Goal: Task Accomplishment & Management: Complete application form

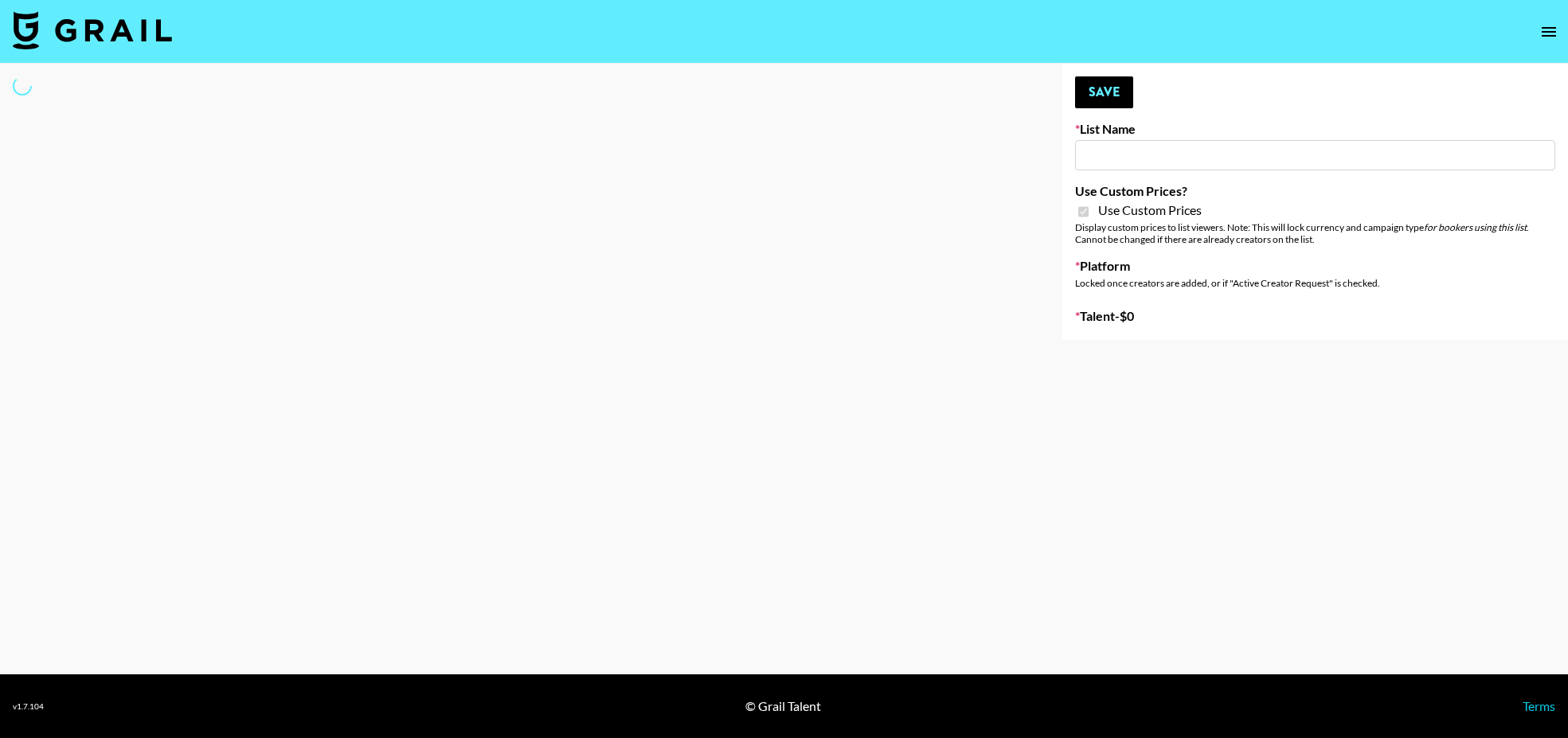
type input "FlexiSpot (Japanese Joinery Bed)"
checkbox input "true"
select select "Brand"
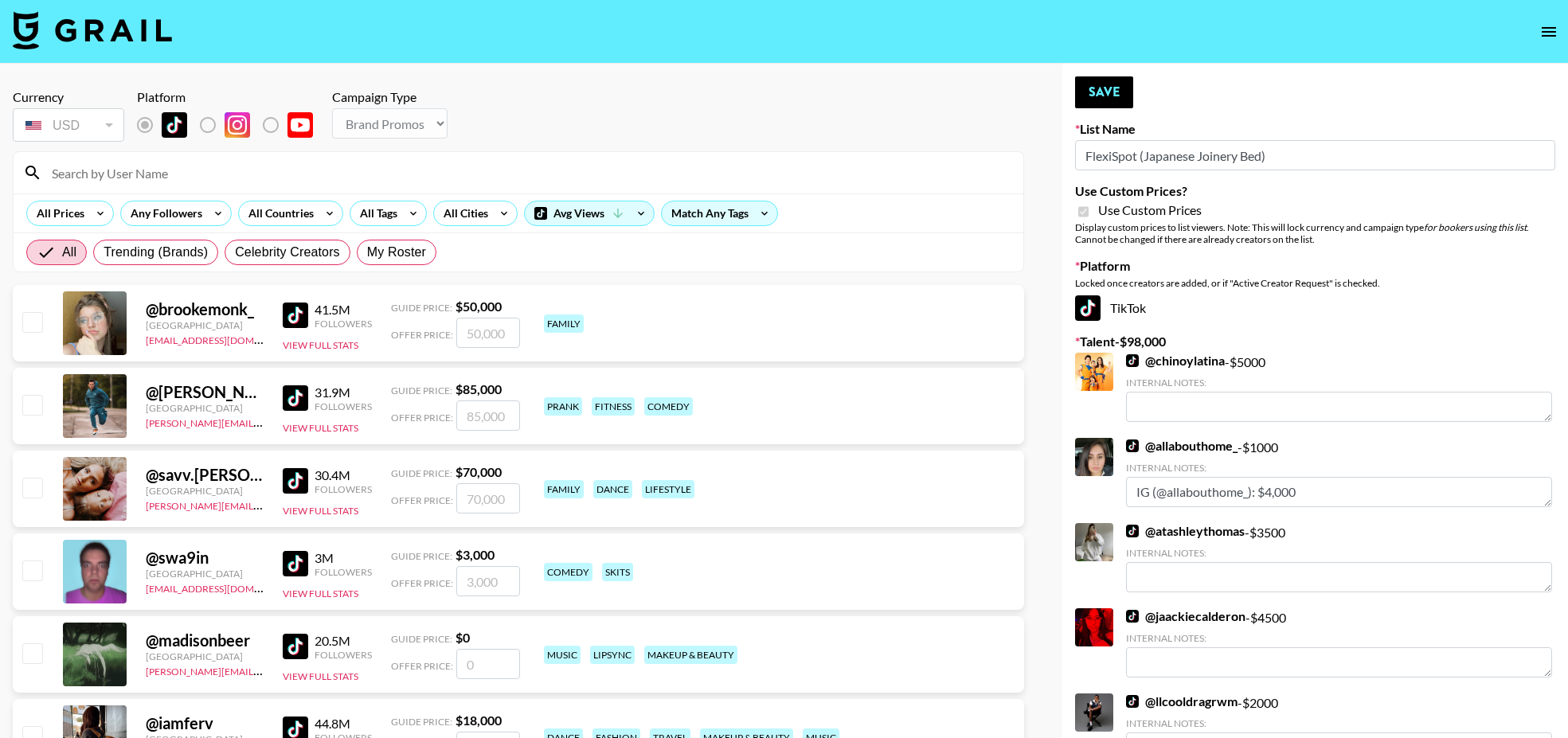
click at [219, 174] on input at bounding box center [527, 173] width 972 height 26
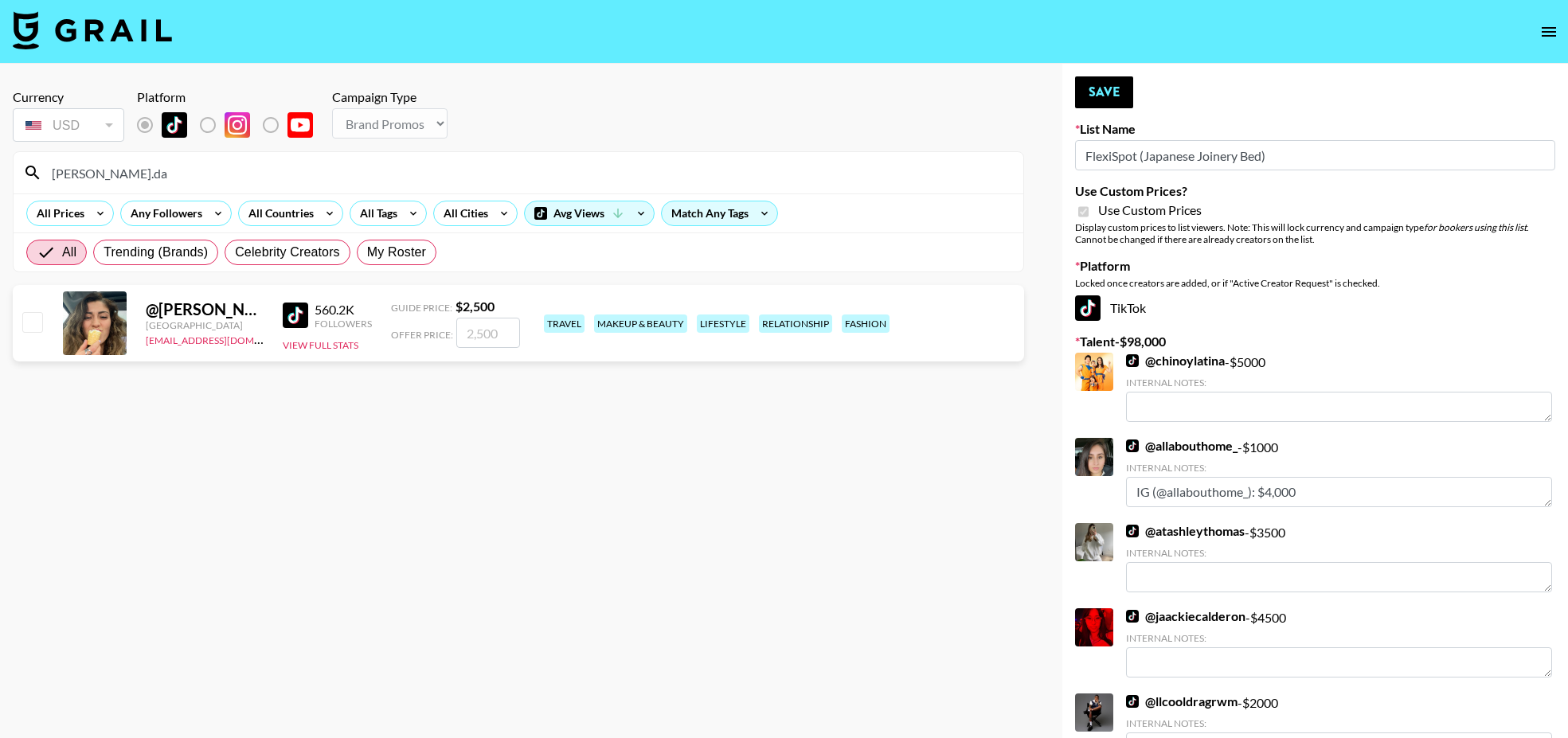
type input "nicole.da"
click at [36, 317] on input "checkbox" at bounding box center [31, 322] width 19 height 19
checkbox input "true"
type input "2500"
click at [1118, 88] on button "Save" at bounding box center [1104, 92] width 58 height 32
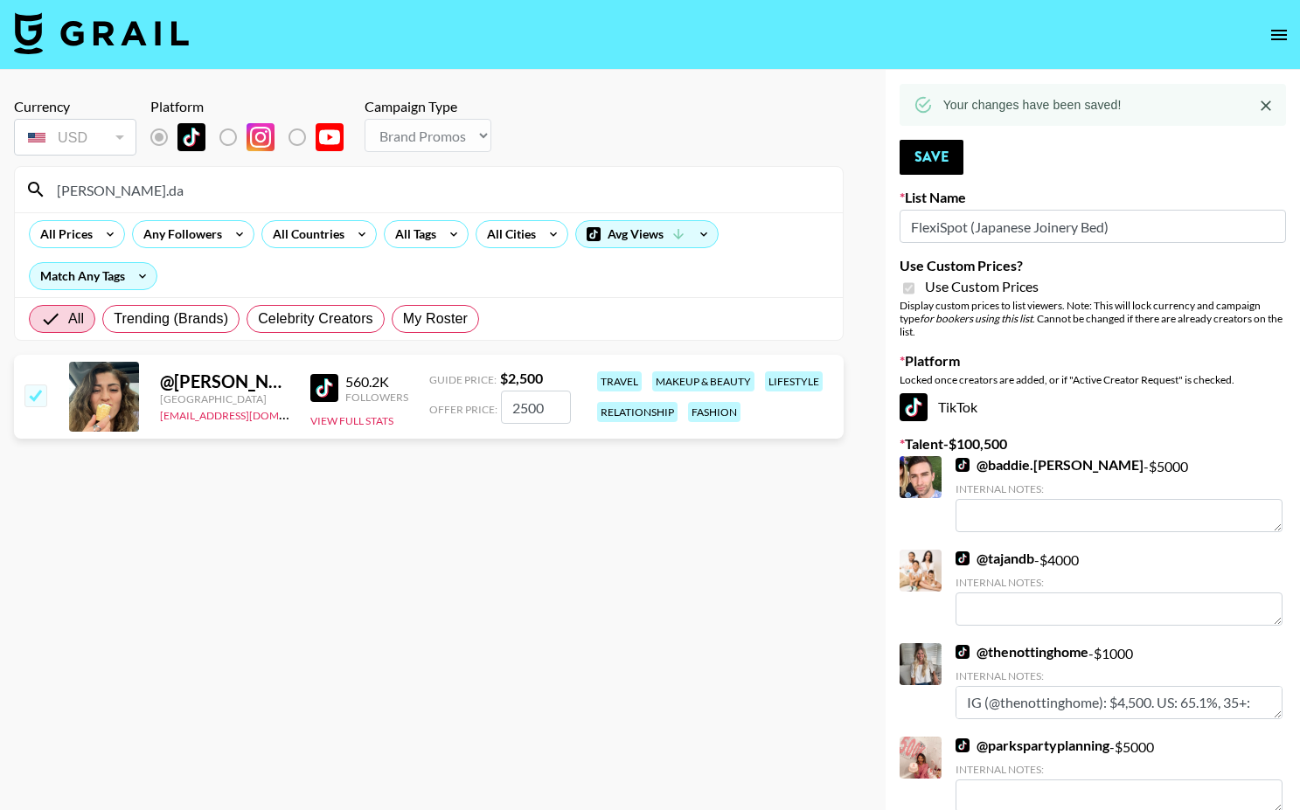
click at [356, 188] on input "nicole.da" at bounding box center [439, 190] width 786 height 28
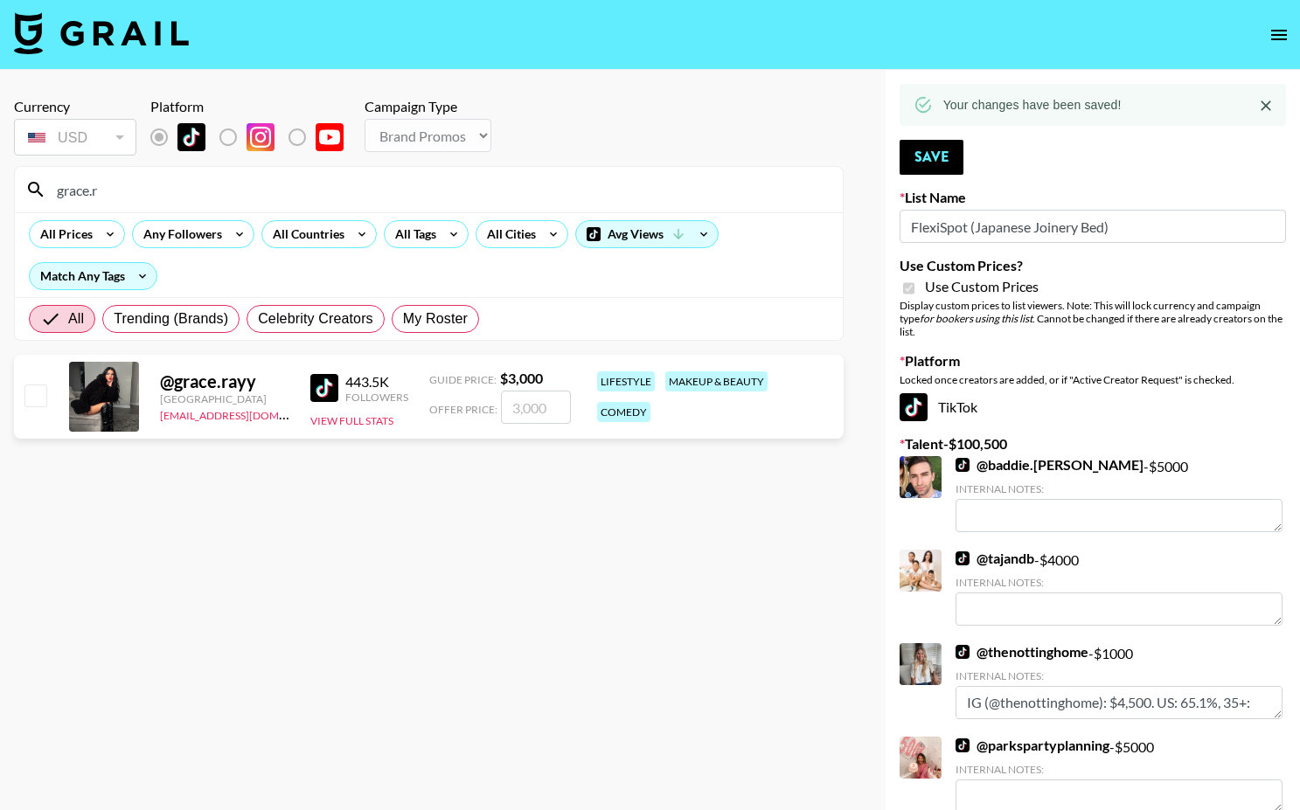
type input "grace.r"
click at [36, 389] on input "checkbox" at bounding box center [34, 395] width 21 height 21
checkbox input "true"
type input "3000"
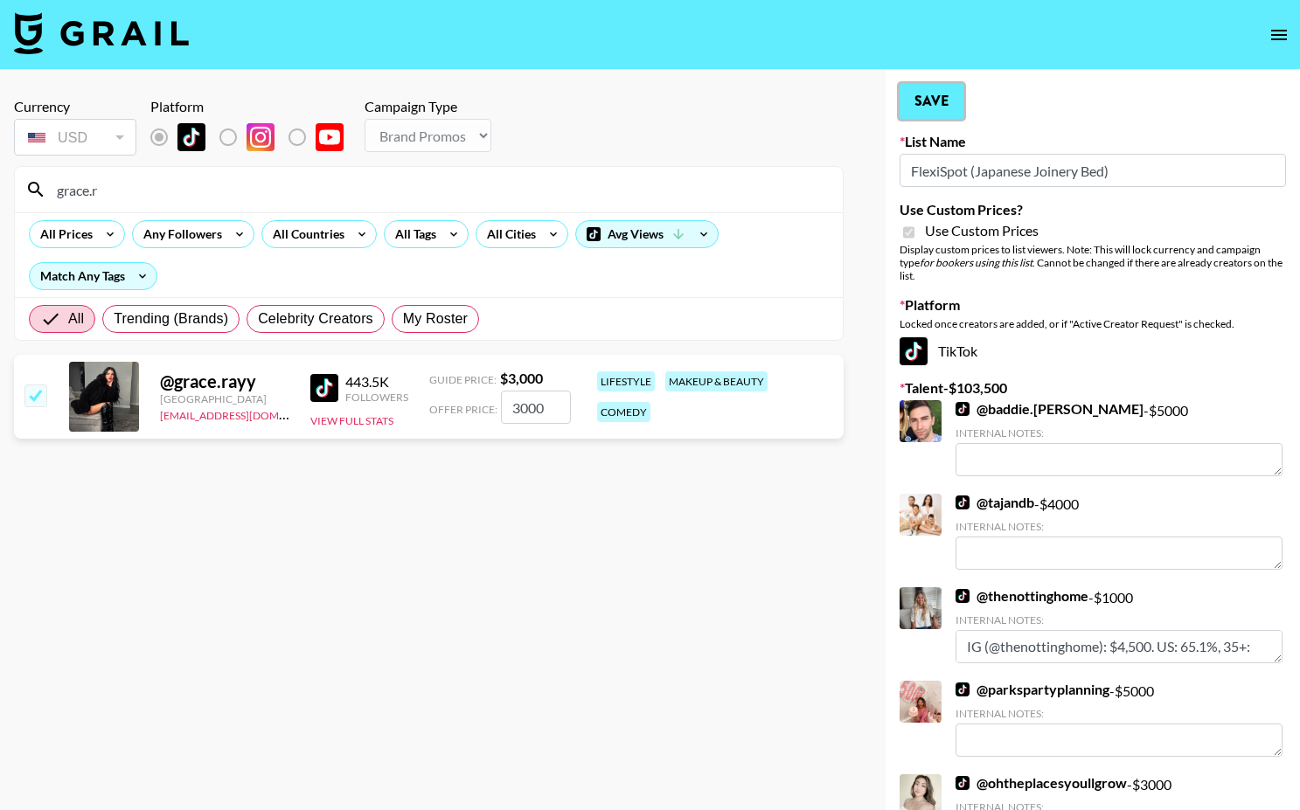
click at [943, 107] on button "Save" at bounding box center [932, 101] width 64 height 35
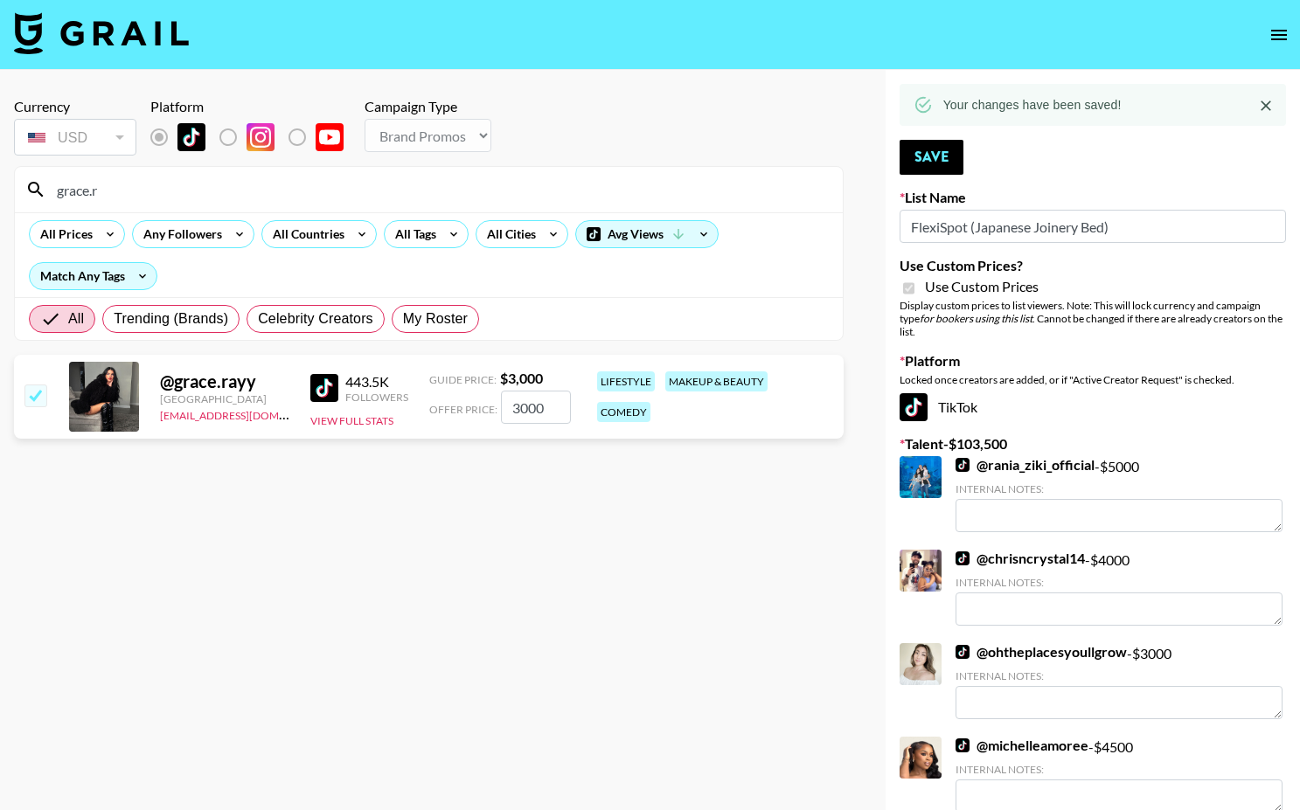
click at [431, 191] on input "grace.r" at bounding box center [439, 190] width 786 height 28
click at [431, 192] on input "grace.r" at bounding box center [439, 190] width 786 height 28
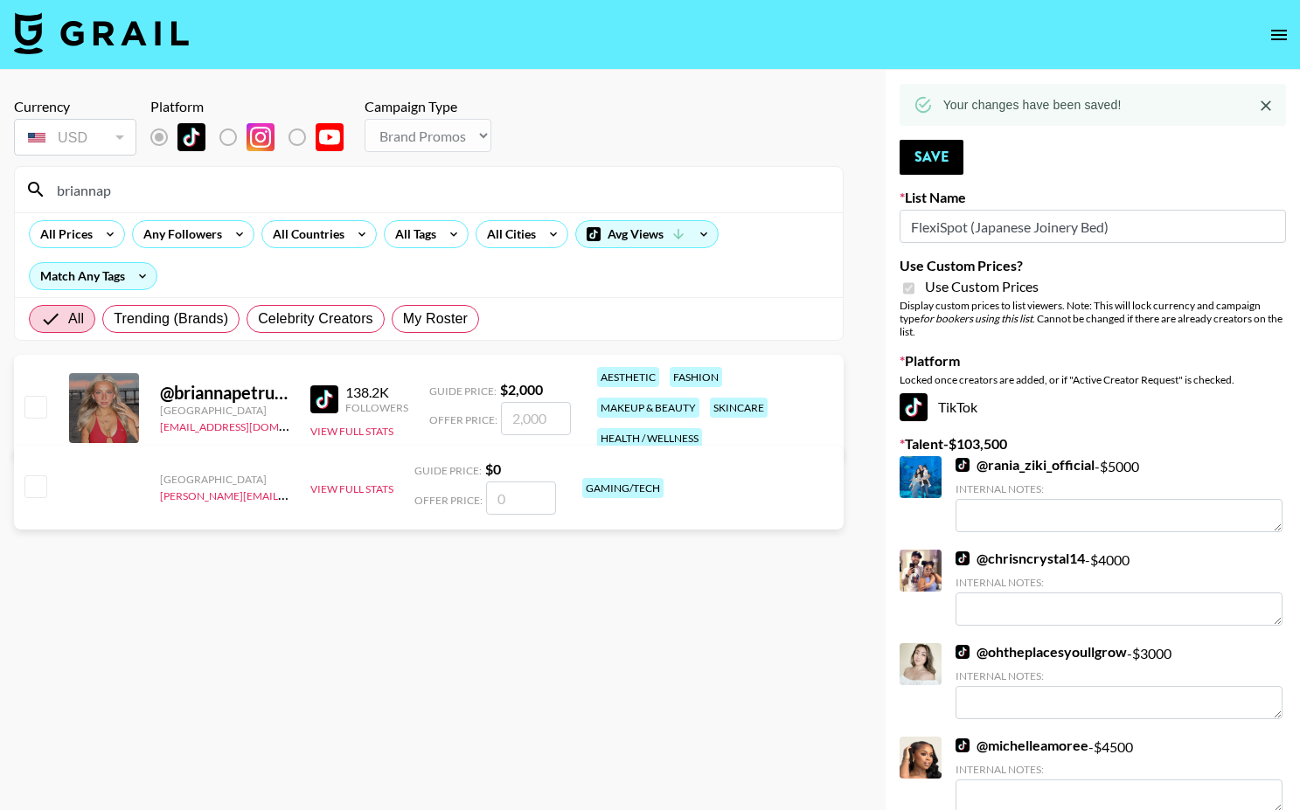
type input "briannap"
click at [27, 407] on input "checkbox" at bounding box center [34, 406] width 21 height 21
checkbox input "true"
type input "2000"
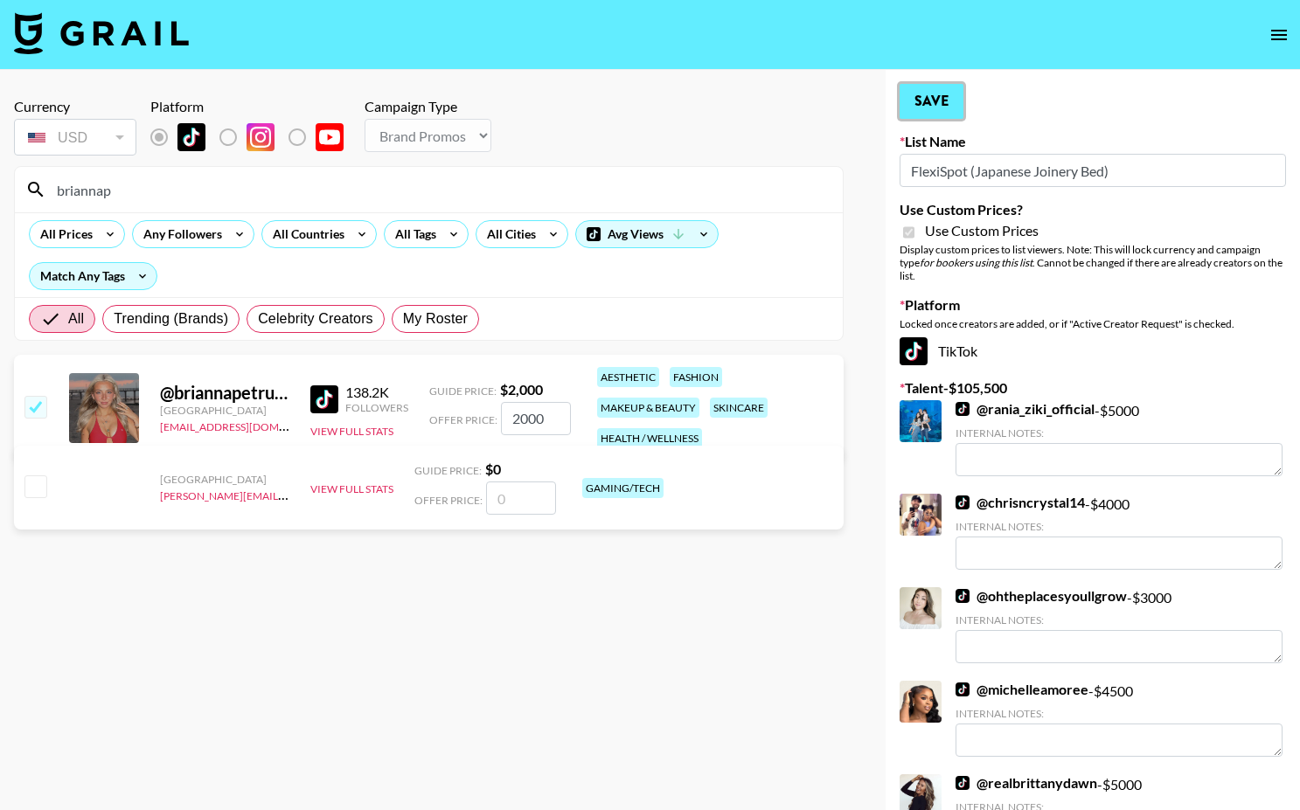
click at [949, 92] on button "Save" at bounding box center [932, 101] width 64 height 35
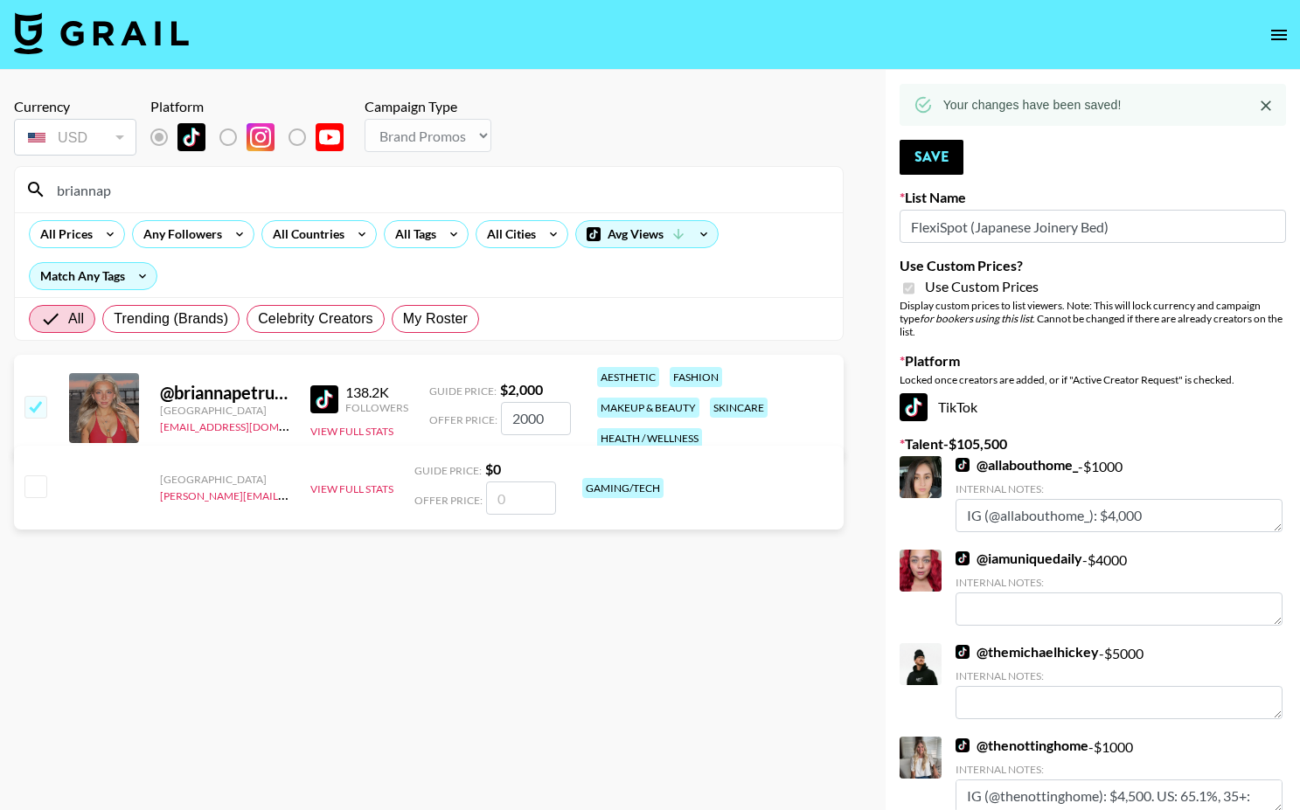
click at [393, 193] on input "briannap" at bounding box center [439, 190] width 786 height 28
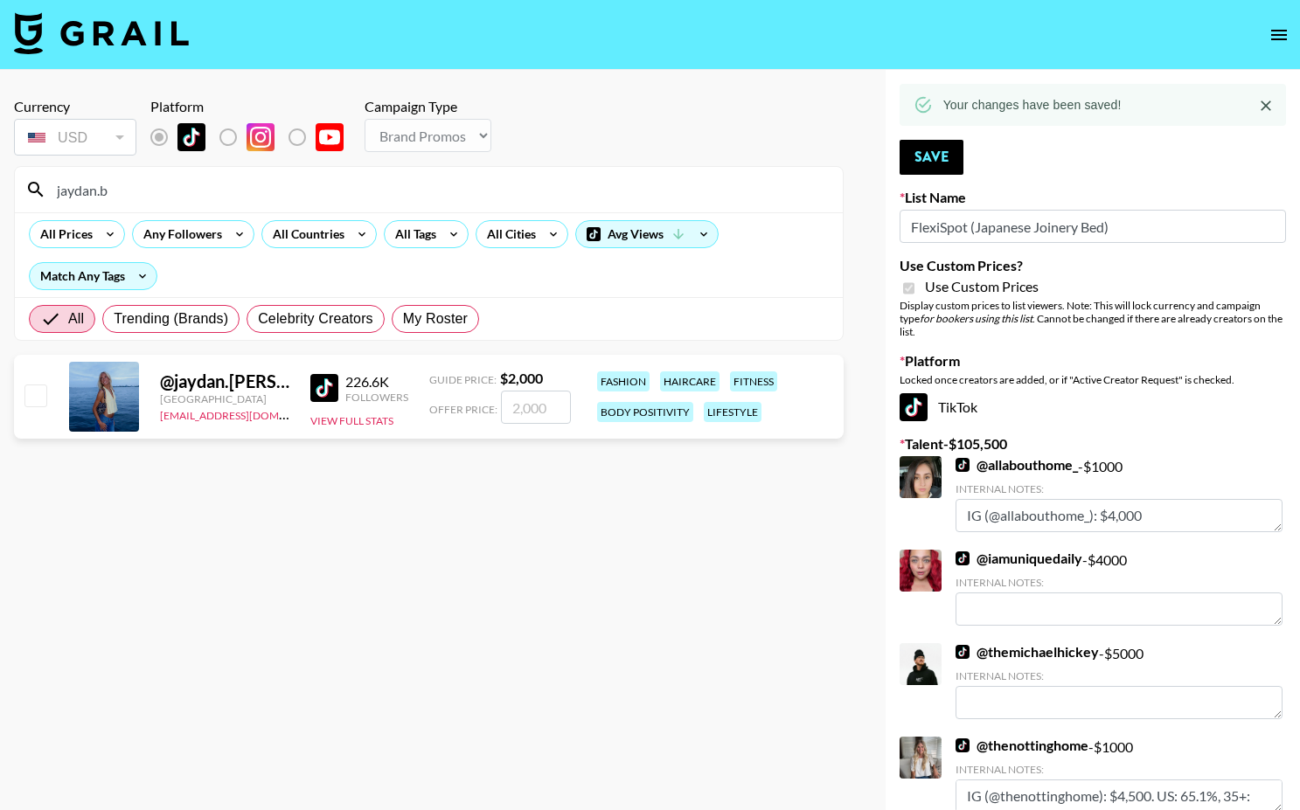
type input "jaydan.b"
drag, startPoint x: 33, startPoint y: 402, endPoint x: 39, endPoint y: 442, distance: 40.7
click at [33, 402] on input "checkbox" at bounding box center [34, 395] width 21 height 21
checkbox input "true"
type input "2000"
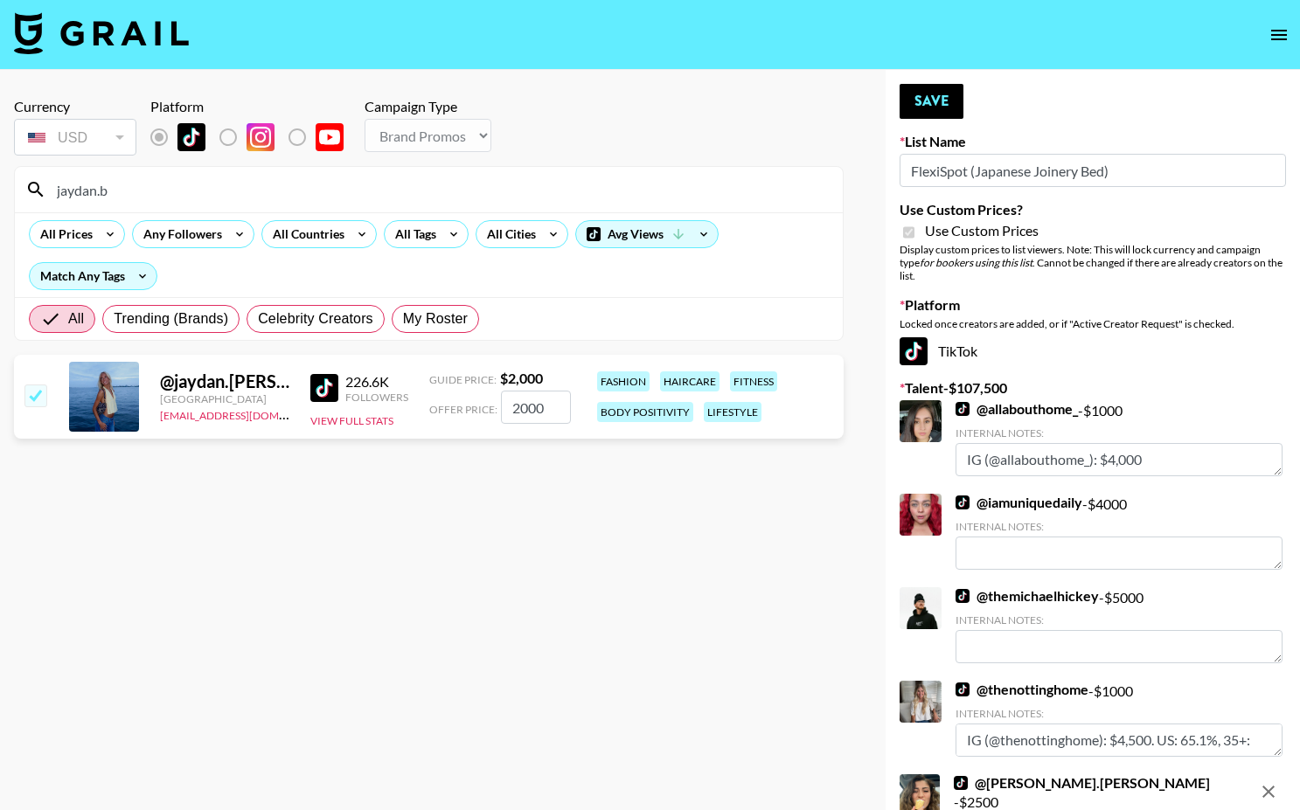
click at [915, 102] on button "Save" at bounding box center [932, 101] width 64 height 35
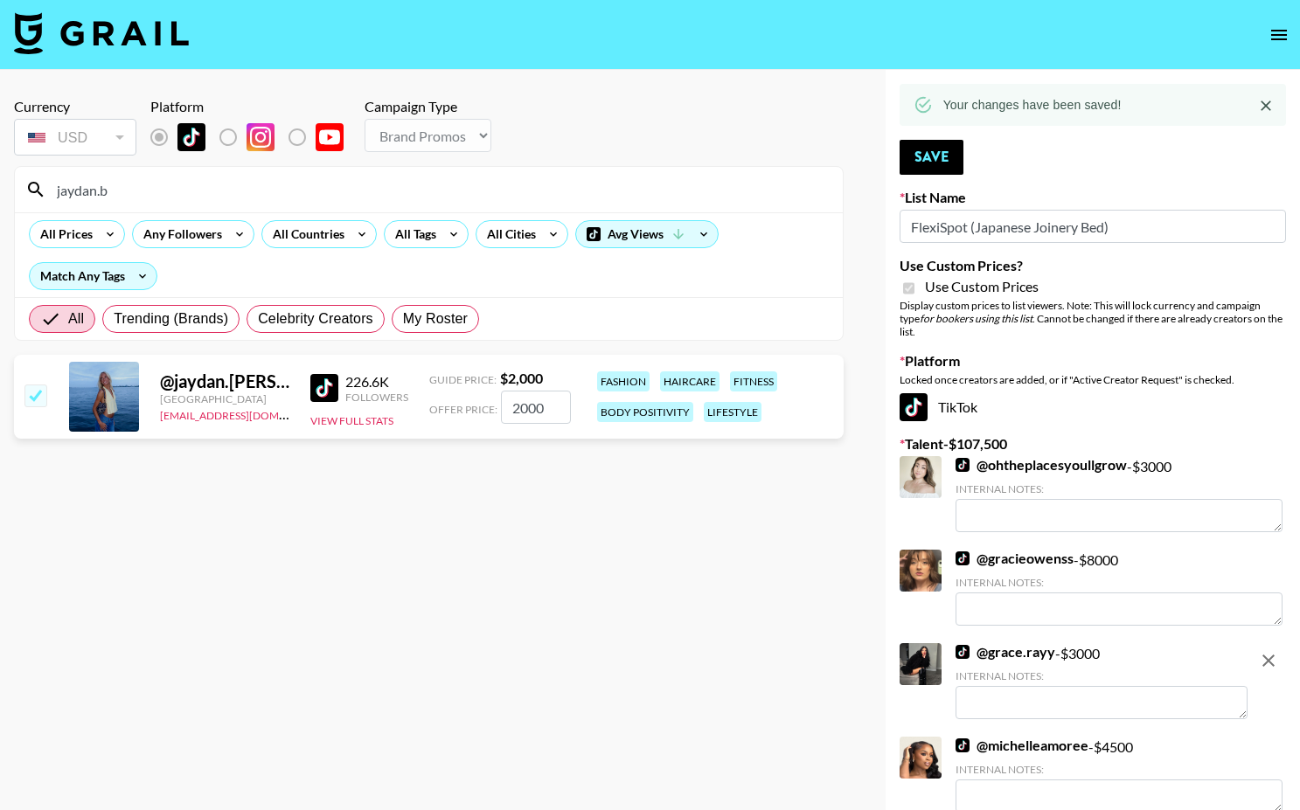
click at [511, 201] on input "jaydan.b" at bounding box center [439, 190] width 786 height 28
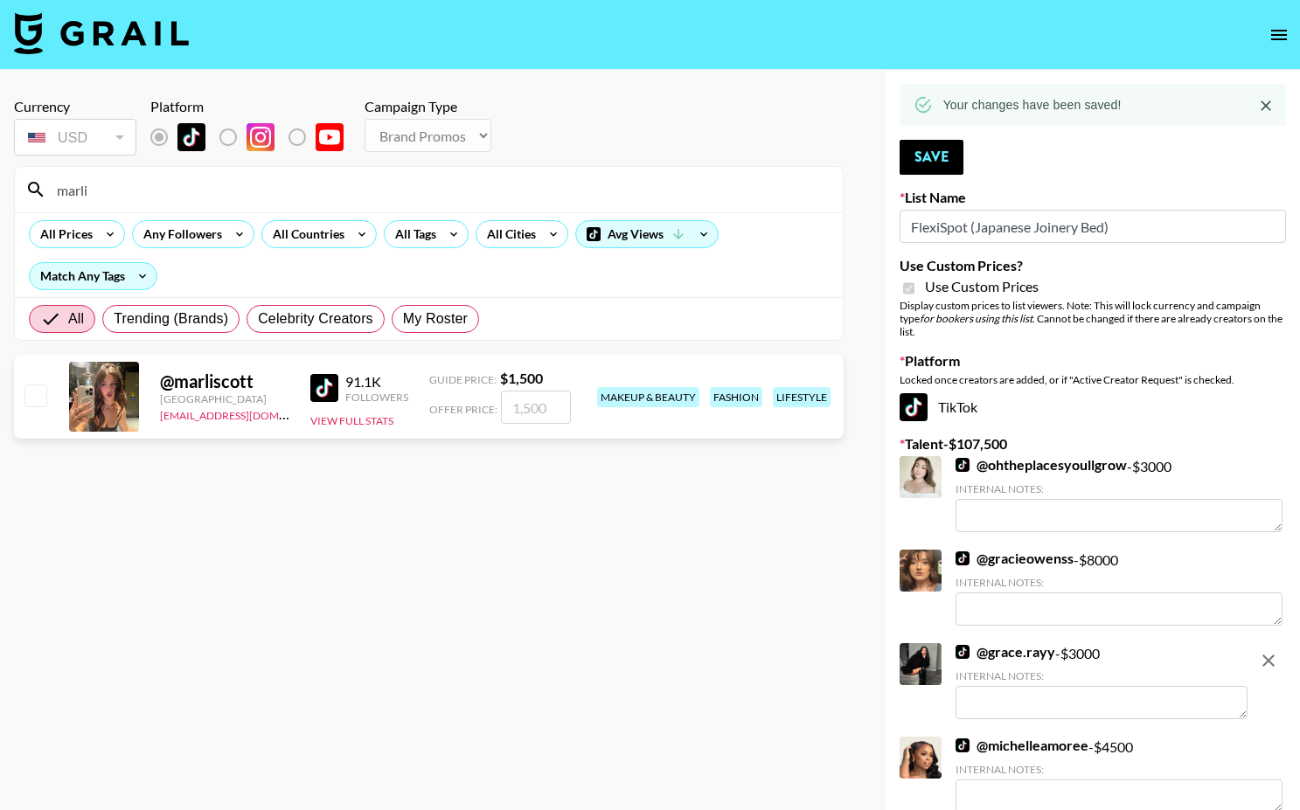
type input "marli"
click at [41, 395] on input "checkbox" at bounding box center [34, 395] width 21 height 21
checkbox input "true"
type input "1500"
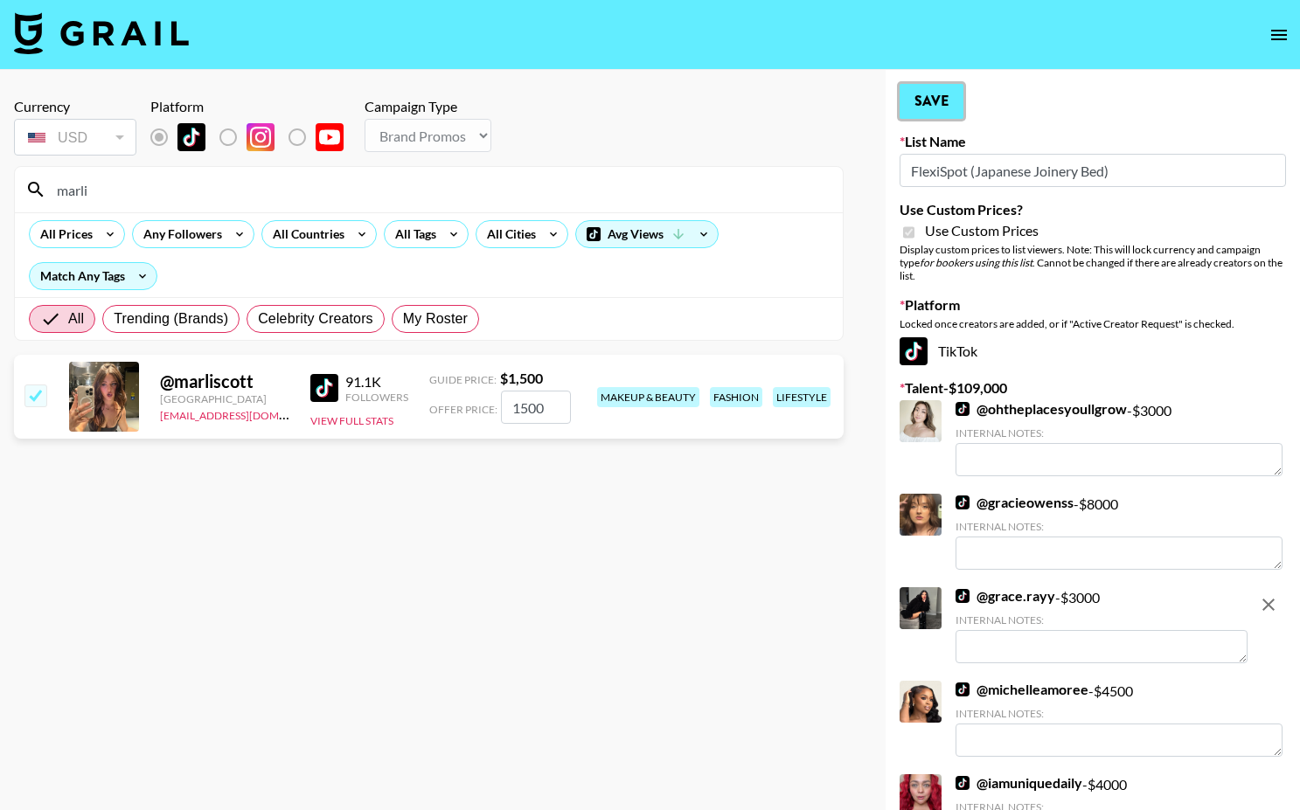
click at [920, 91] on button "Save" at bounding box center [932, 101] width 64 height 35
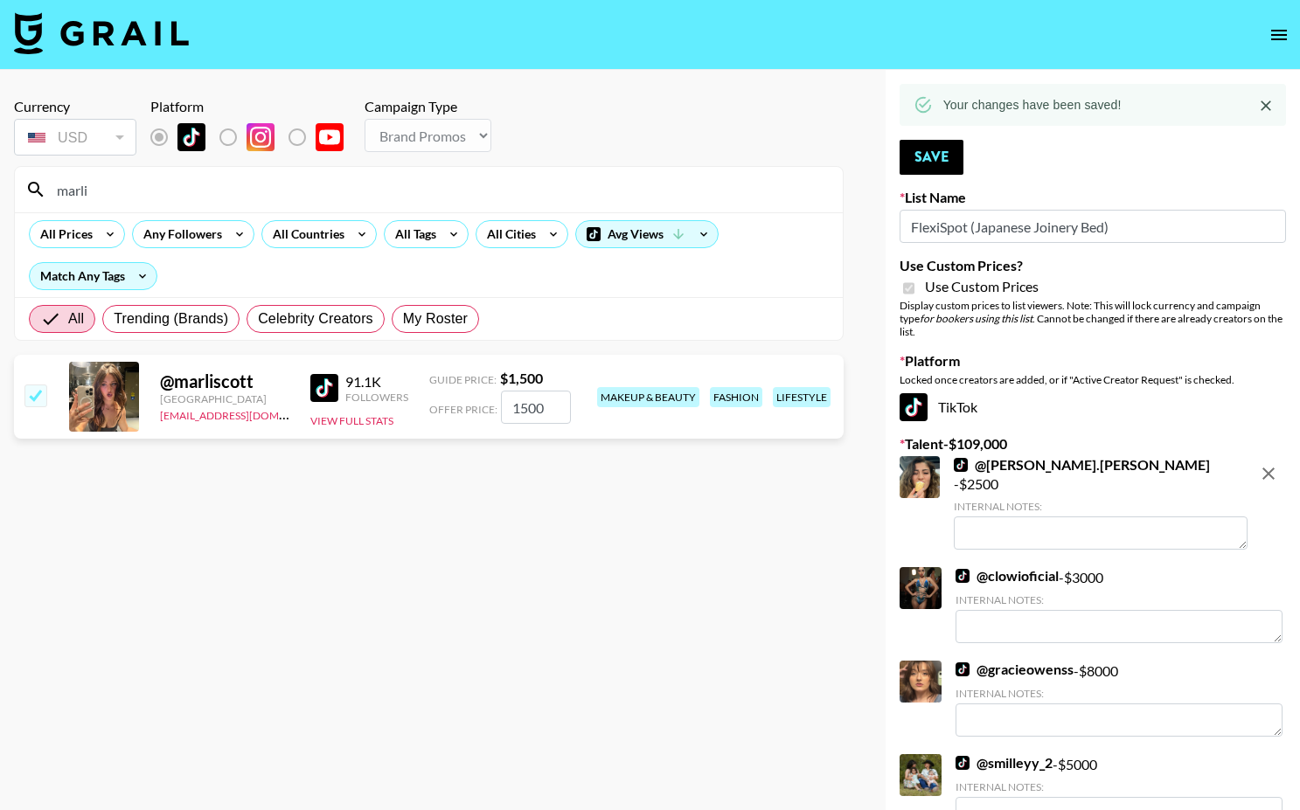
click at [251, 178] on input "marli" at bounding box center [439, 190] width 786 height 28
click at [246, 180] on input "marli" at bounding box center [439, 190] width 786 height 28
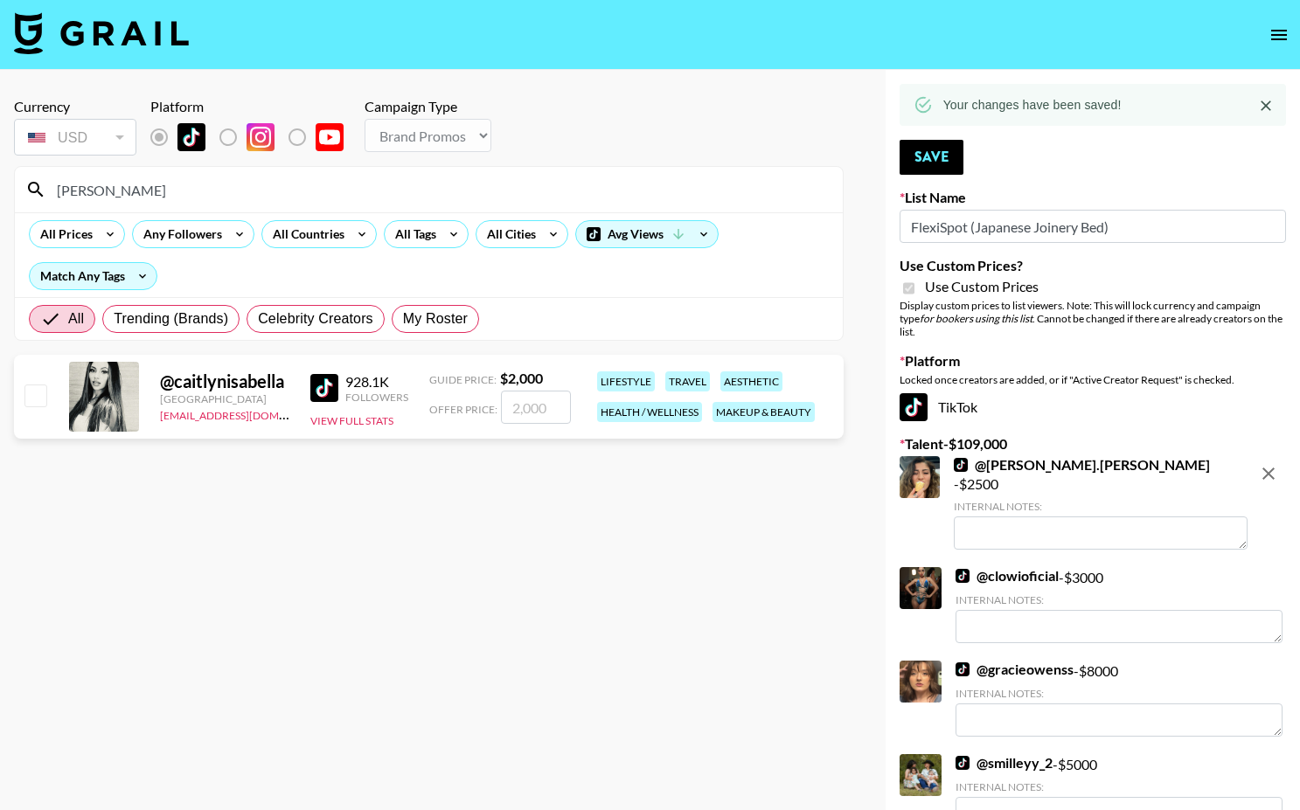
type input "caitlynis"
click at [31, 399] on input "checkbox" at bounding box center [34, 395] width 21 height 21
checkbox input "true"
type input "2000"
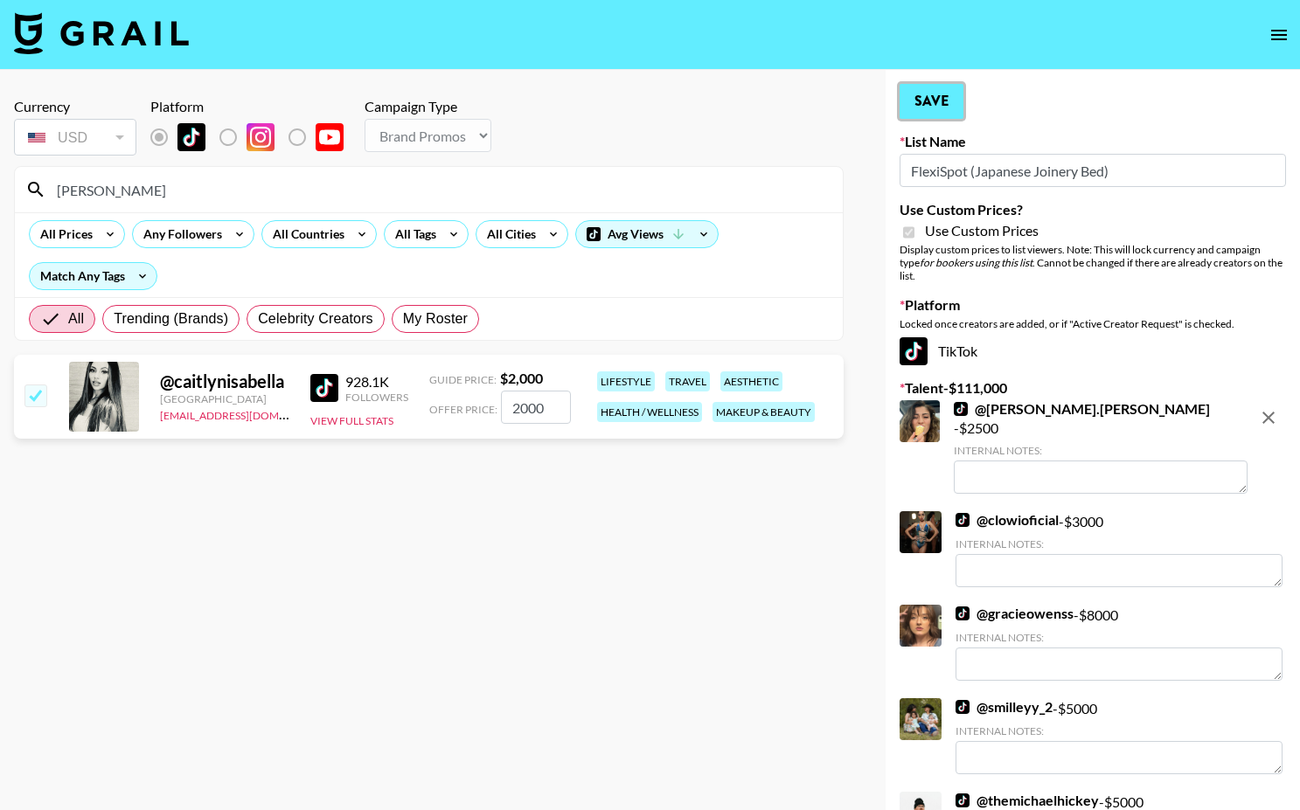
click at [940, 98] on button "Save" at bounding box center [932, 101] width 64 height 35
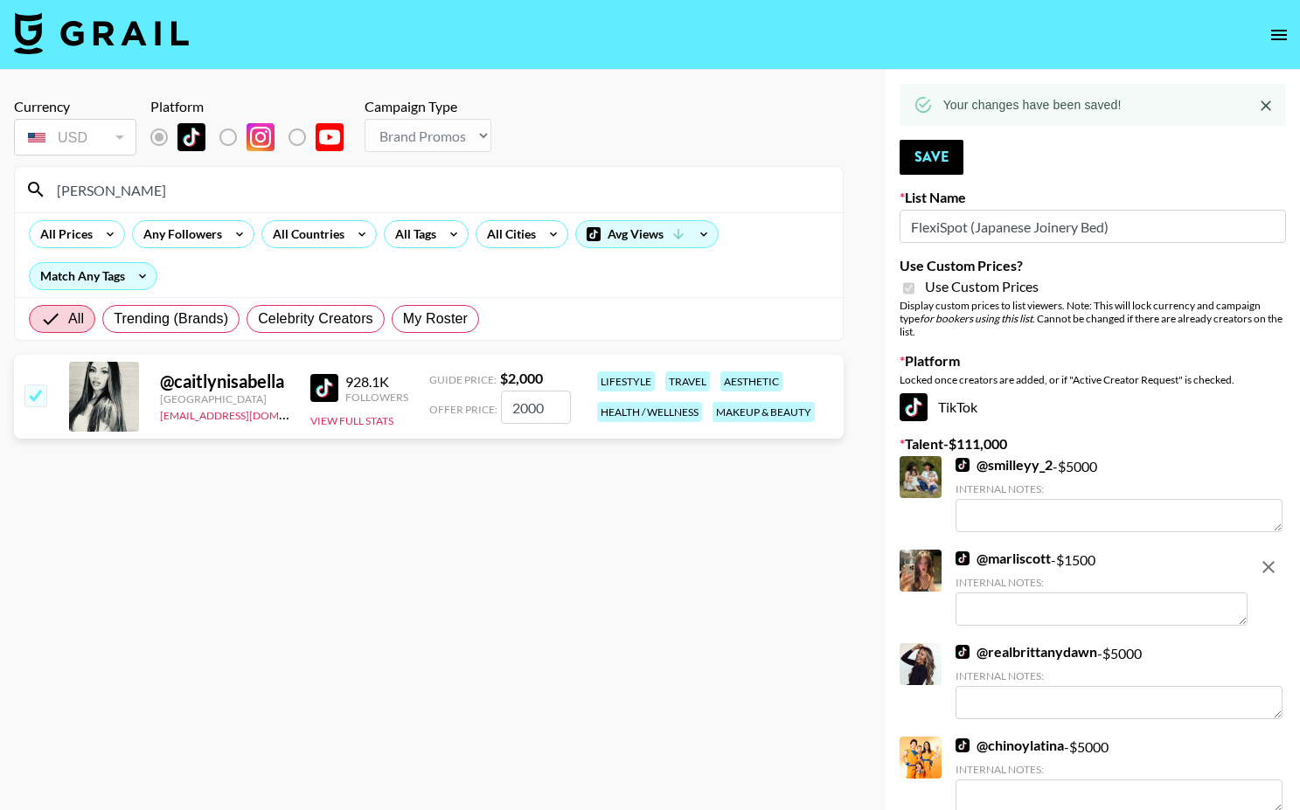
click at [418, 188] on input "caitlynis" at bounding box center [439, 190] width 786 height 28
click at [417, 188] on input "caitlynis" at bounding box center [439, 190] width 786 height 28
click at [418, 188] on input "caitlynis" at bounding box center [439, 190] width 786 height 28
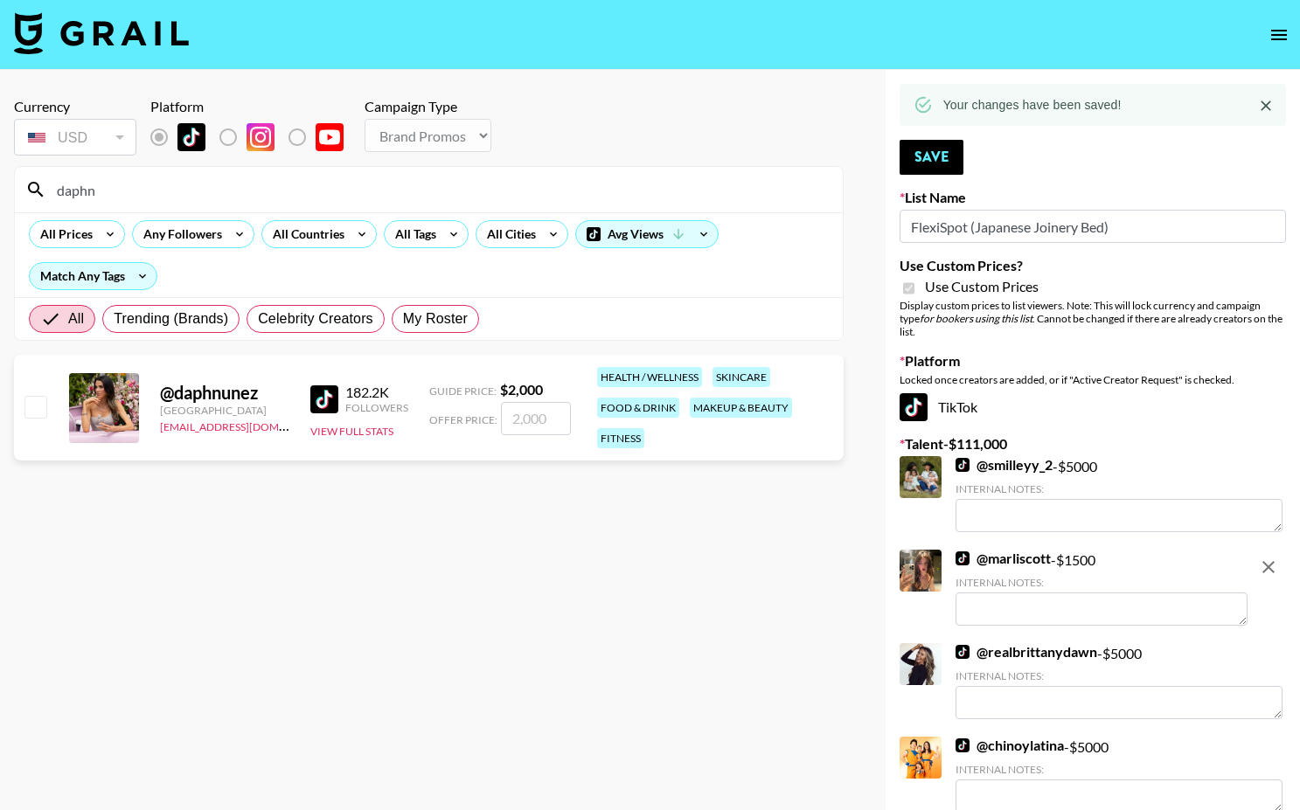
type input "daphn"
click at [29, 404] on input "checkbox" at bounding box center [34, 406] width 21 height 21
checkbox input "true"
type input "2000"
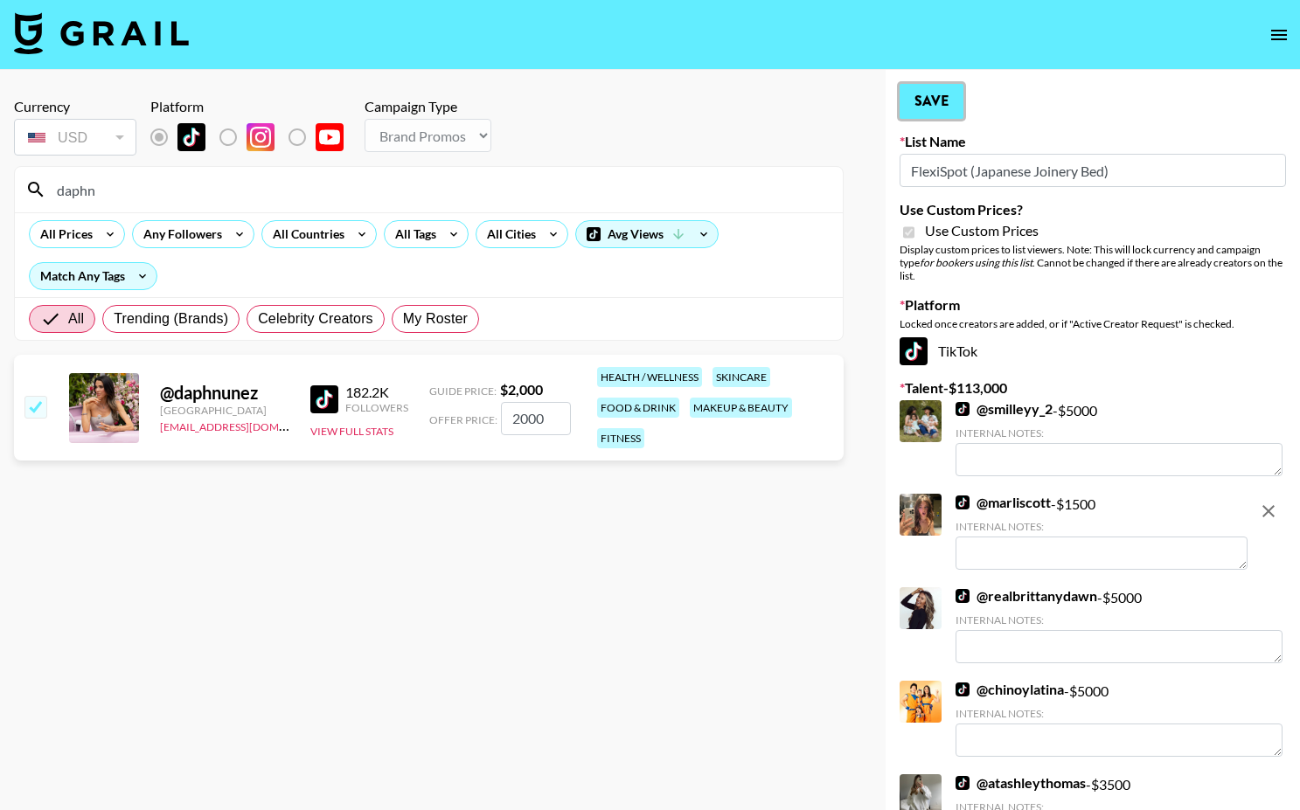
click at [935, 105] on button "Save" at bounding box center [932, 101] width 64 height 35
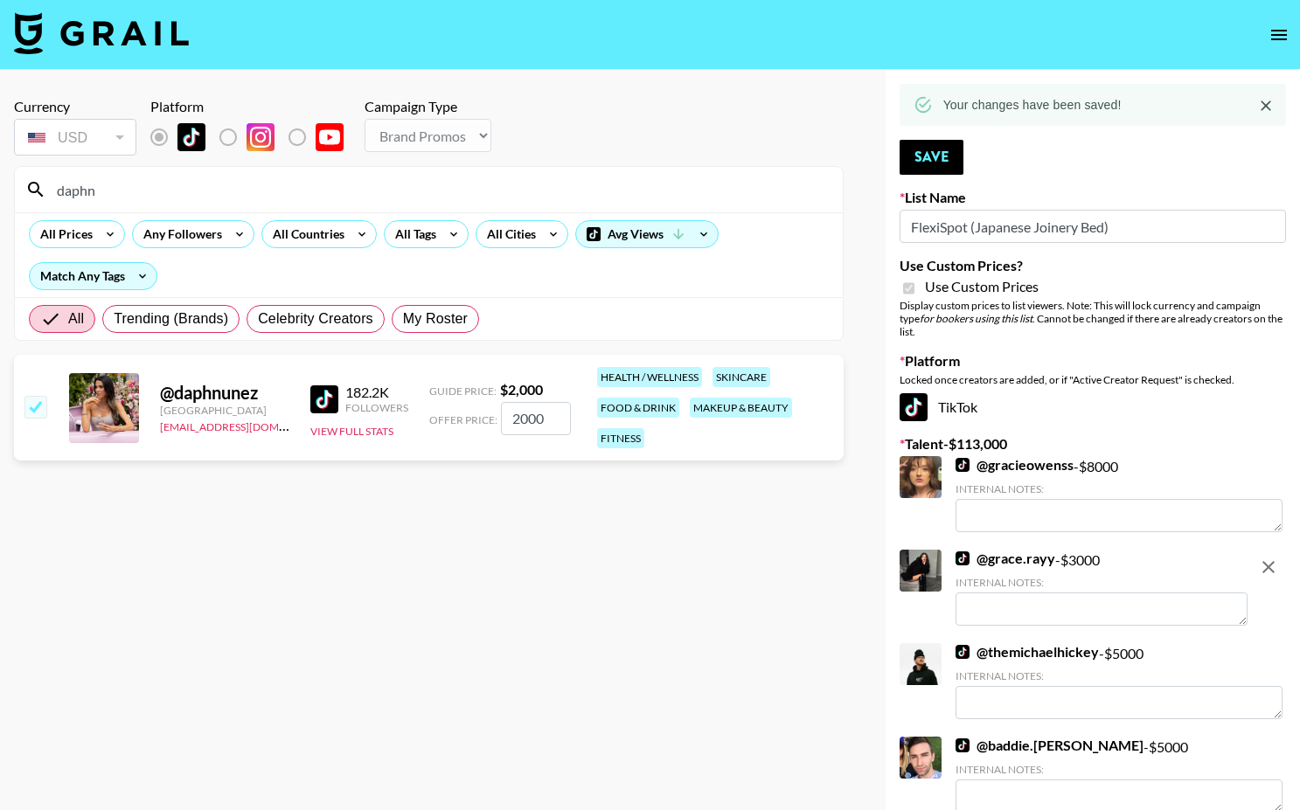
click at [490, 193] on input "daphn" at bounding box center [439, 190] width 786 height 28
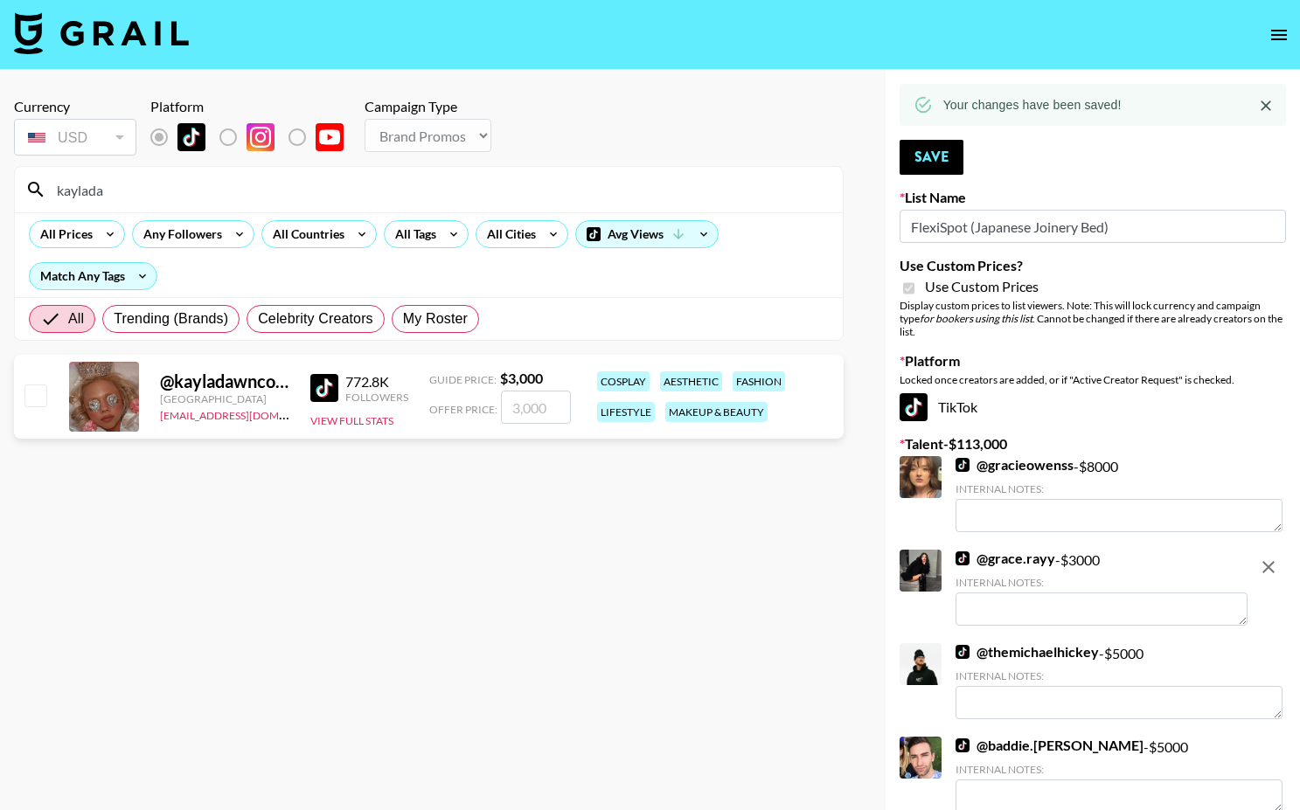
type input "kaylada"
click at [37, 392] on input "checkbox" at bounding box center [34, 395] width 21 height 21
checkbox input "true"
type input "3000"
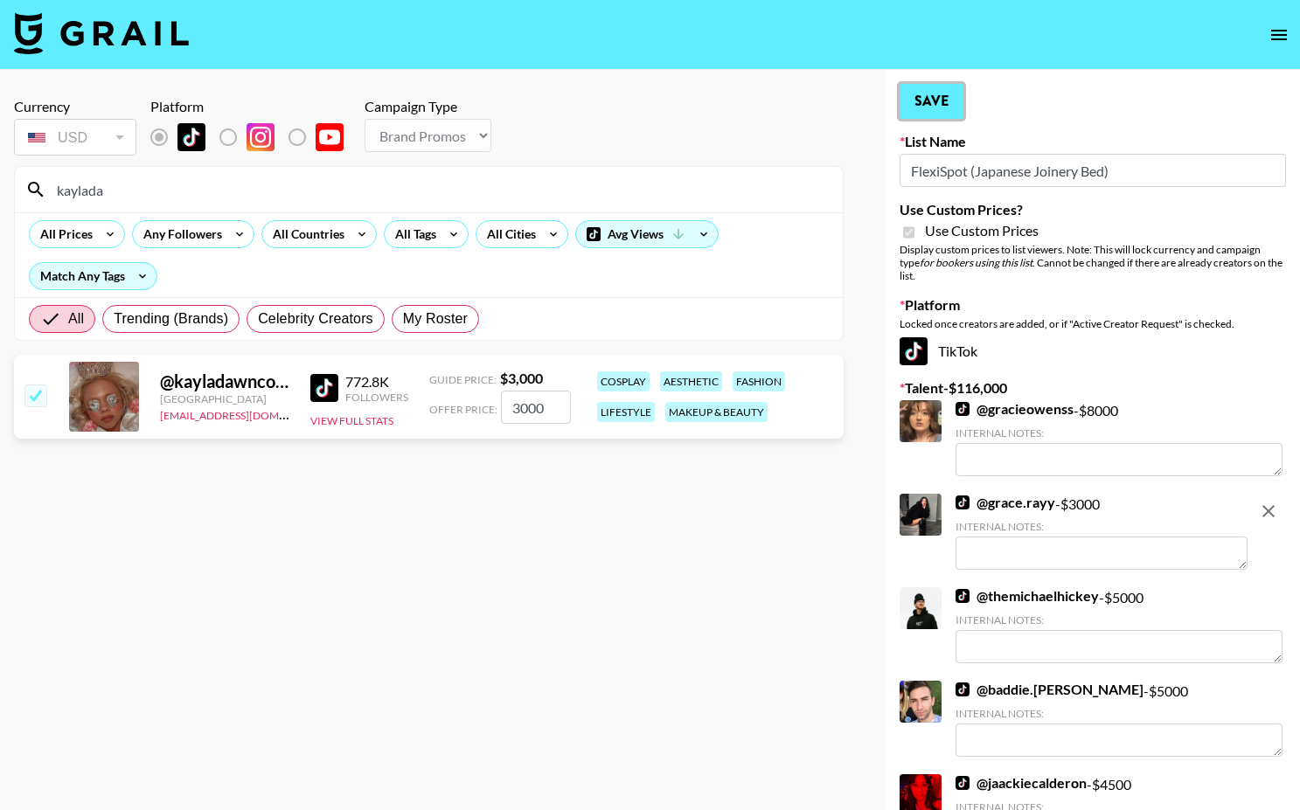
click at [956, 107] on button "Save" at bounding box center [932, 101] width 64 height 35
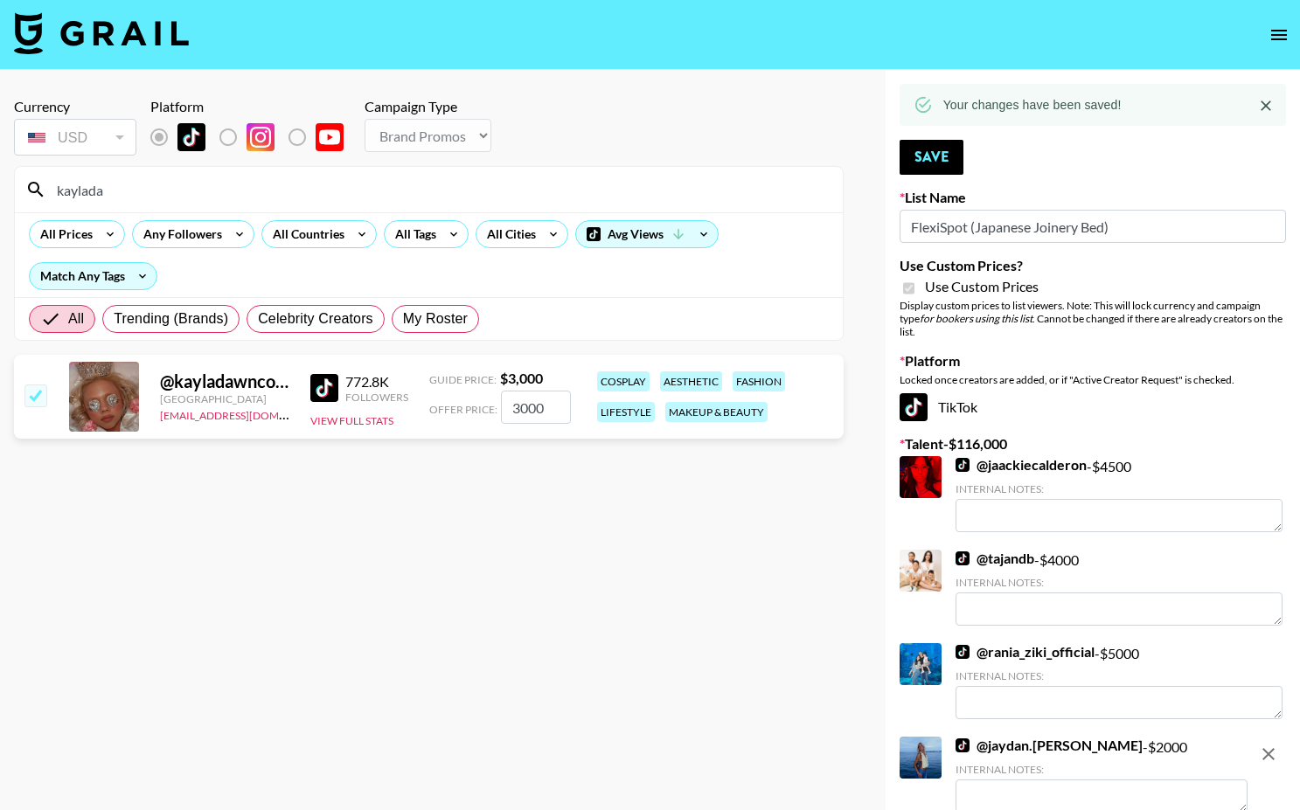
click at [517, 187] on input "kaylada" at bounding box center [439, 190] width 786 height 28
click at [517, 188] on input "kaylada" at bounding box center [439, 190] width 786 height 28
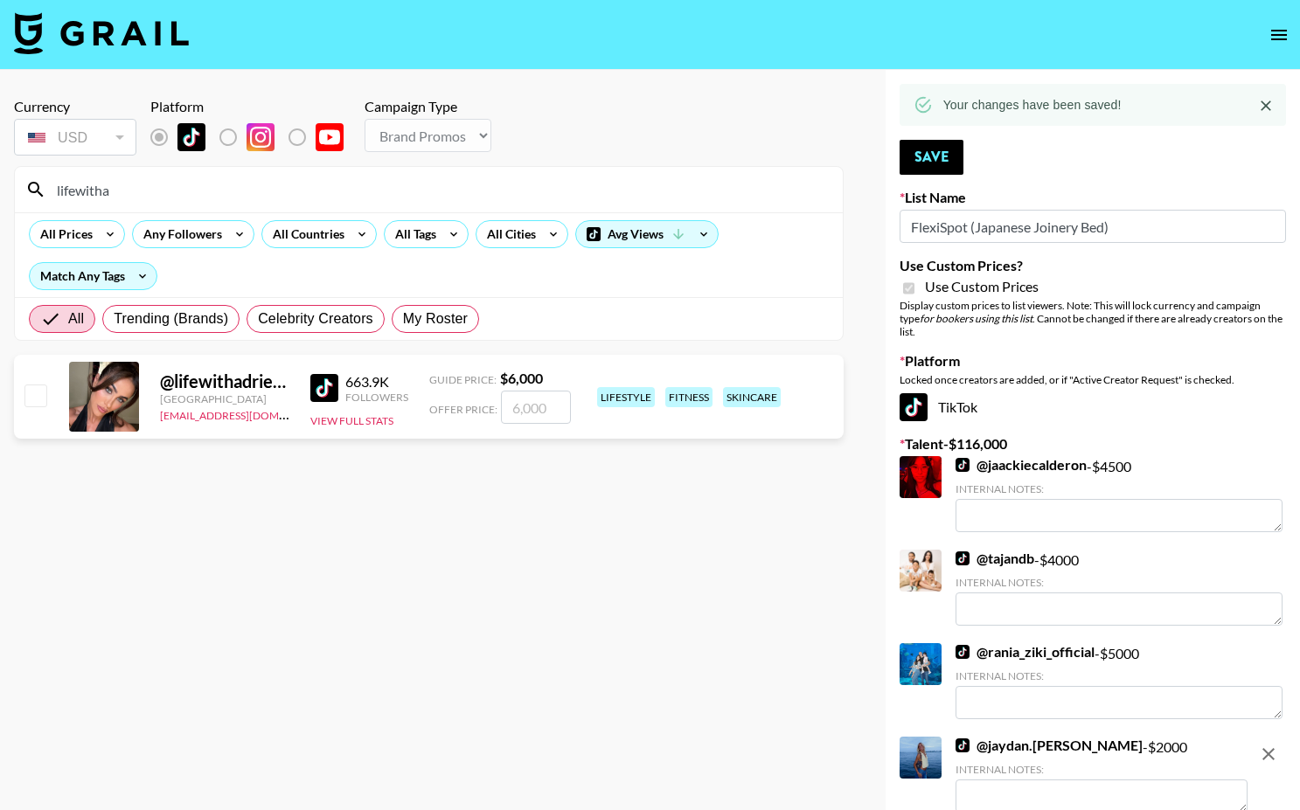
type input "lifewitha"
click at [45, 397] on input "checkbox" at bounding box center [34, 395] width 21 height 21
checkbox input "true"
type input "6000"
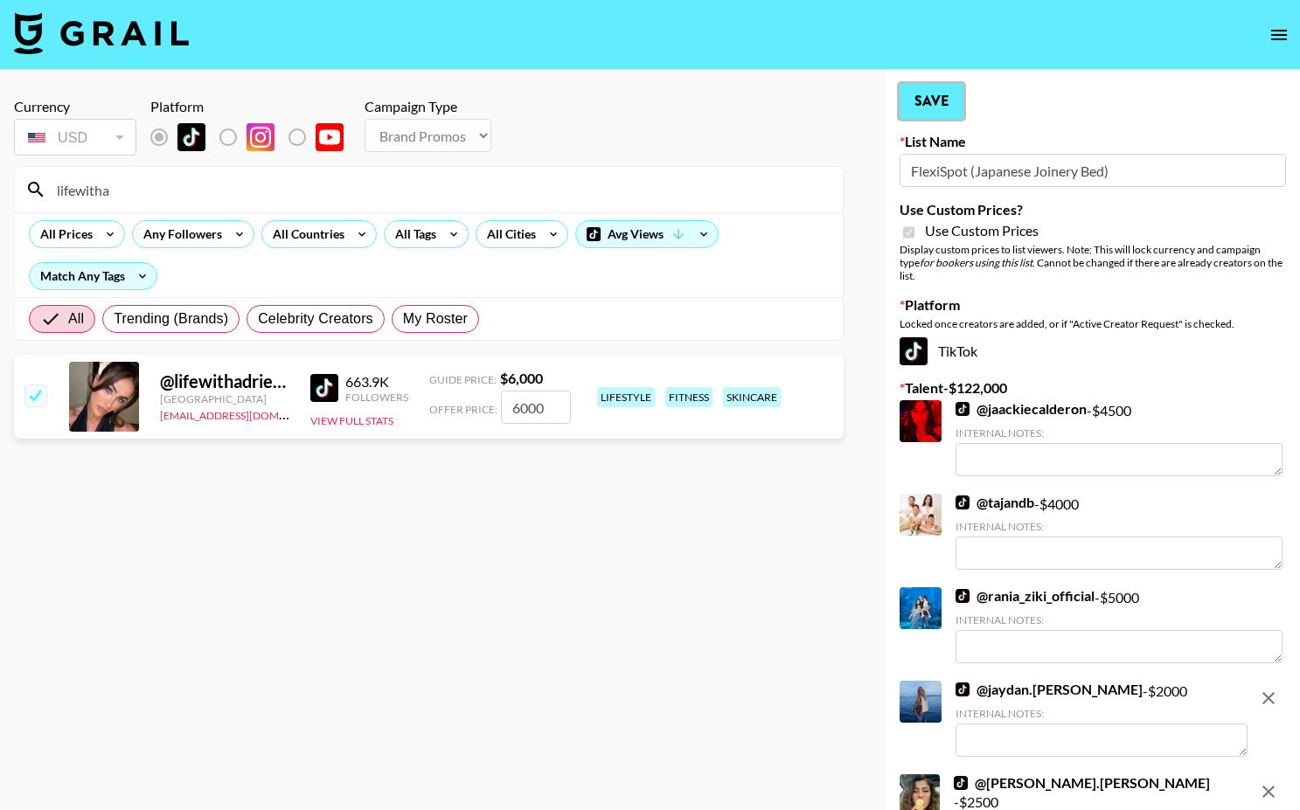
click at [947, 103] on button "Save" at bounding box center [932, 101] width 64 height 35
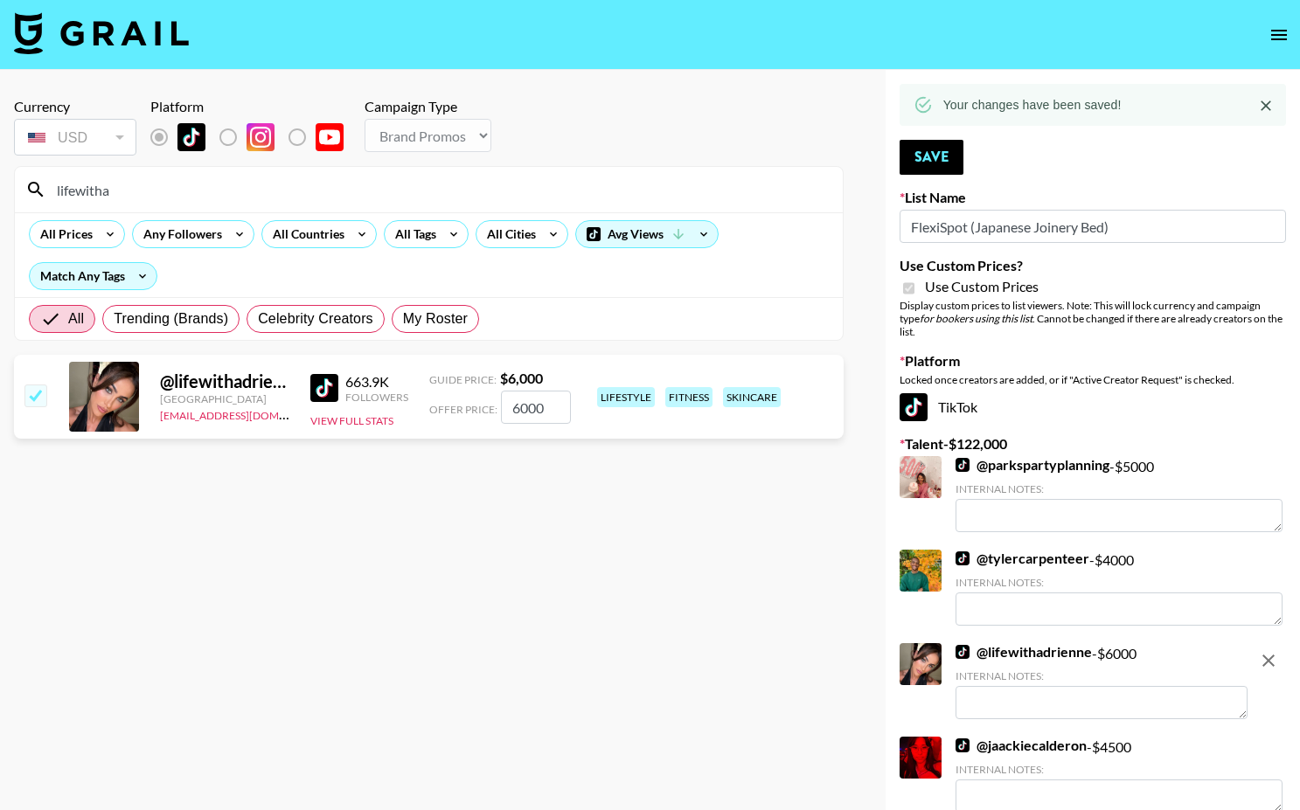
click at [429, 188] on input "lifewitha" at bounding box center [439, 190] width 786 height 28
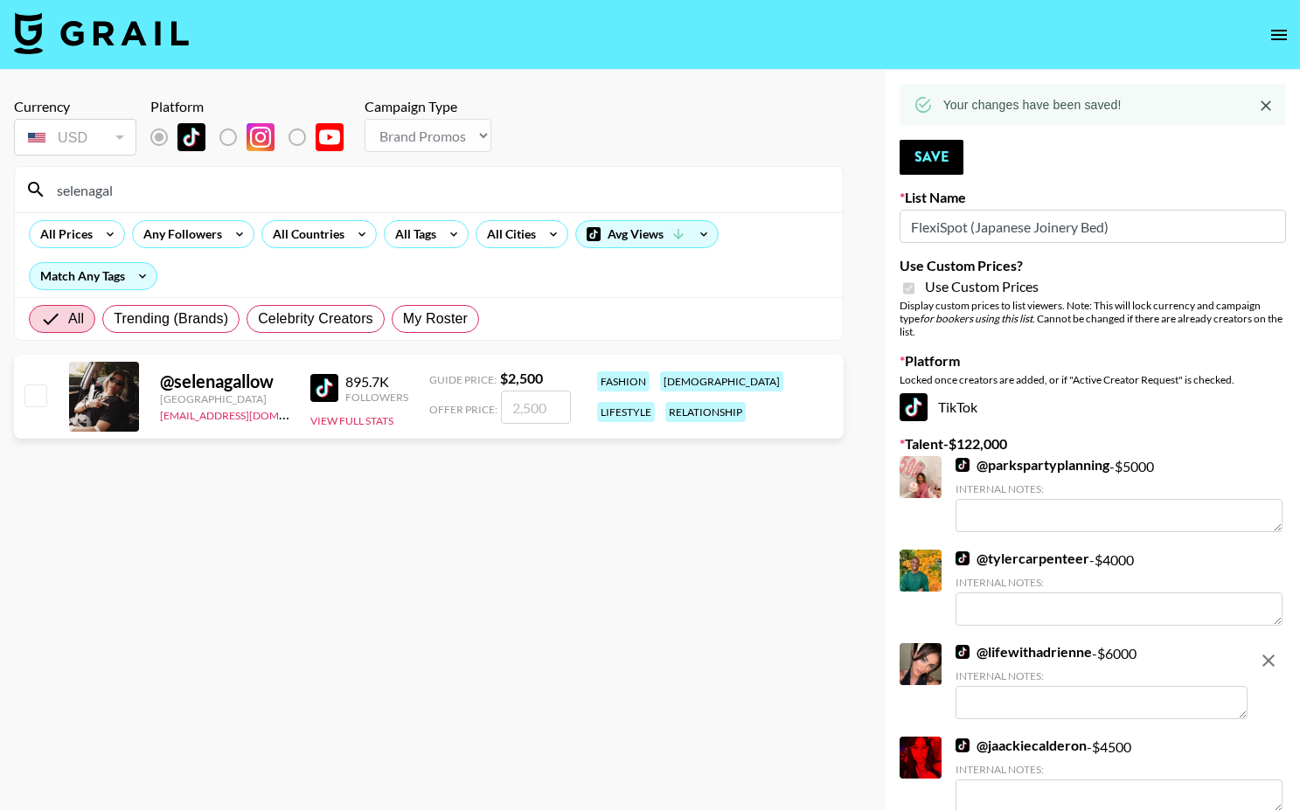
type input "selenagal"
drag, startPoint x: 36, startPoint y: 396, endPoint x: 52, endPoint y: 396, distance: 15.7
click at [35, 396] on input "checkbox" at bounding box center [34, 395] width 21 height 21
checkbox input "true"
type input "2500"
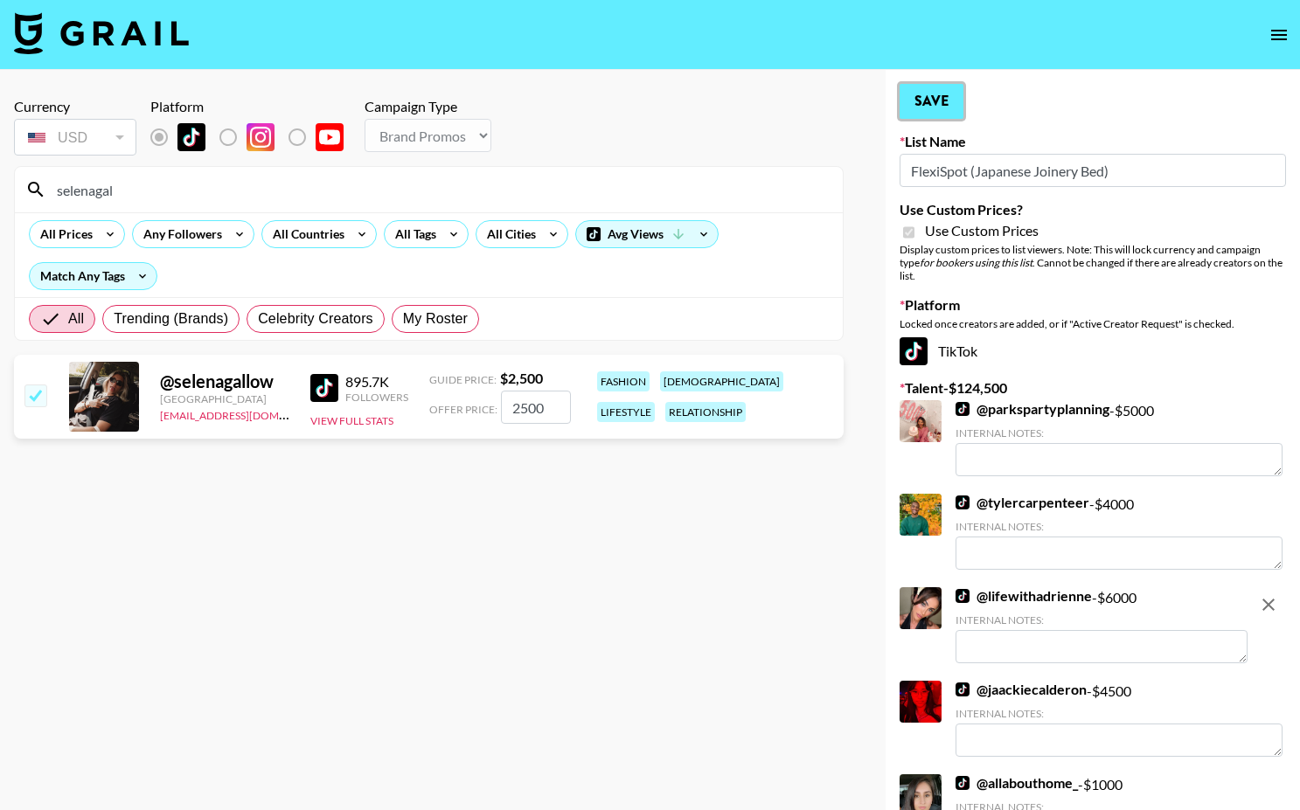
click at [927, 111] on button "Save" at bounding box center [932, 101] width 64 height 35
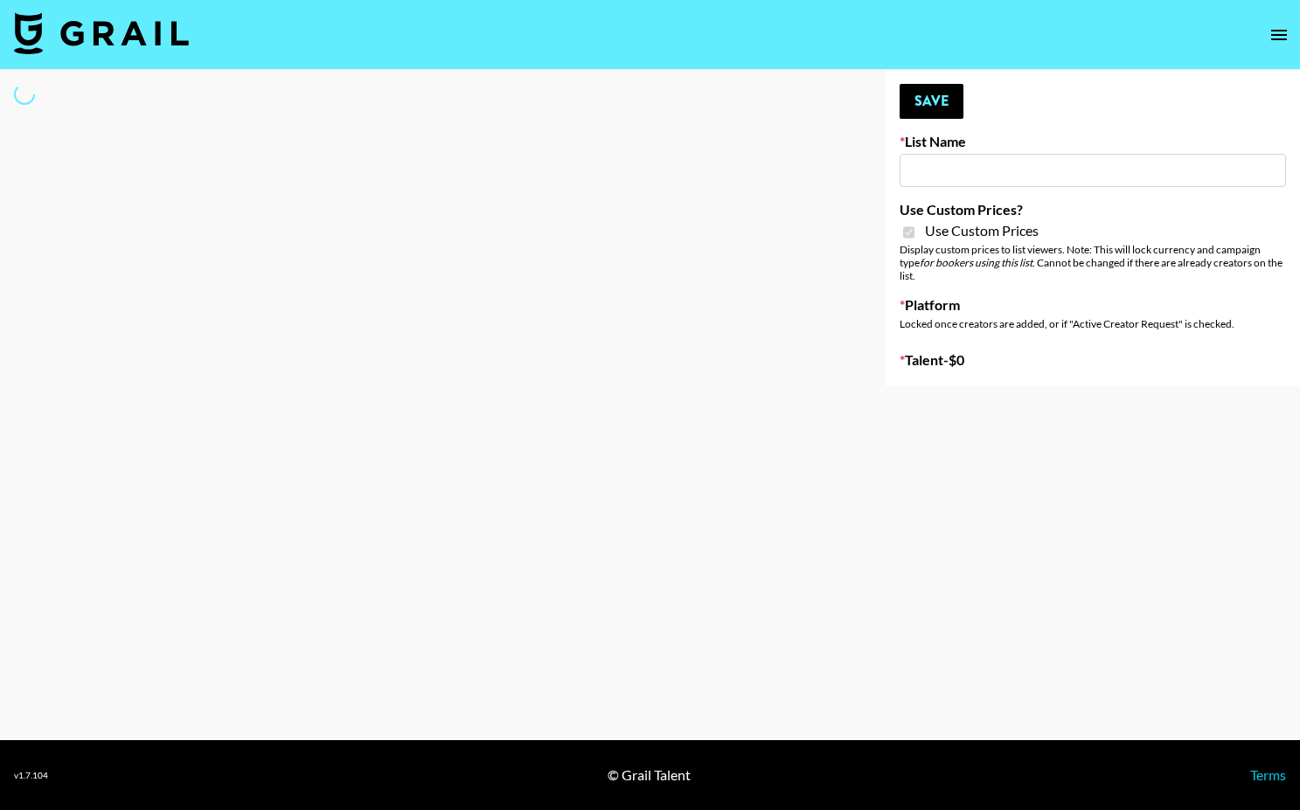
type input "Temu Q4"
checkbox input "true"
select select "Brand"
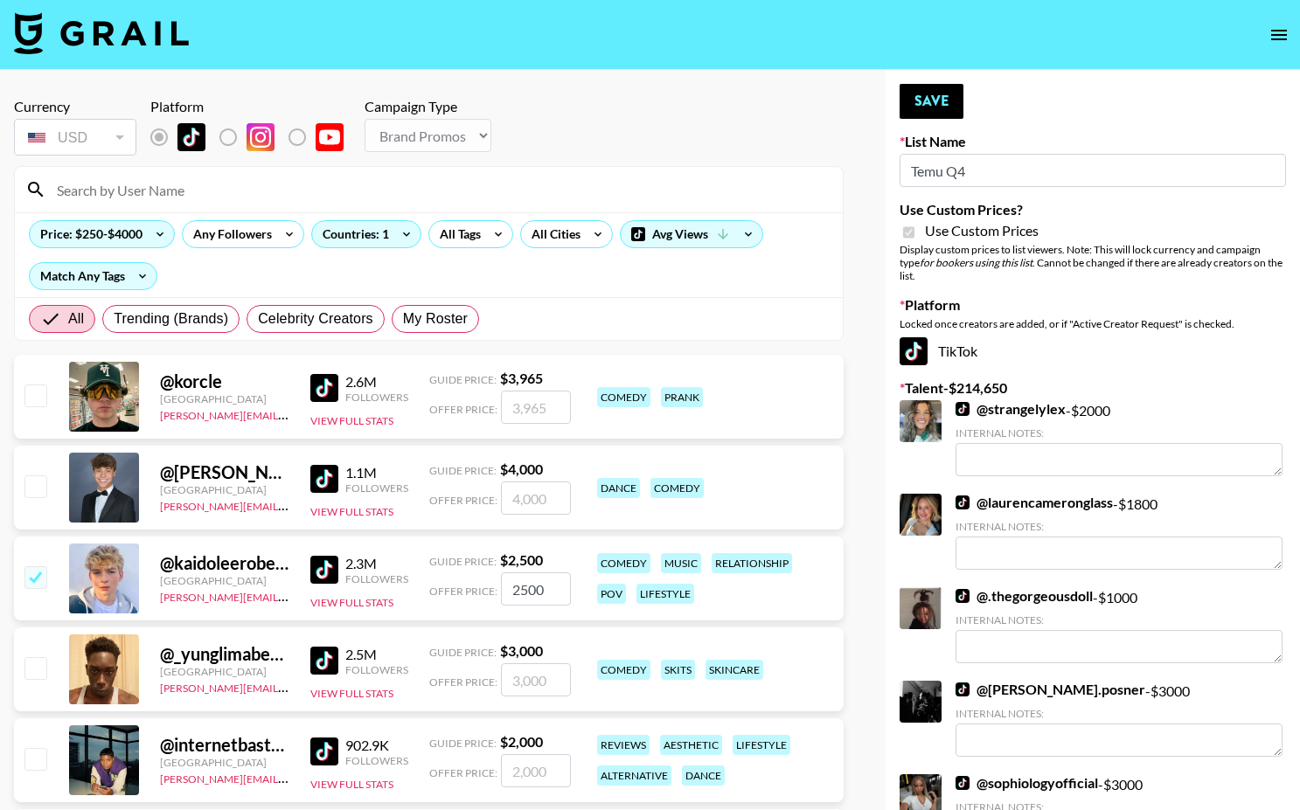
click at [228, 198] on input at bounding box center [439, 190] width 786 height 28
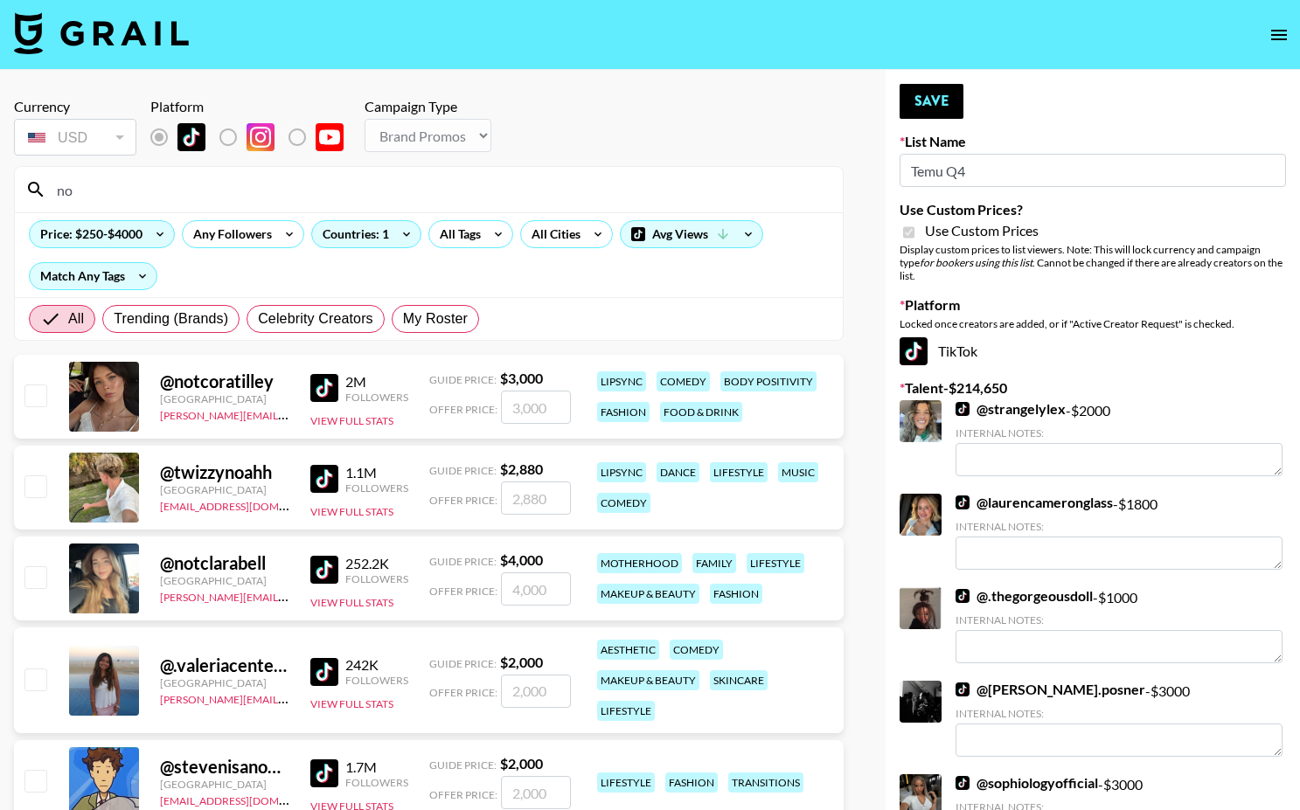
type input "n"
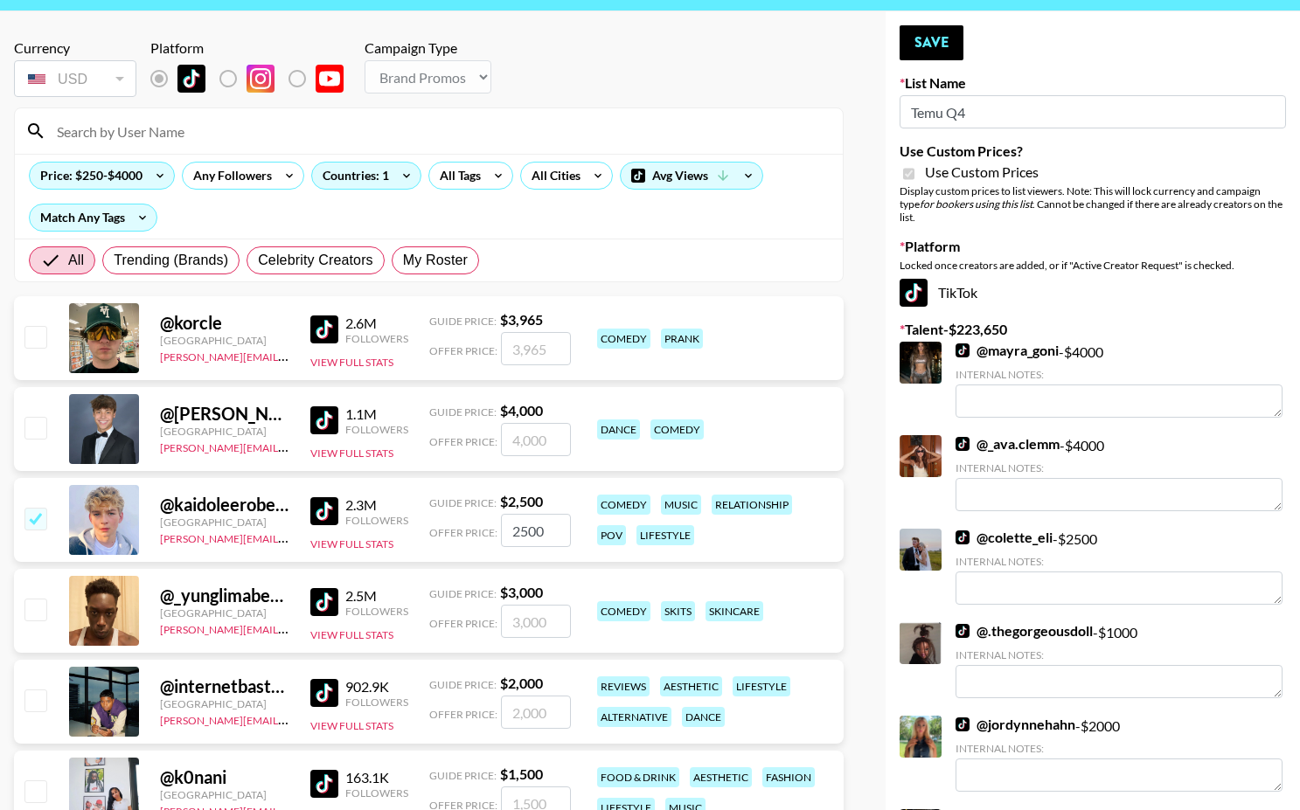
scroll to position [64, 0]
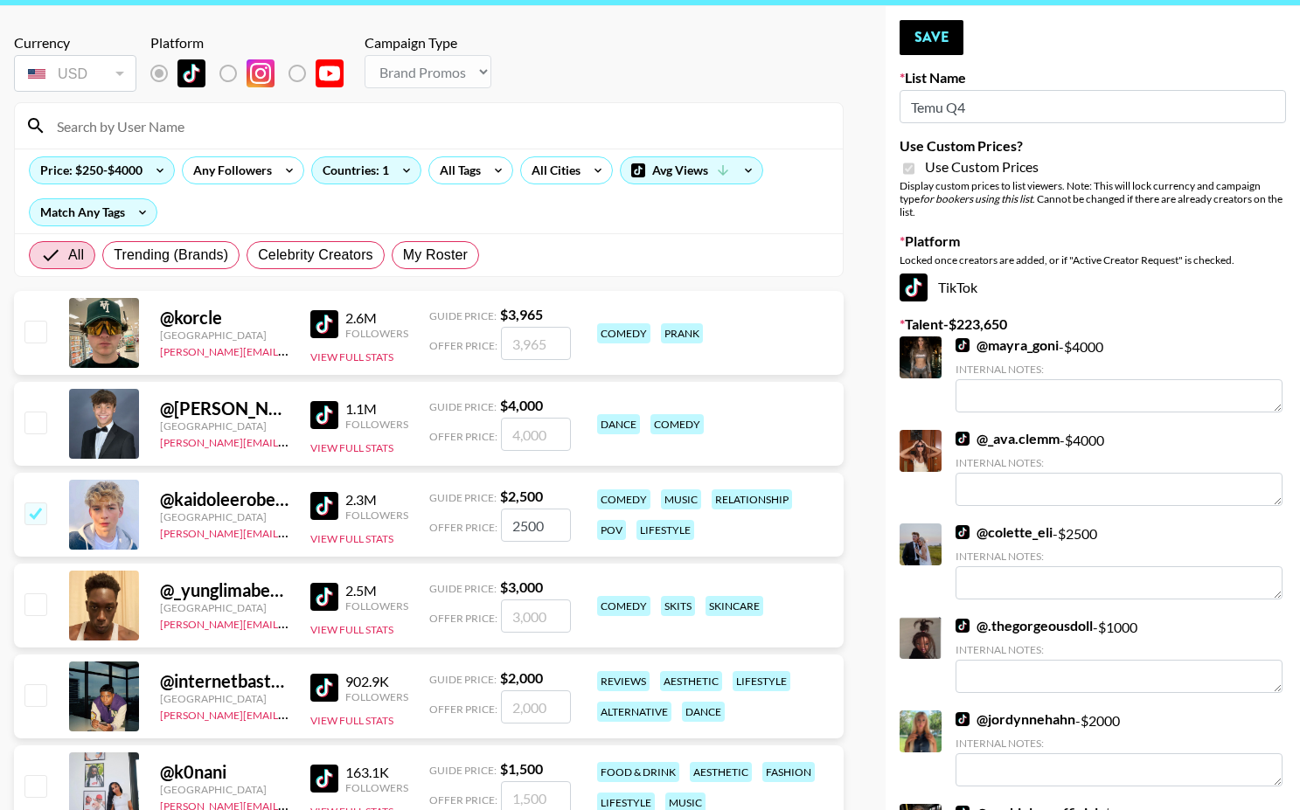
click at [393, 129] on input at bounding box center [439, 126] width 786 height 28
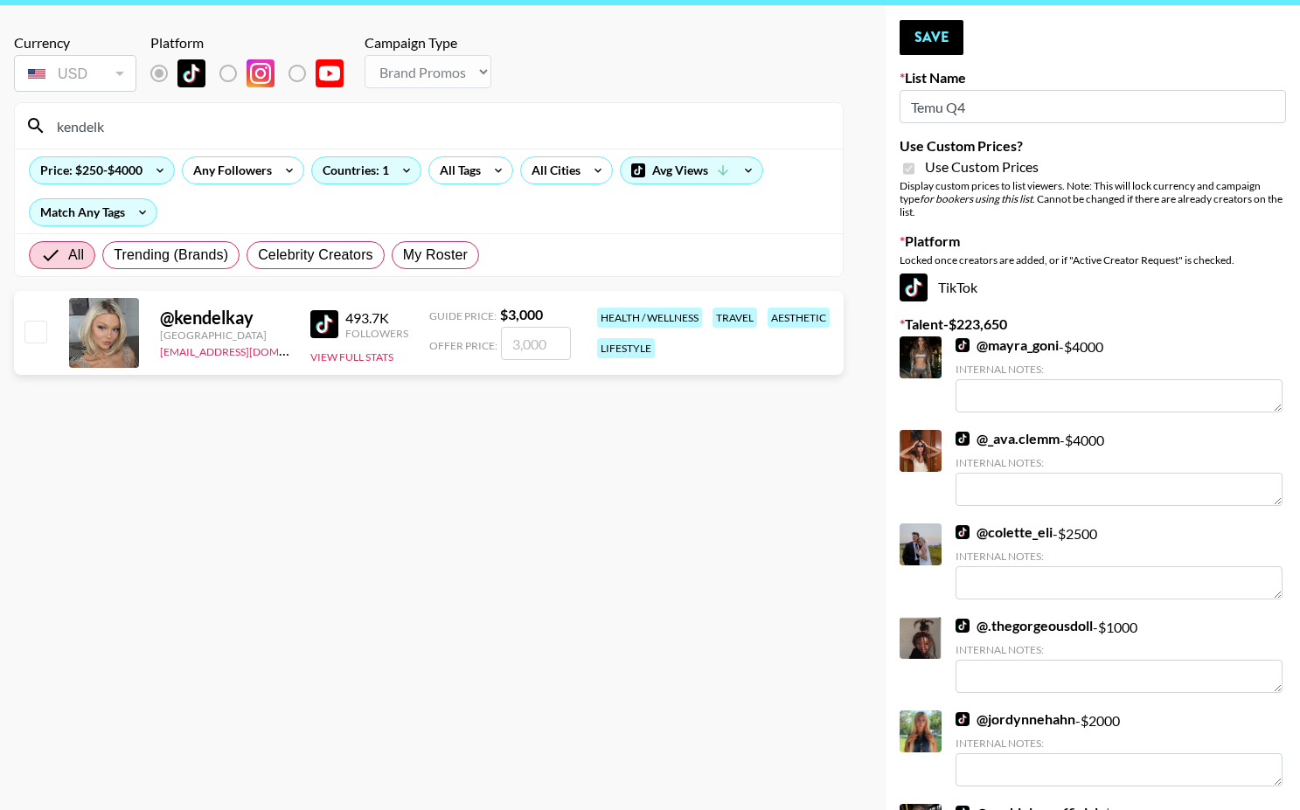
type input "kendelk"
click at [41, 334] on input "checkbox" at bounding box center [34, 331] width 21 height 21
checkbox input "true"
type input "3000"
click at [924, 48] on button "Save" at bounding box center [932, 37] width 64 height 35
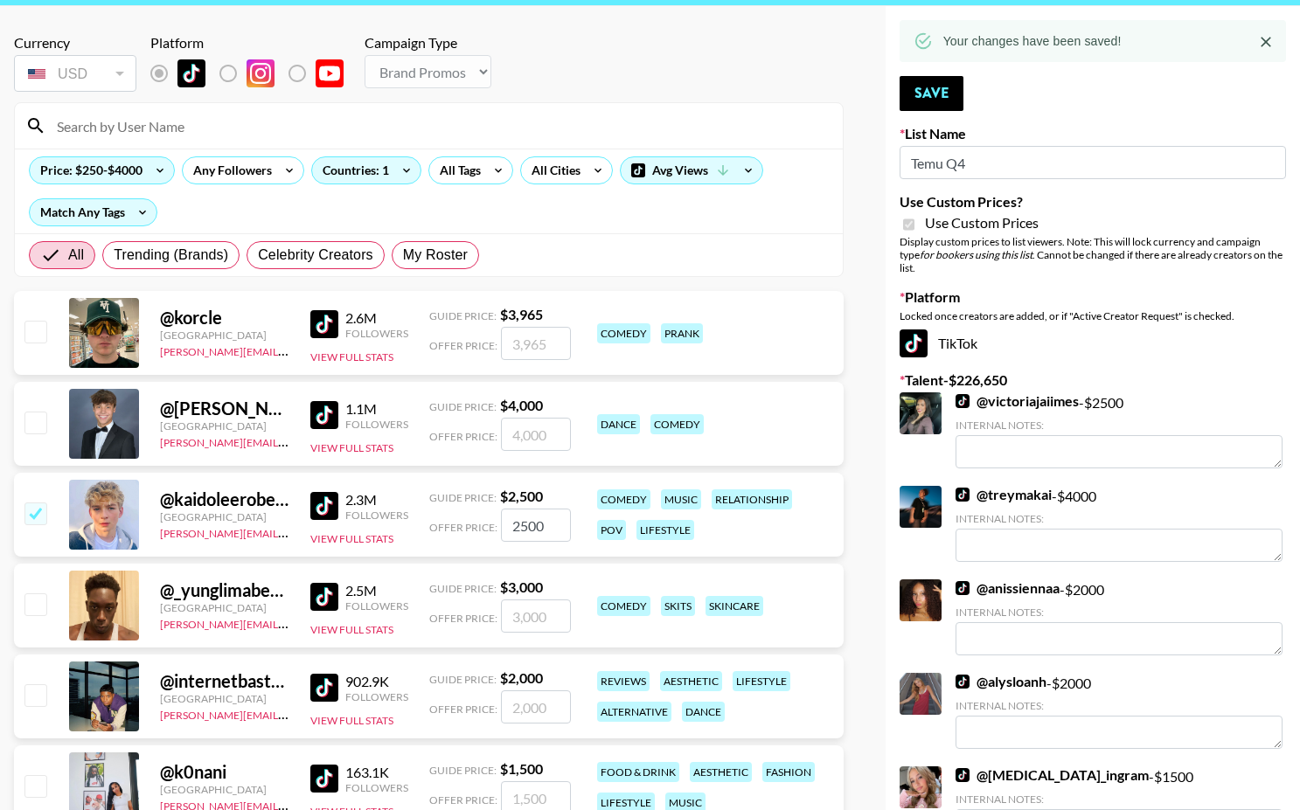
click at [193, 131] on input at bounding box center [439, 126] width 786 height 28
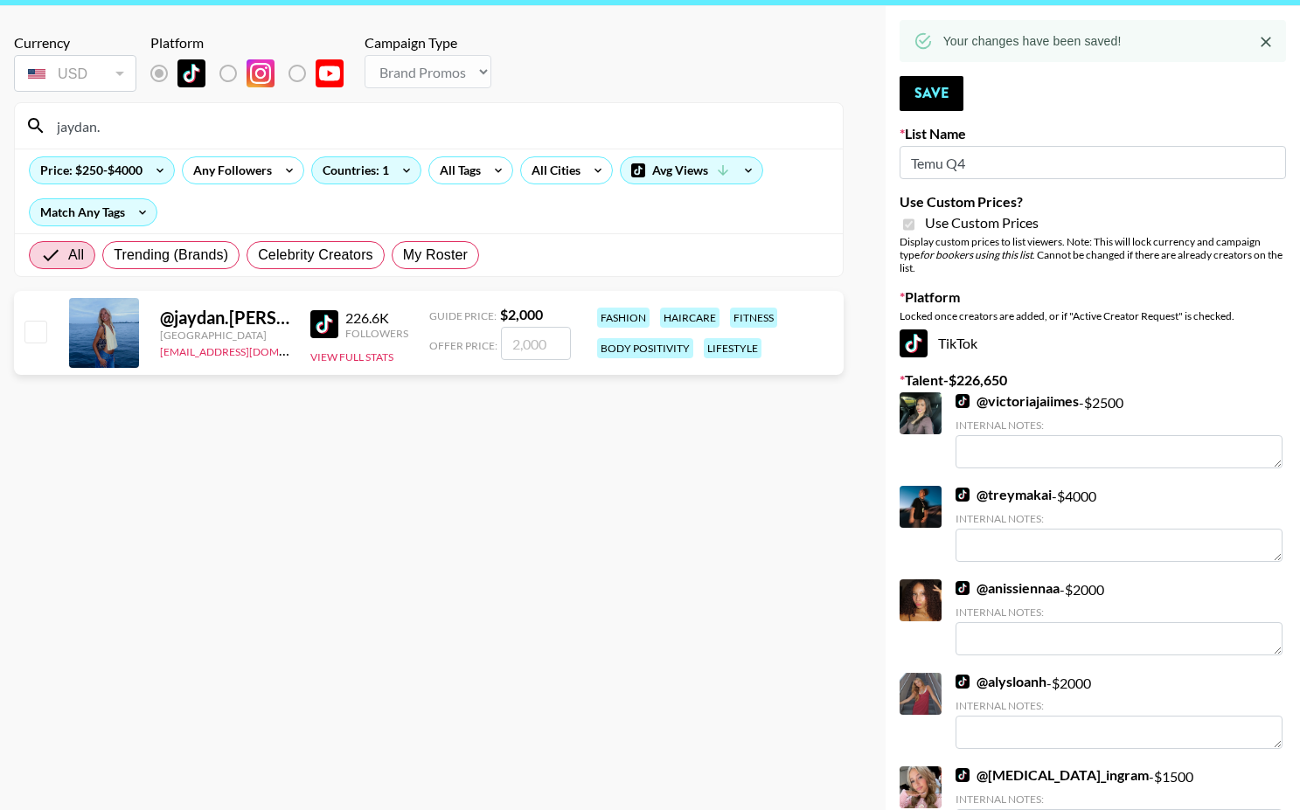
type input "jaydan."
click at [40, 336] on input "checkbox" at bounding box center [34, 331] width 21 height 21
checkbox input "true"
type input "2000"
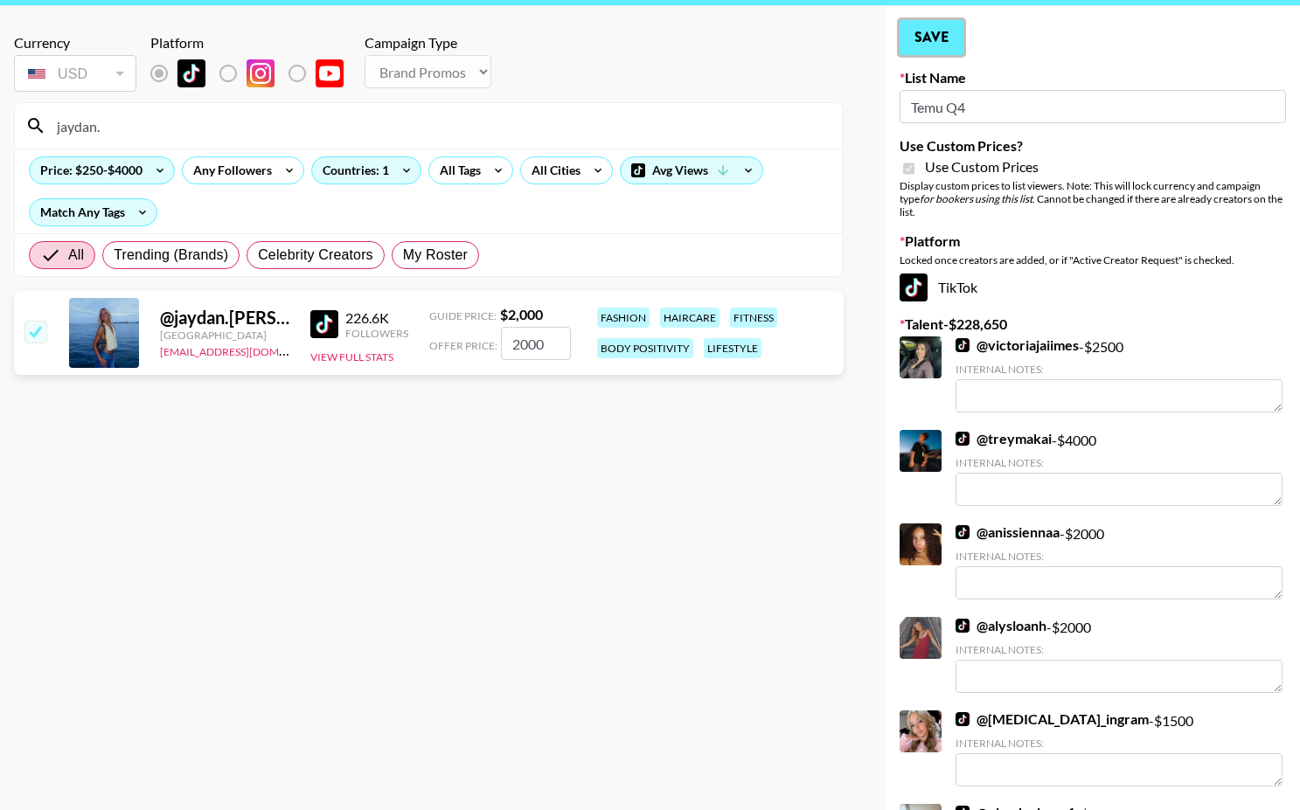
click at [926, 37] on button "Save" at bounding box center [932, 37] width 64 height 35
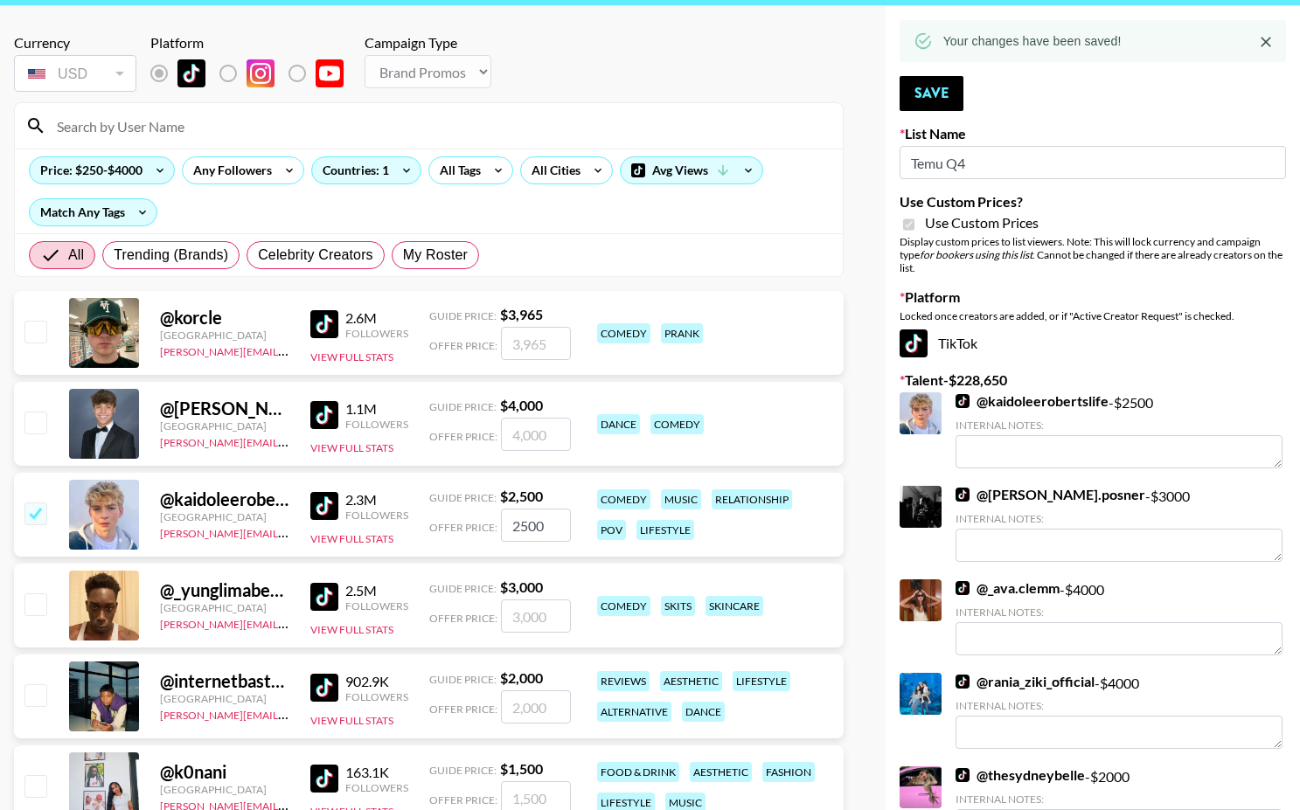
click at [414, 126] on input at bounding box center [439, 126] width 786 height 28
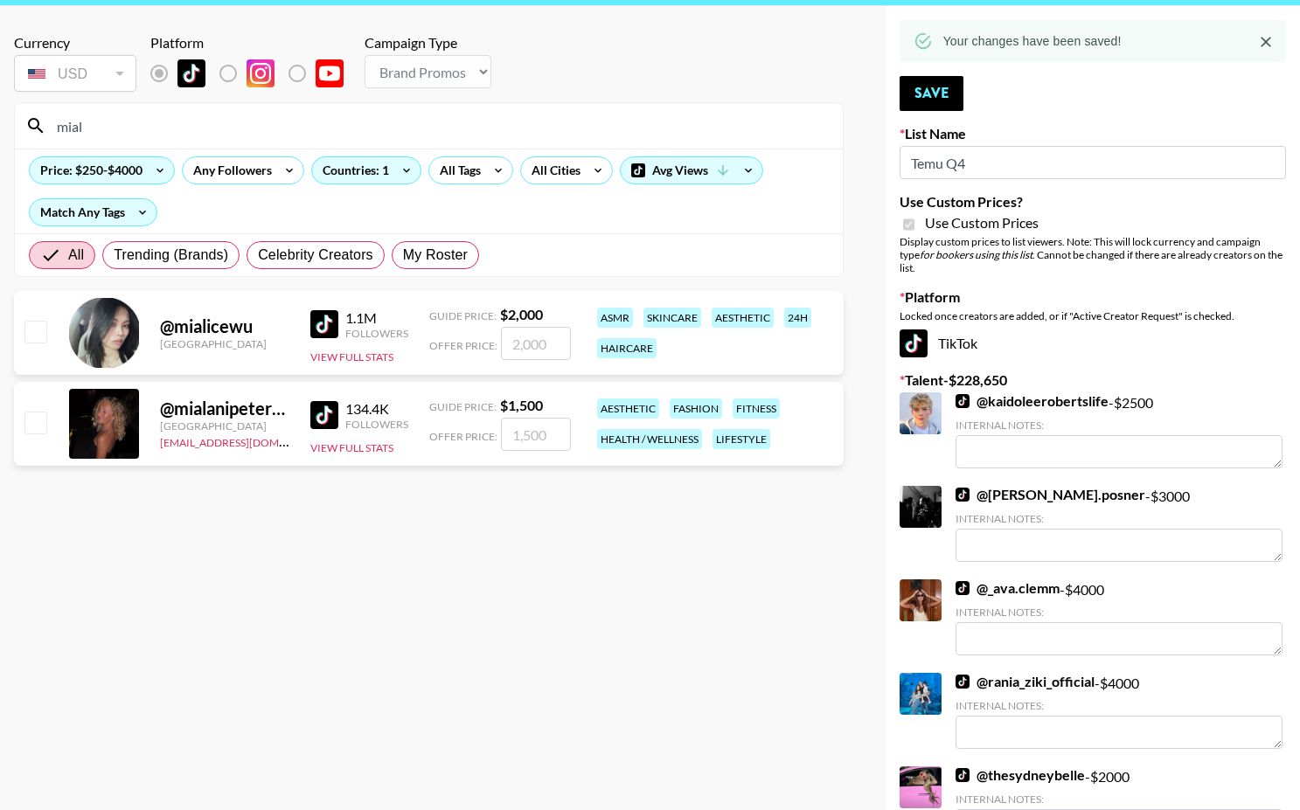
type input "mial"
click at [41, 426] on input "checkbox" at bounding box center [34, 422] width 21 height 21
checkbox input "true"
type input "1500"
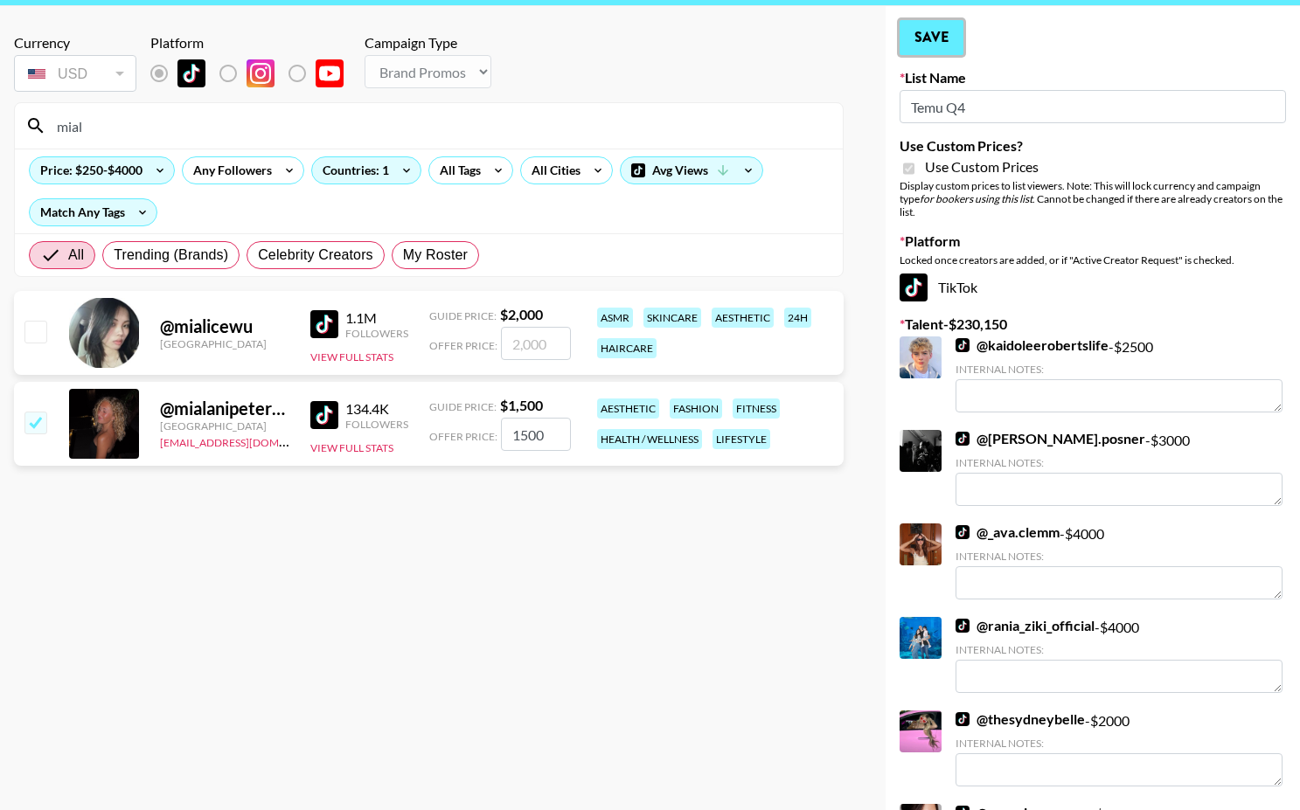
click at [943, 47] on button "Save" at bounding box center [932, 37] width 64 height 35
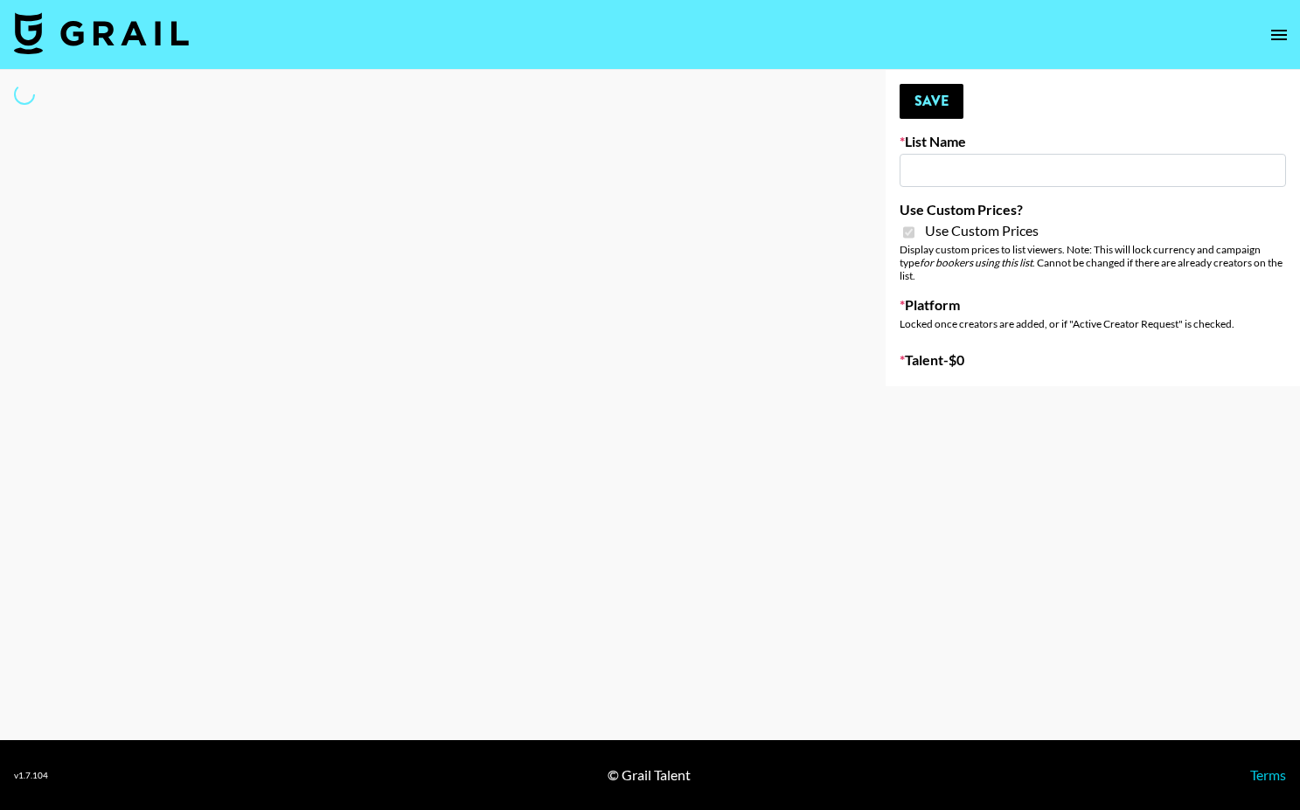
type input "FlexiSpot (Japanese Joinery Bed)"
checkbox input "true"
select select "Brand"
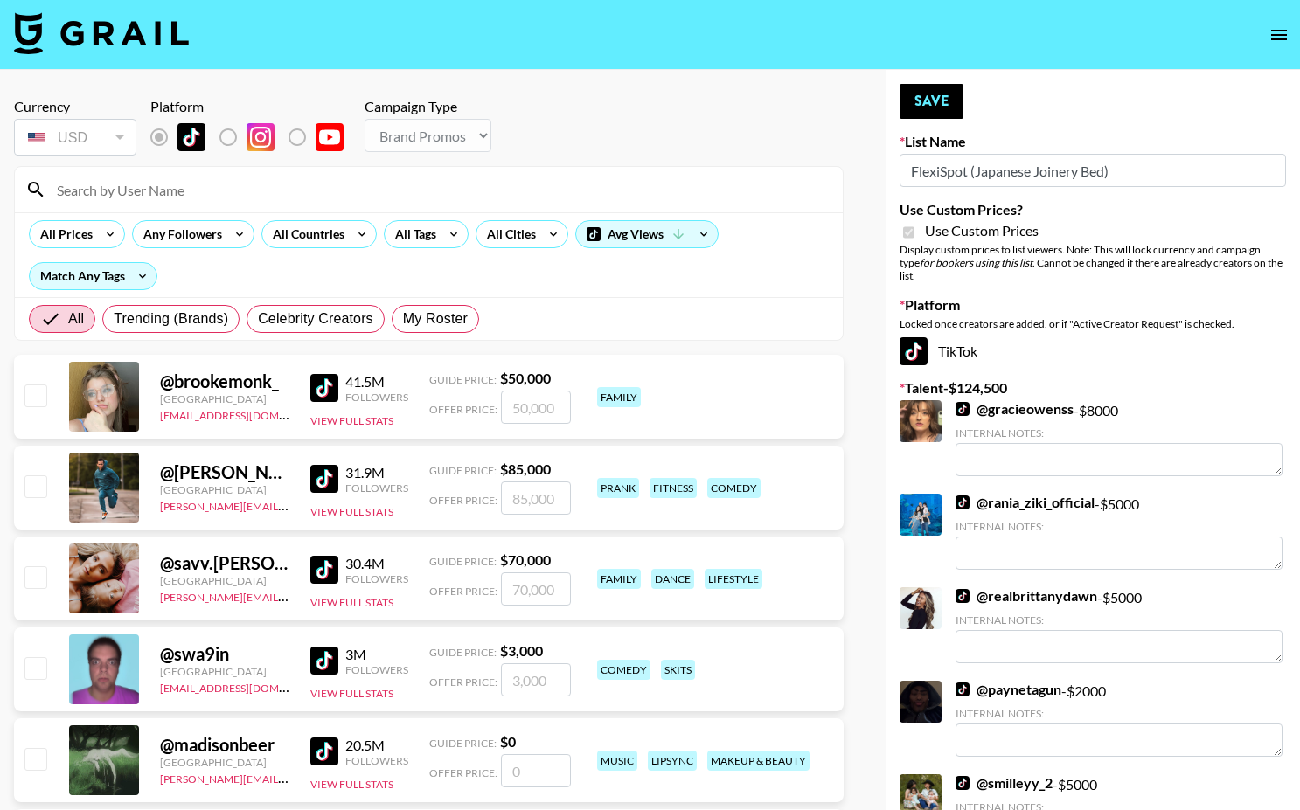
click at [281, 196] on input at bounding box center [439, 190] width 786 height 28
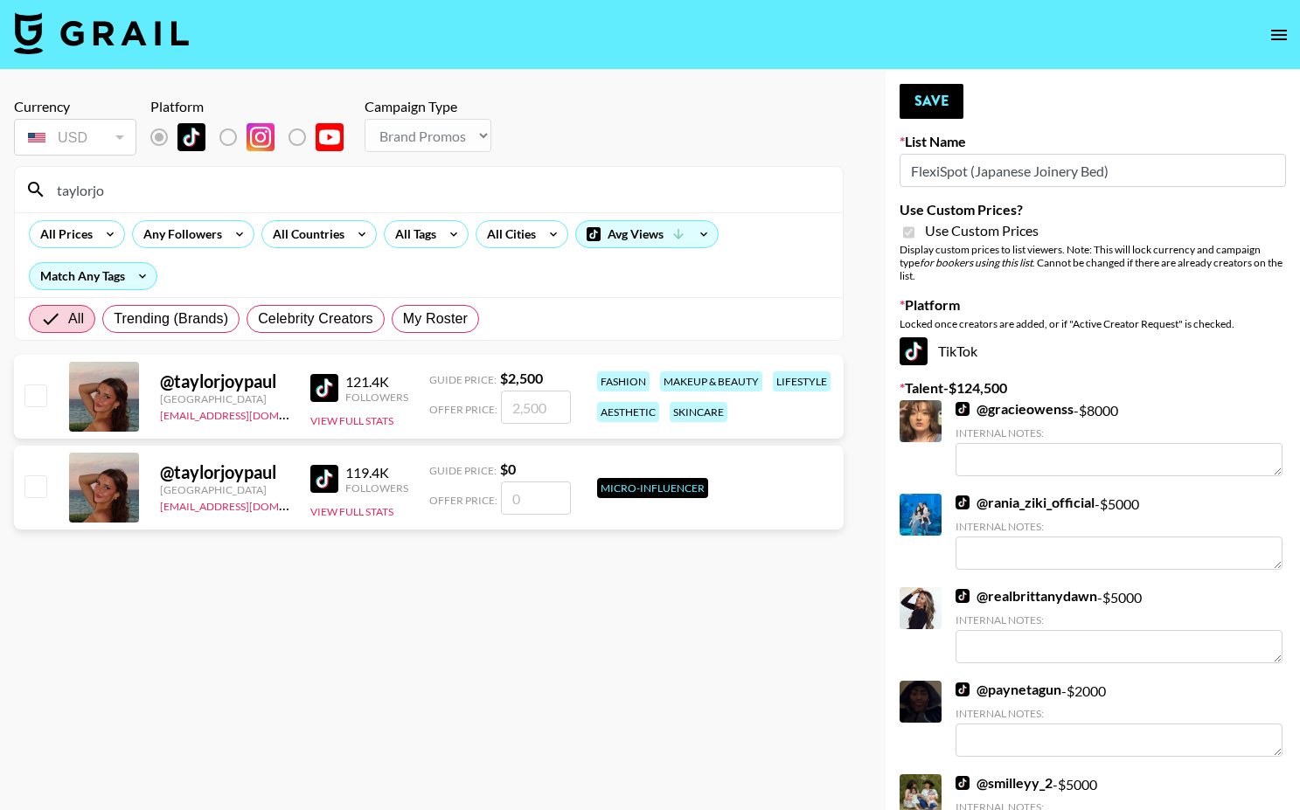
type input "taylorjo"
click at [38, 401] on input "checkbox" at bounding box center [34, 395] width 21 height 21
checkbox input "true"
type input "2500"
click at [938, 103] on button "Save" at bounding box center [932, 101] width 64 height 35
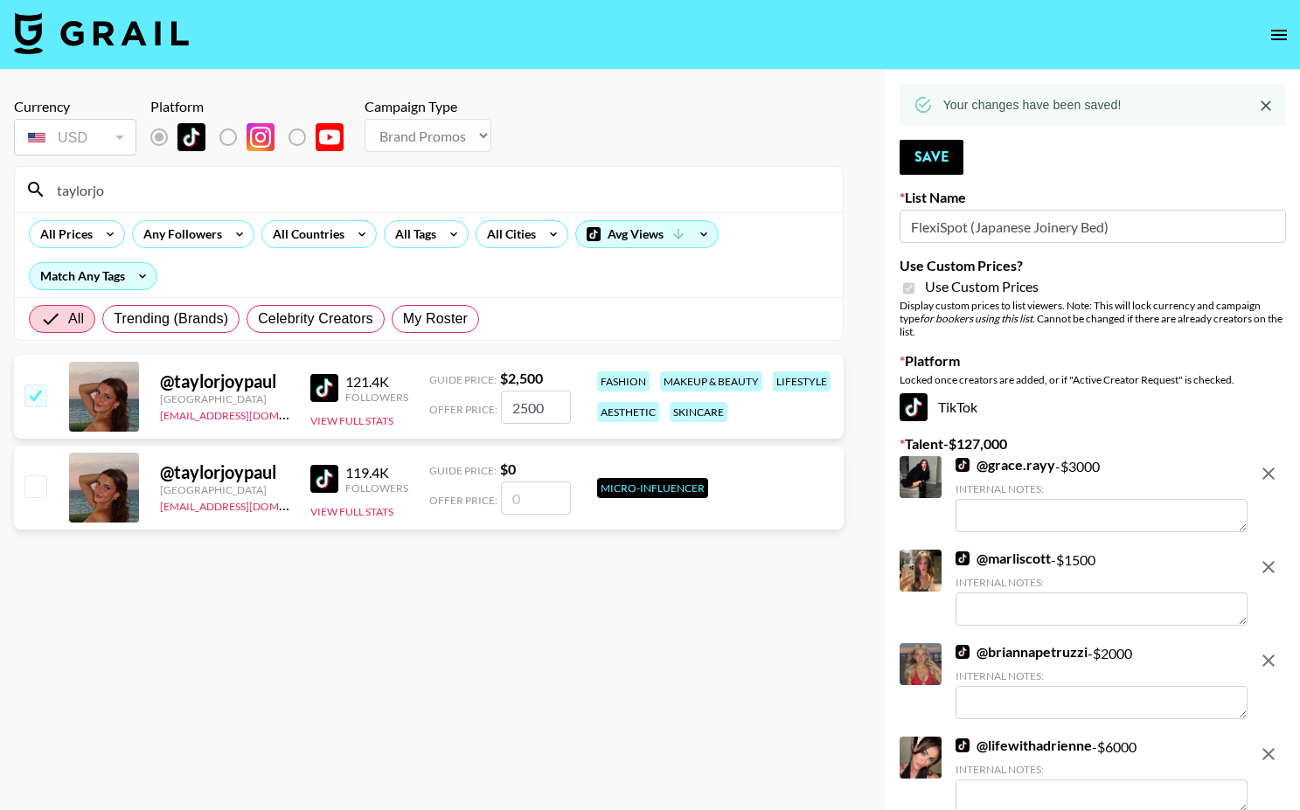
click at [323, 189] on input "taylorjo" at bounding box center [439, 190] width 786 height 28
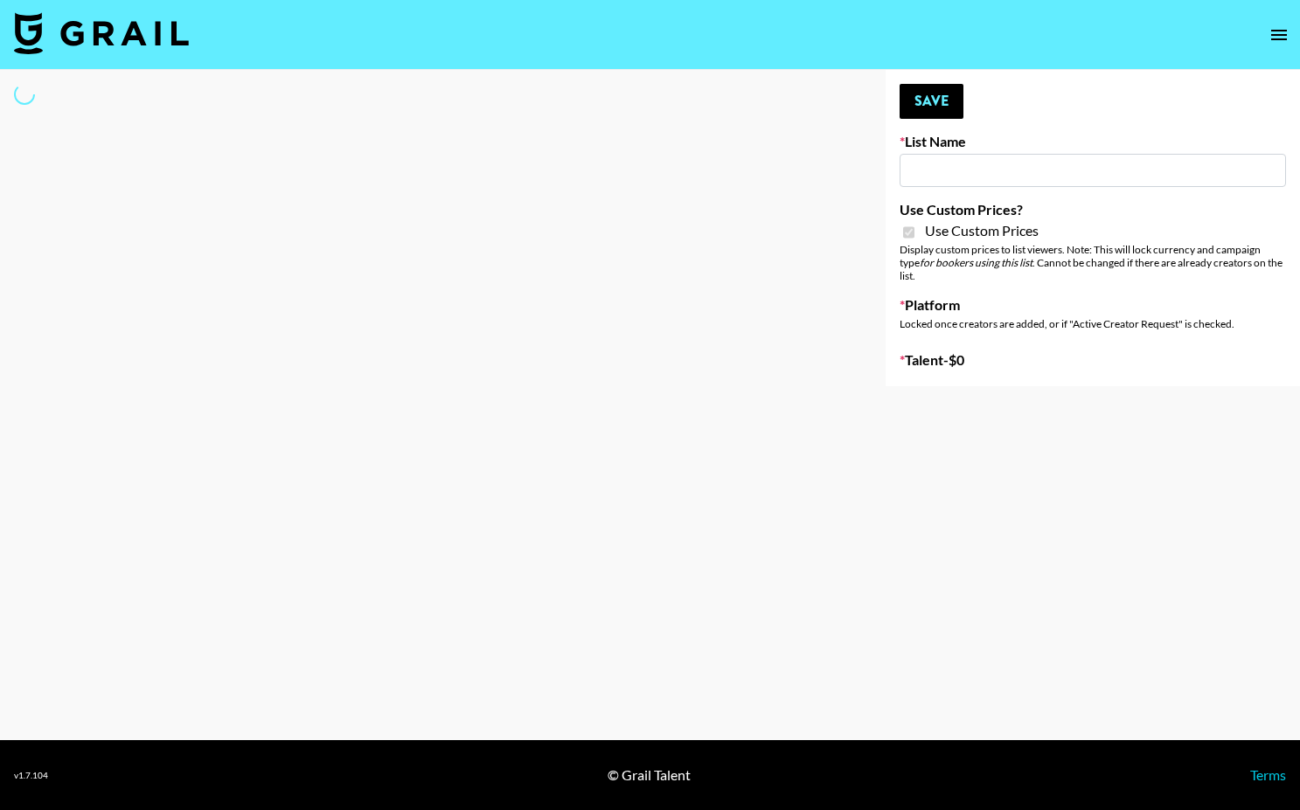
type input "Temu Q4"
checkbox input "true"
select select "Brand"
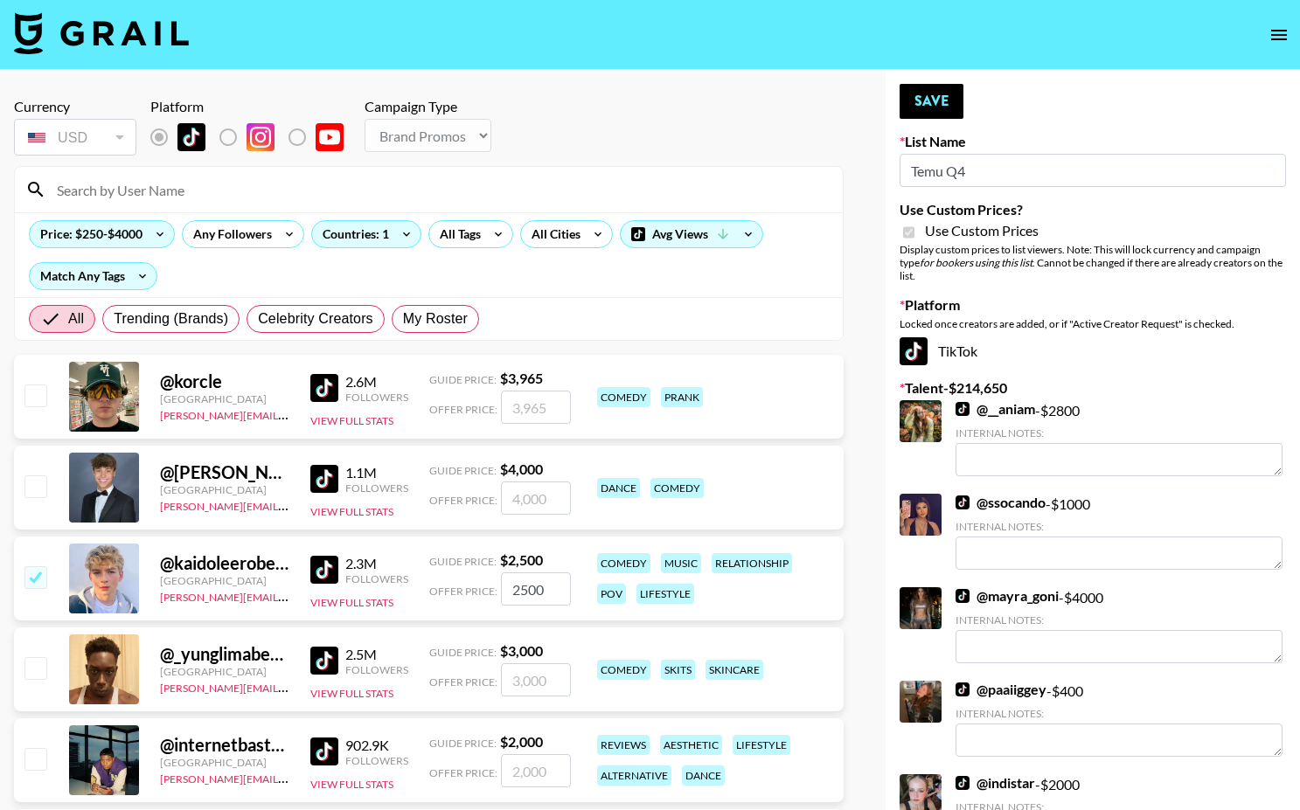
click at [307, 196] on input at bounding box center [439, 190] width 786 height 28
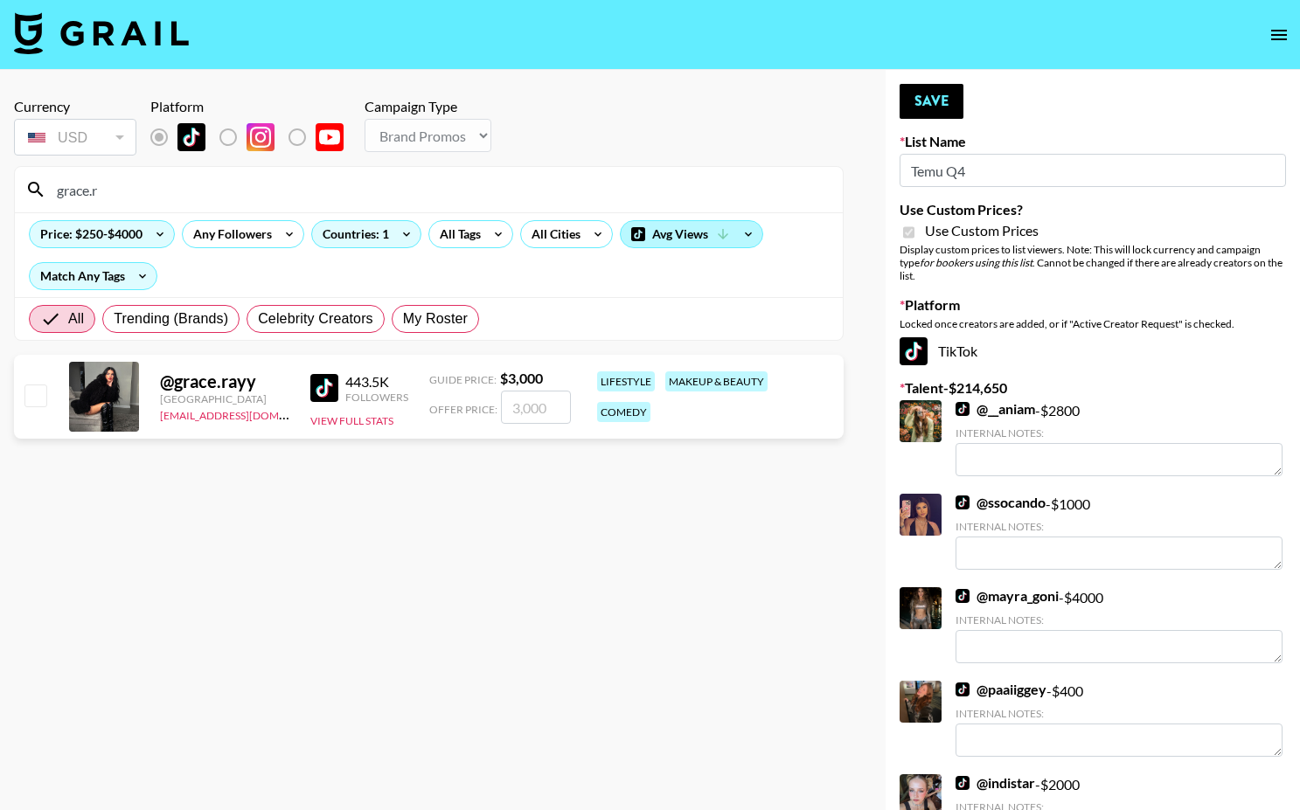
scroll to position [12, 0]
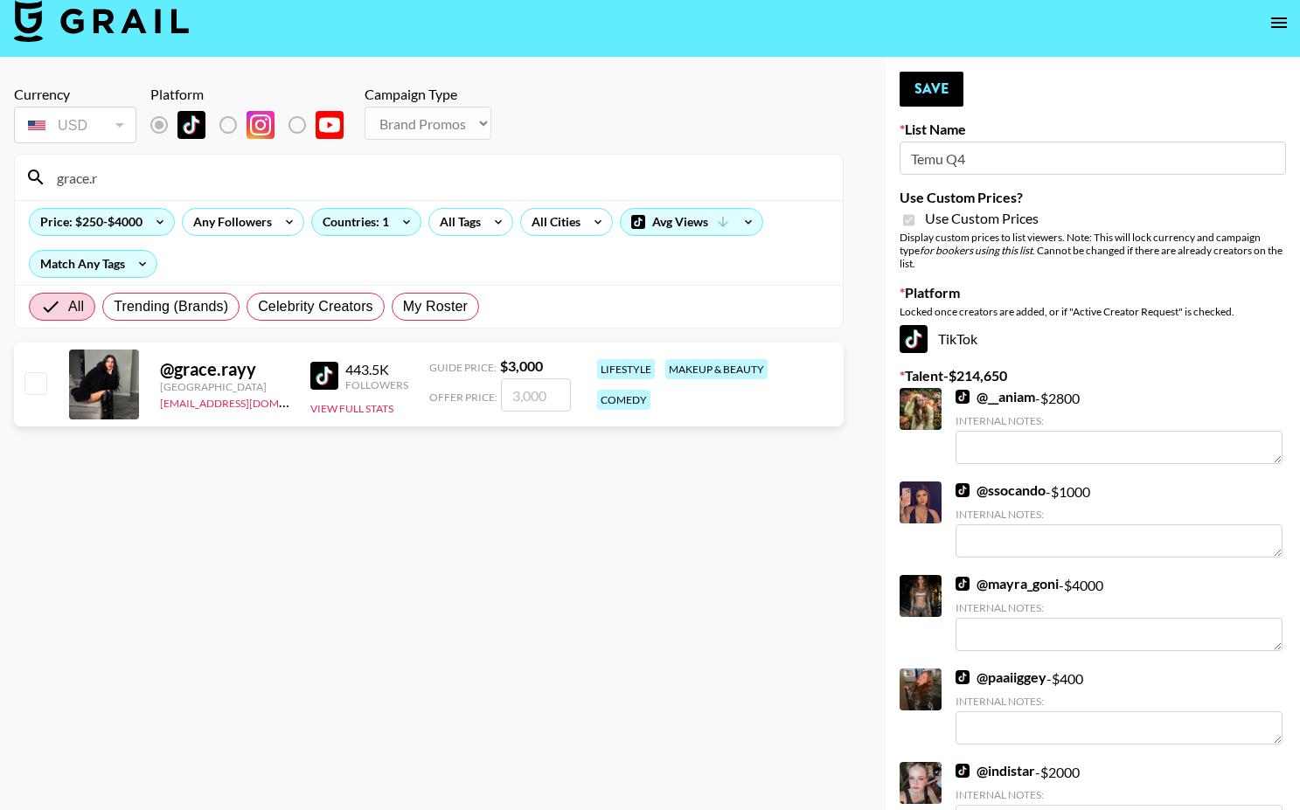
type input "grace.r"
click at [31, 389] on input "checkbox" at bounding box center [34, 382] width 21 height 21
checkbox input "true"
type input "3000"
click at [947, 86] on button "Save" at bounding box center [932, 89] width 64 height 35
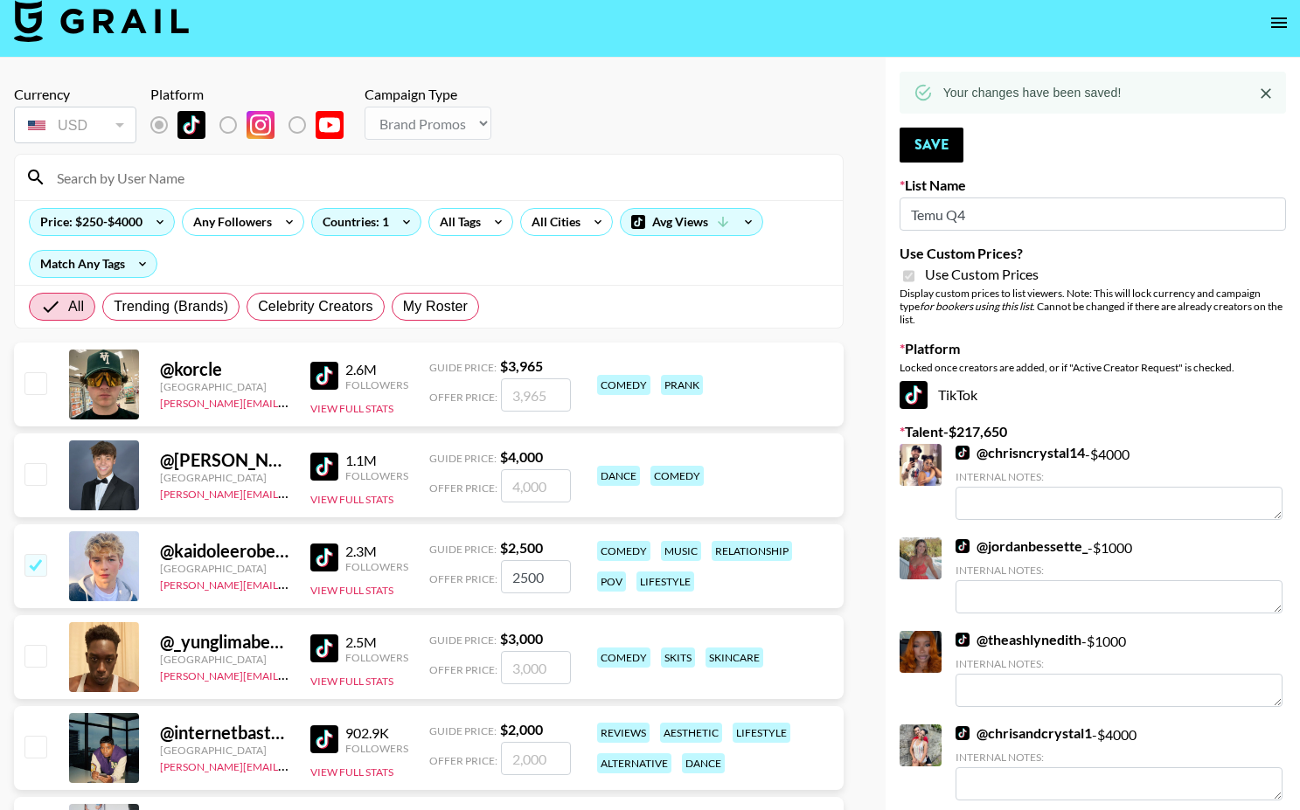
click at [614, 182] on input at bounding box center [439, 177] width 786 height 28
type input "j"
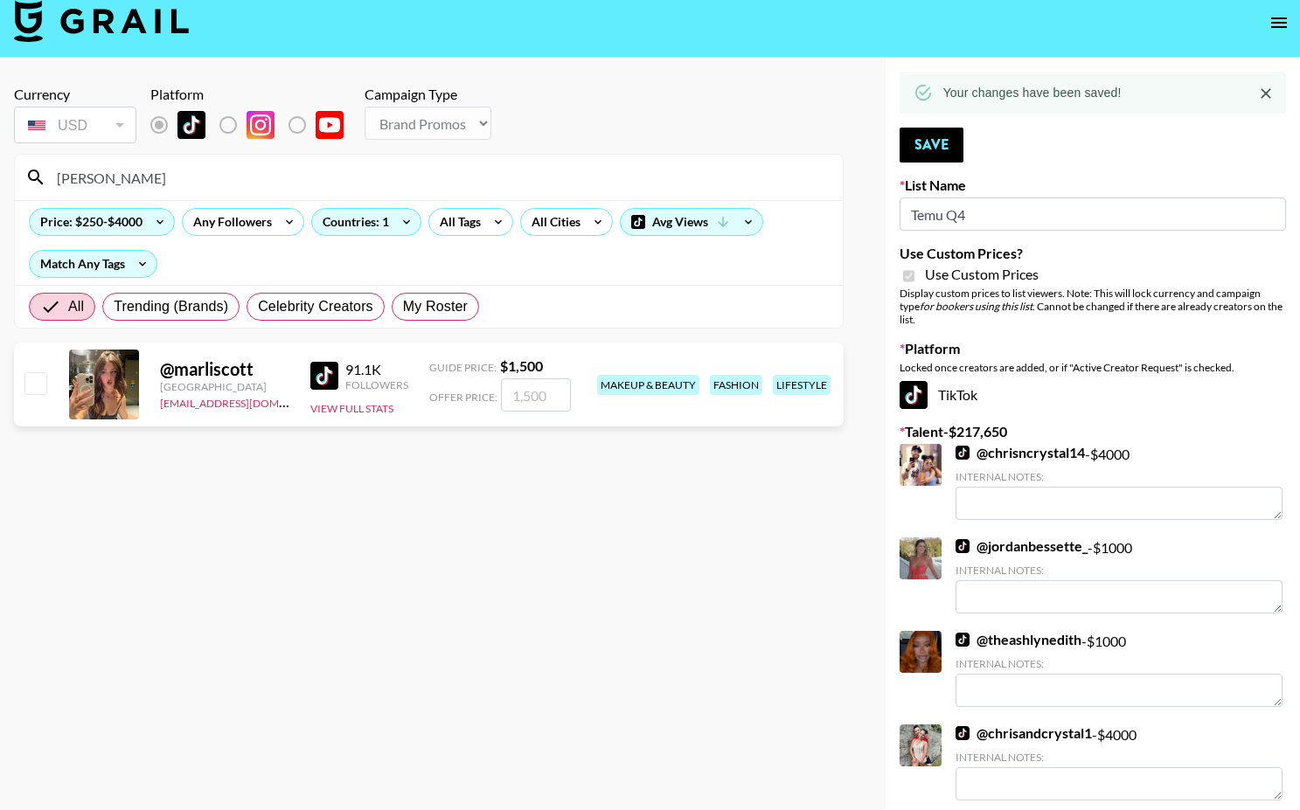
type input "marlis"
click at [41, 380] on input "checkbox" at bounding box center [34, 382] width 21 height 21
checkbox input "true"
type input "1500"
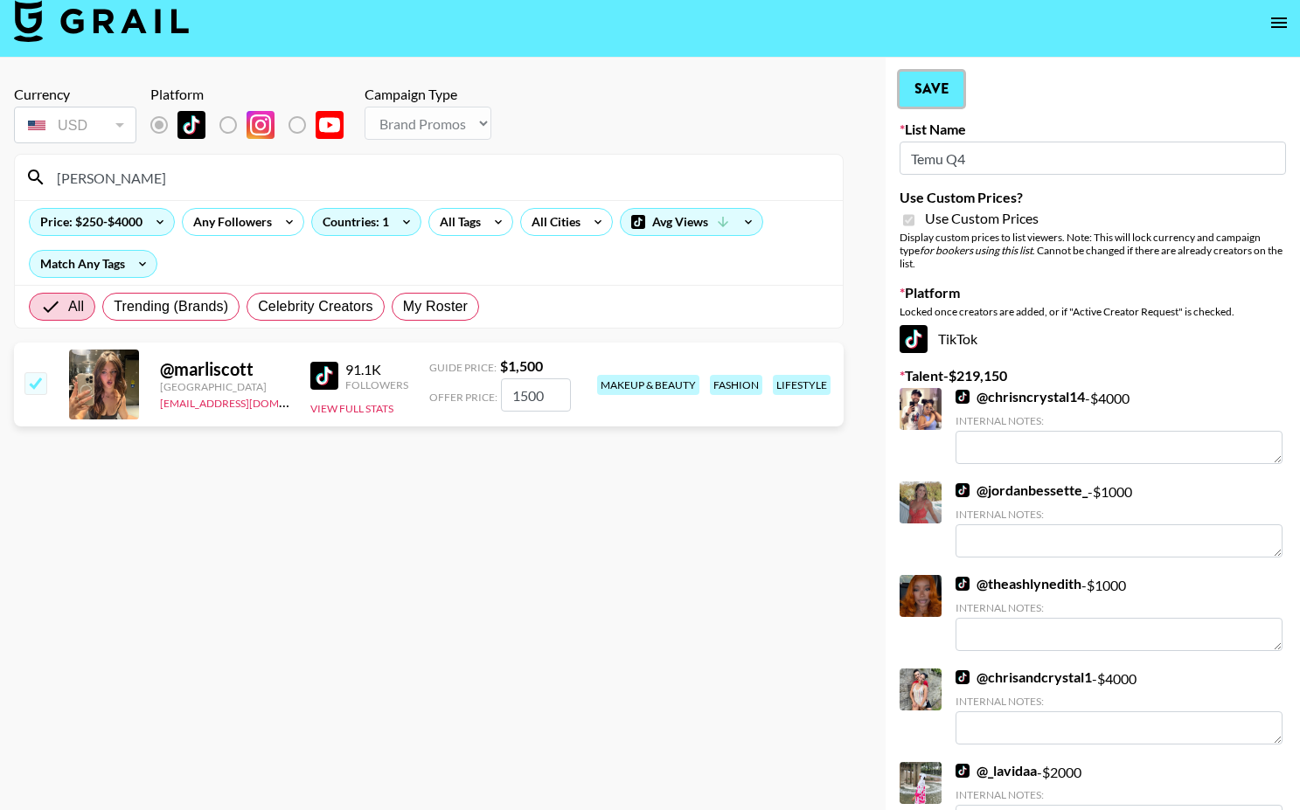
drag, startPoint x: 929, startPoint y: 97, endPoint x: 887, endPoint y: 101, distance: 42.2
click at [929, 97] on button "Save" at bounding box center [932, 89] width 64 height 35
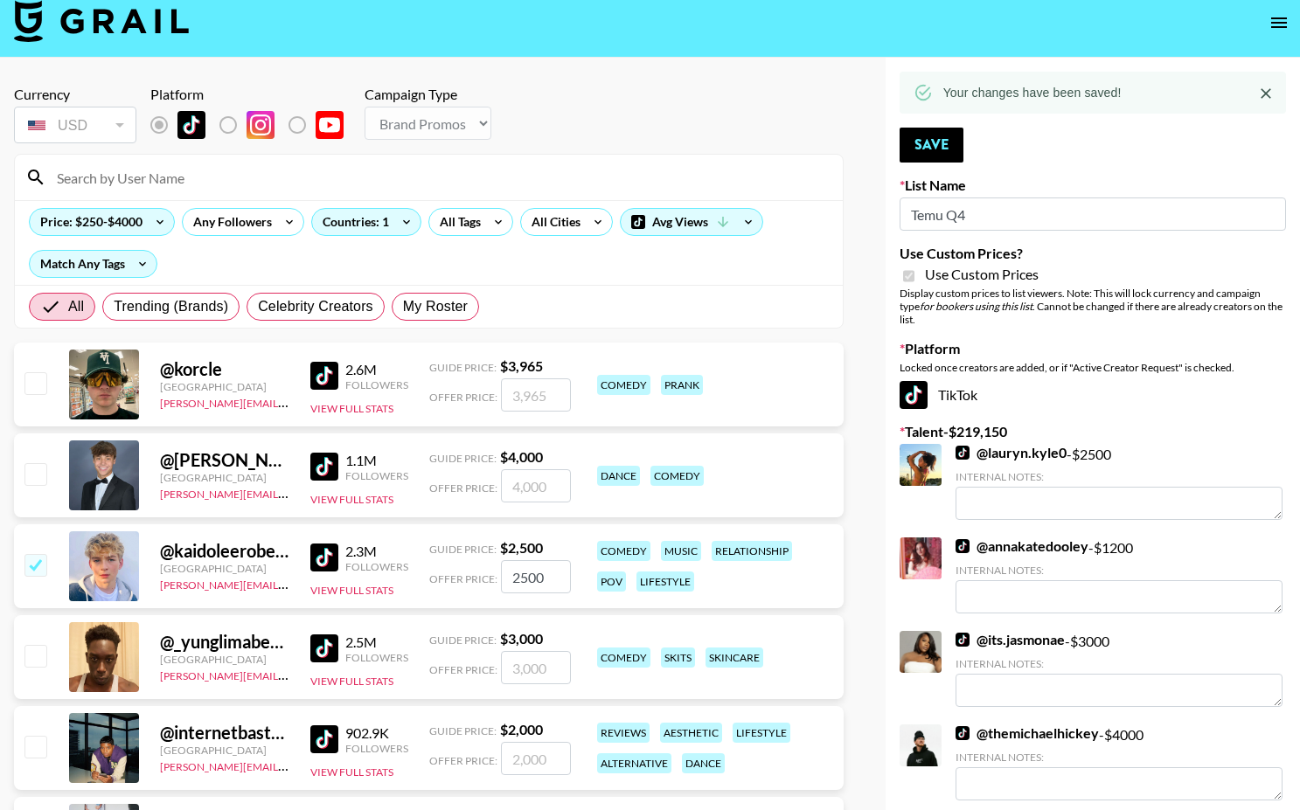
click at [475, 171] on input at bounding box center [439, 177] width 786 height 28
click at [476, 172] on input at bounding box center [439, 177] width 786 height 28
click at [471, 171] on input at bounding box center [439, 177] width 786 height 28
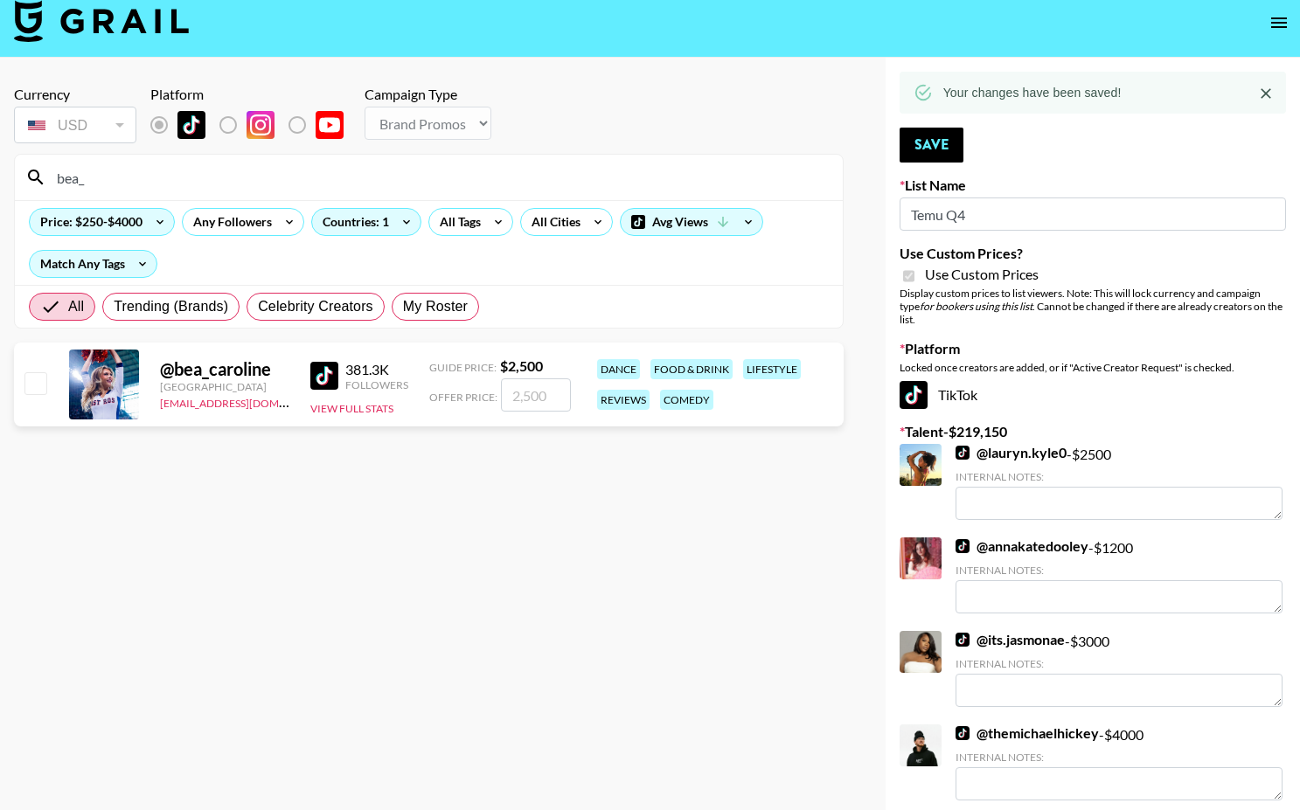
type input "bea_"
click at [38, 389] on input "checkbox" at bounding box center [34, 382] width 21 height 21
checkbox input "true"
type input "2500"
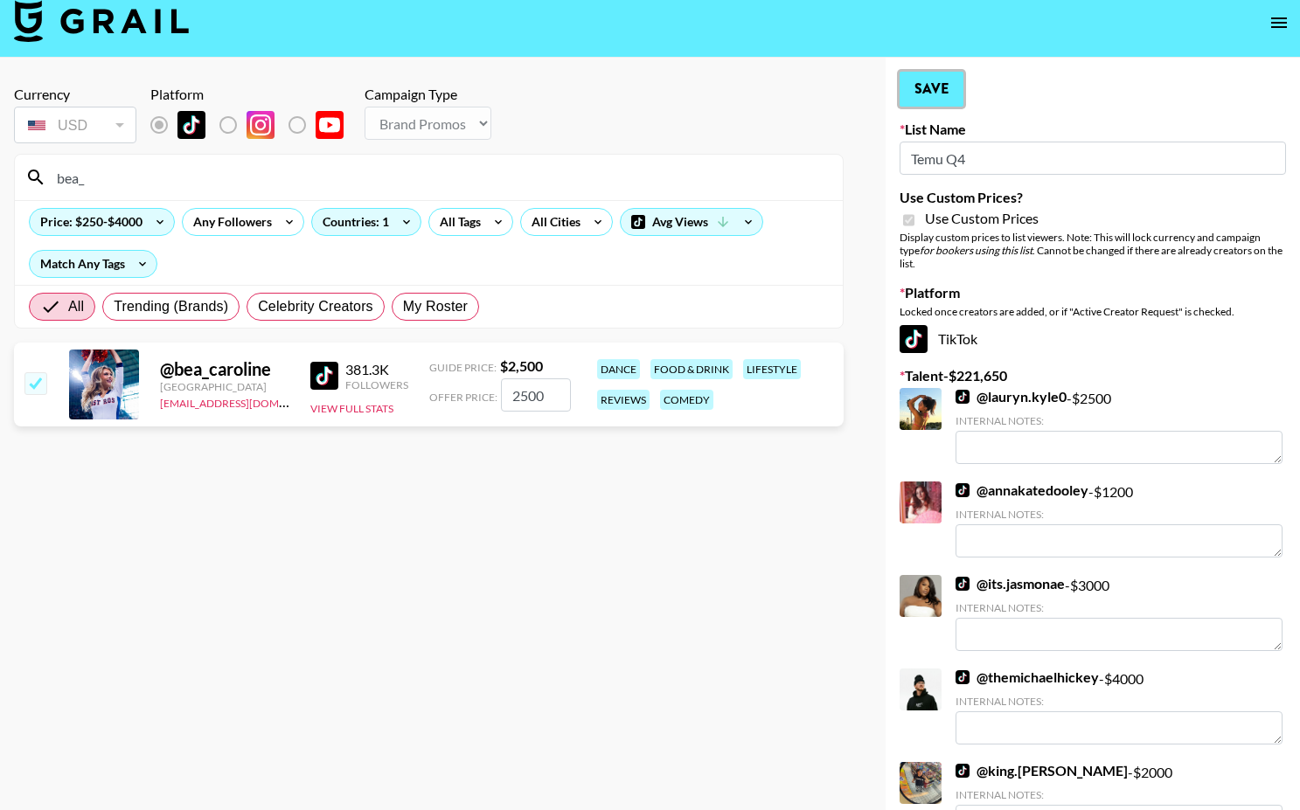
click at [924, 101] on button "Save" at bounding box center [932, 89] width 64 height 35
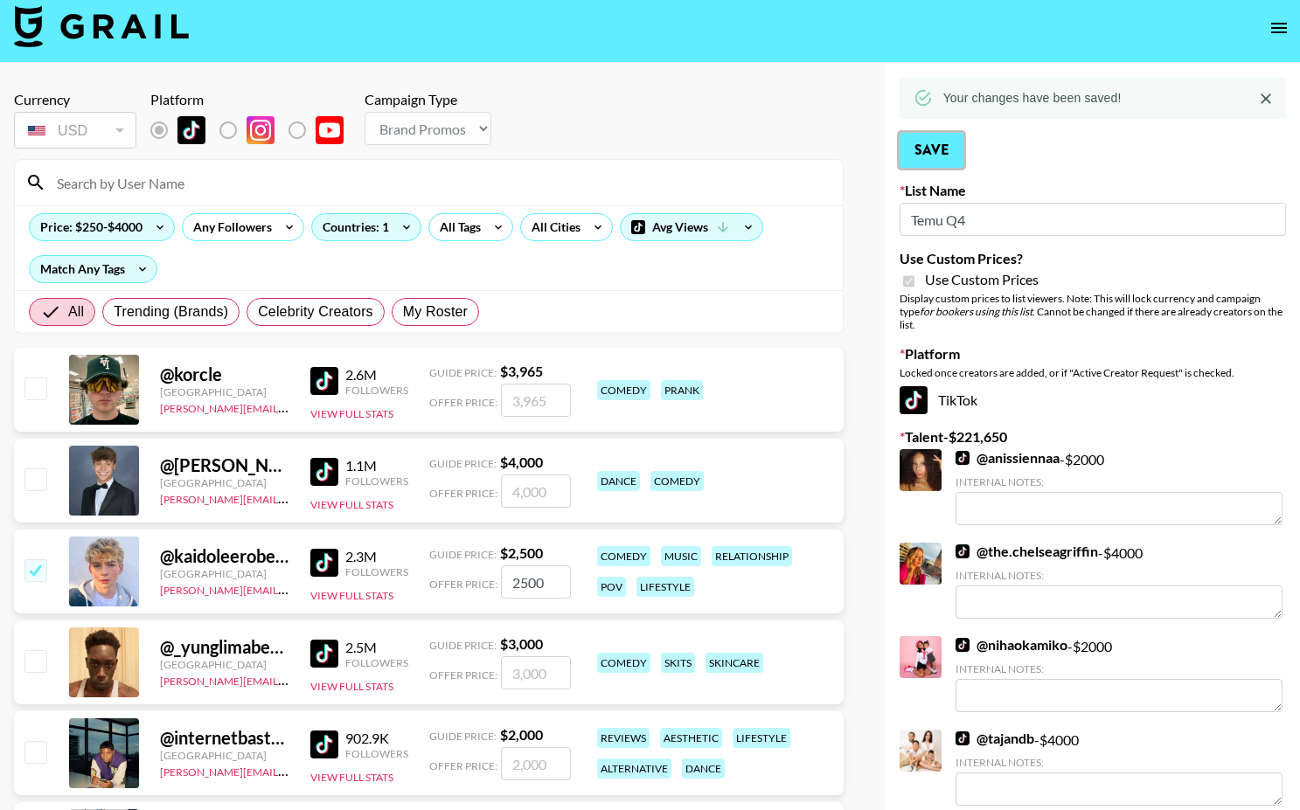
scroll to position [0, 0]
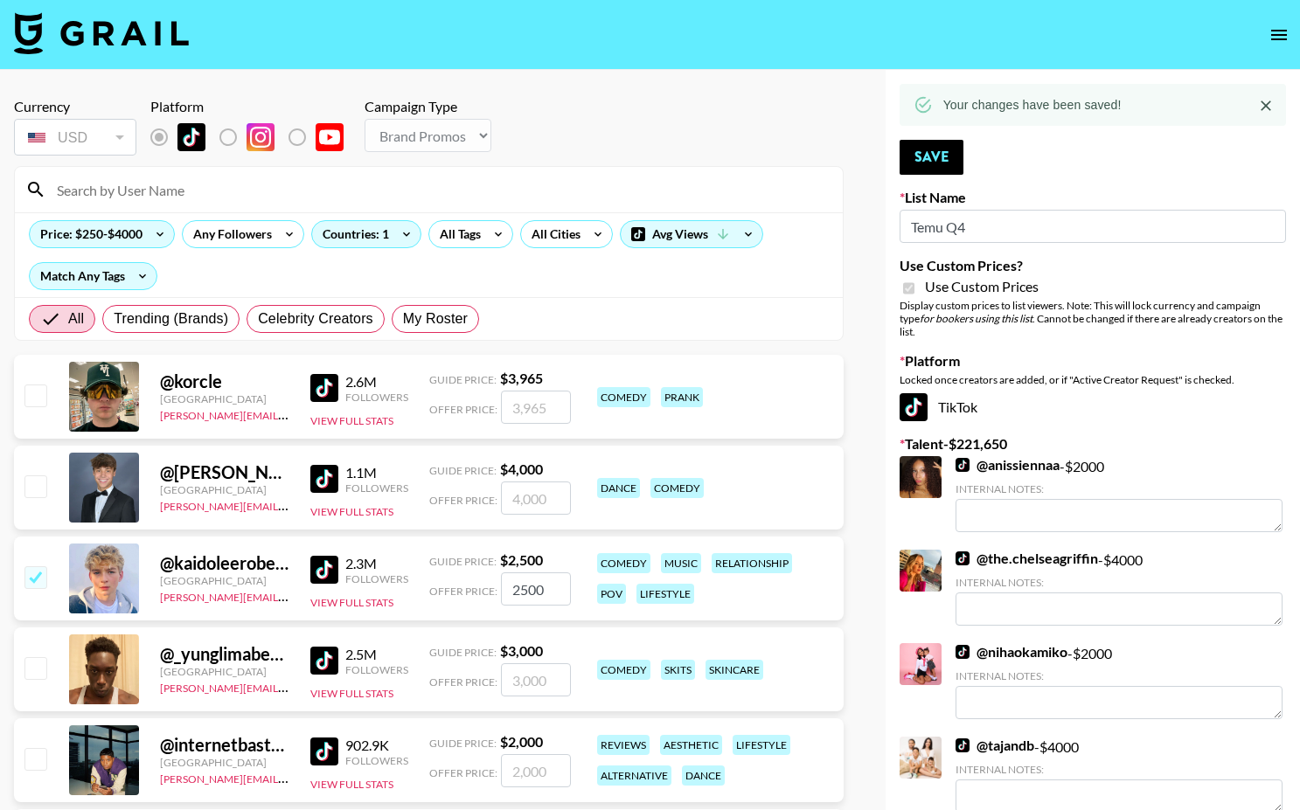
click at [404, 183] on input at bounding box center [439, 190] width 786 height 28
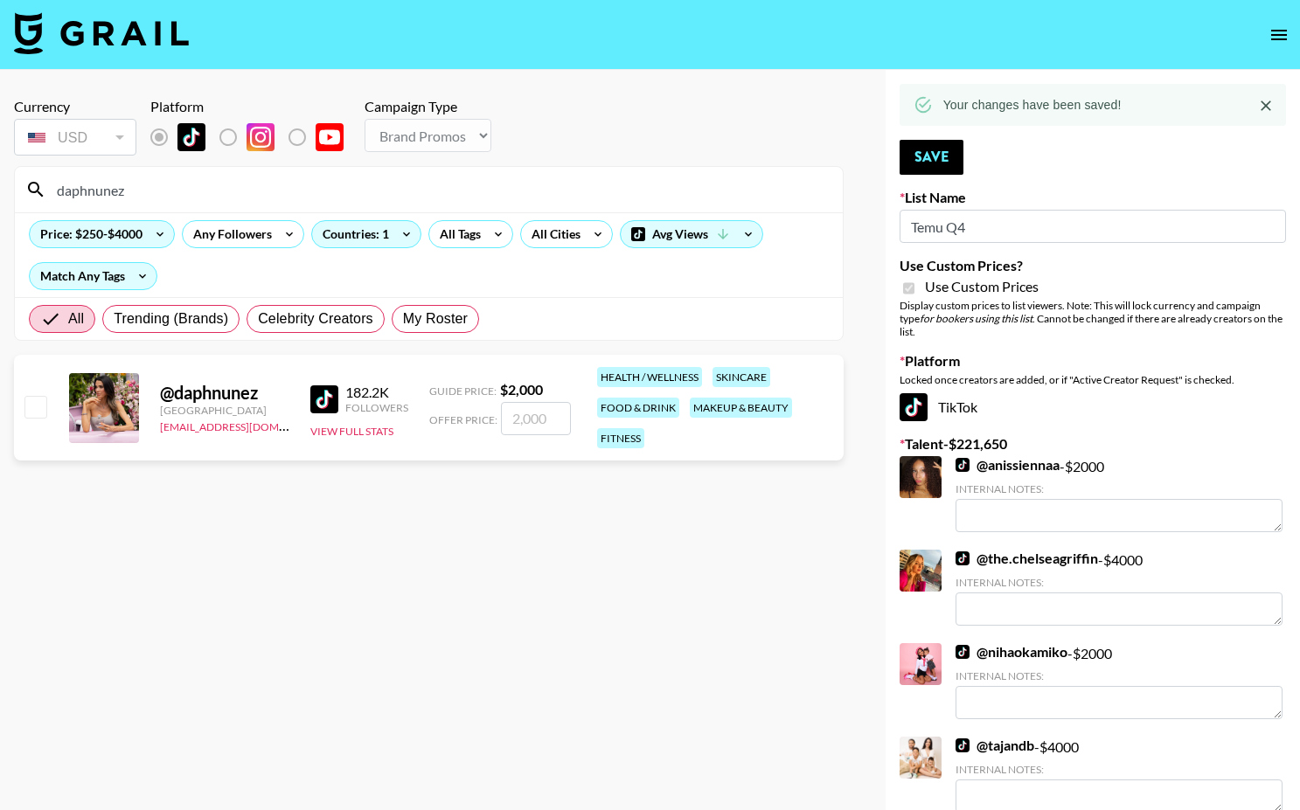
type input "daphnunez"
drag, startPoint x: 37, startPoint y: 400, endPoint x: 49, endPoint y: 421, distance: 24.3
click at [37, 400] on input "checkbox" at bounding box center [34, 406] width 21 height 21
checkbox input "true"
type input "2000"
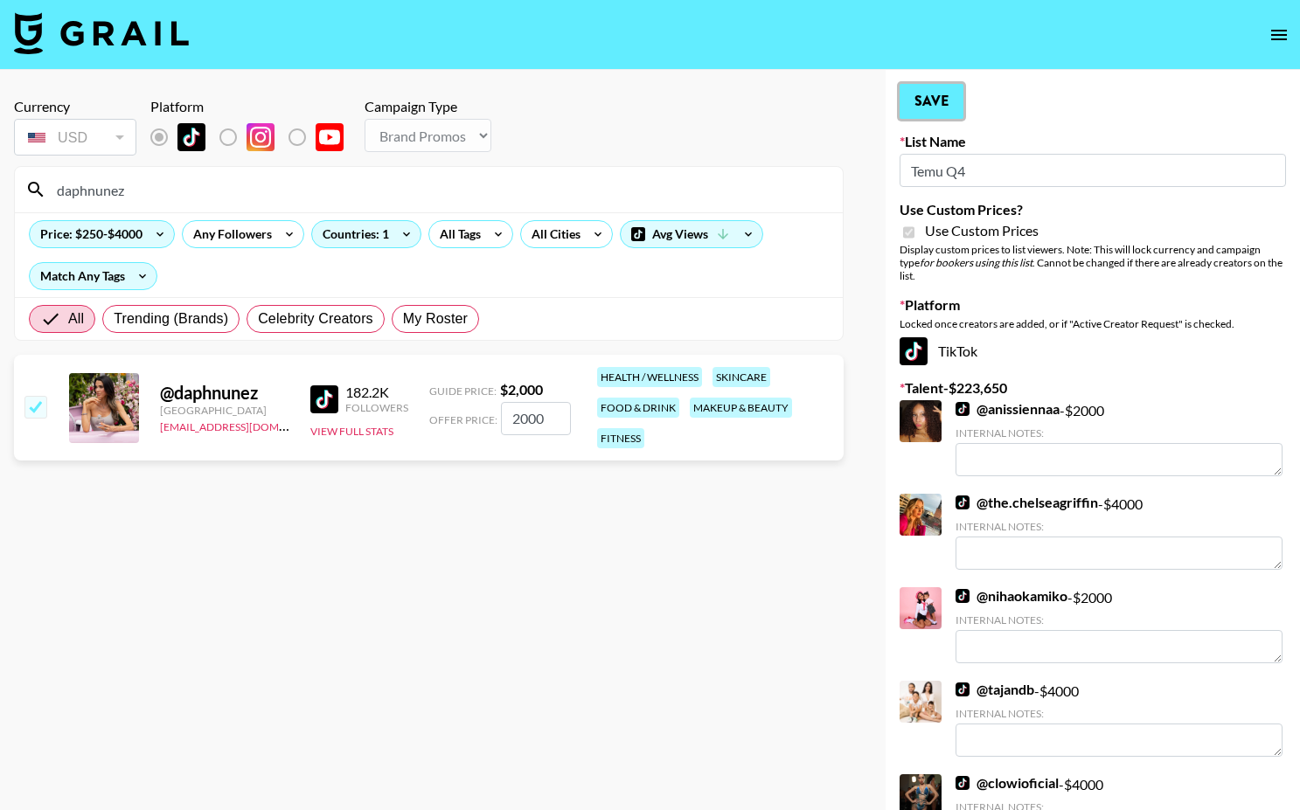
click at [916, 110] on button "Save" at bounding box center [932, 101] width 64 height 35
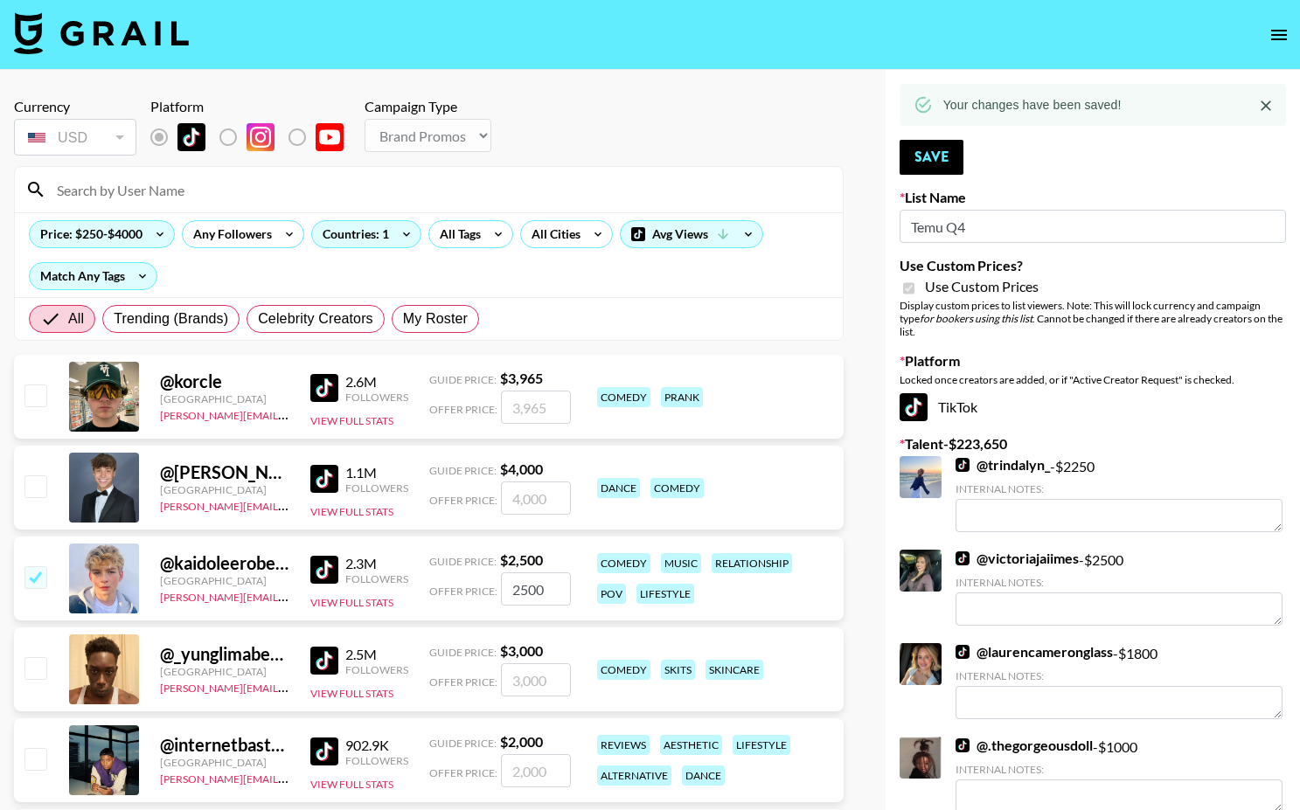
click at [296, 185] on input at bounding box center [439, 190] width 786 height 28
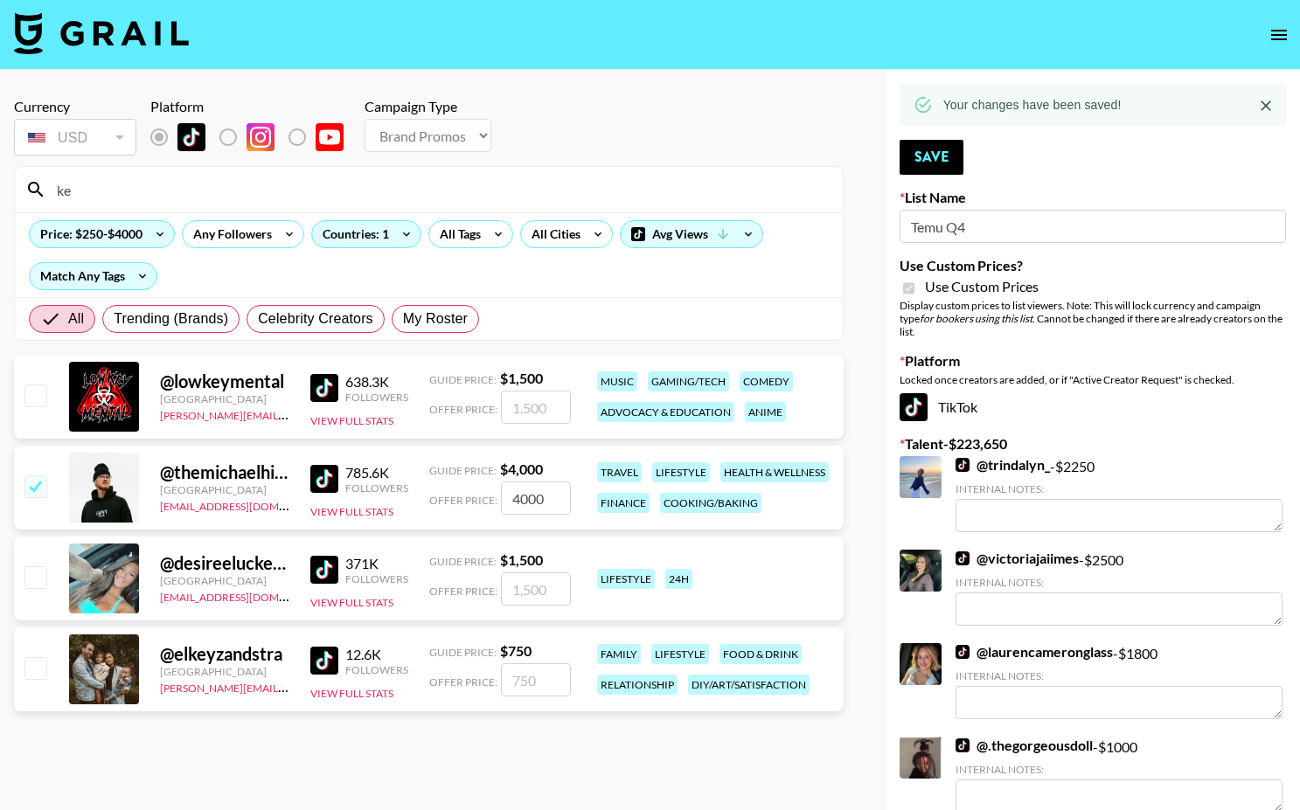
type input "k"
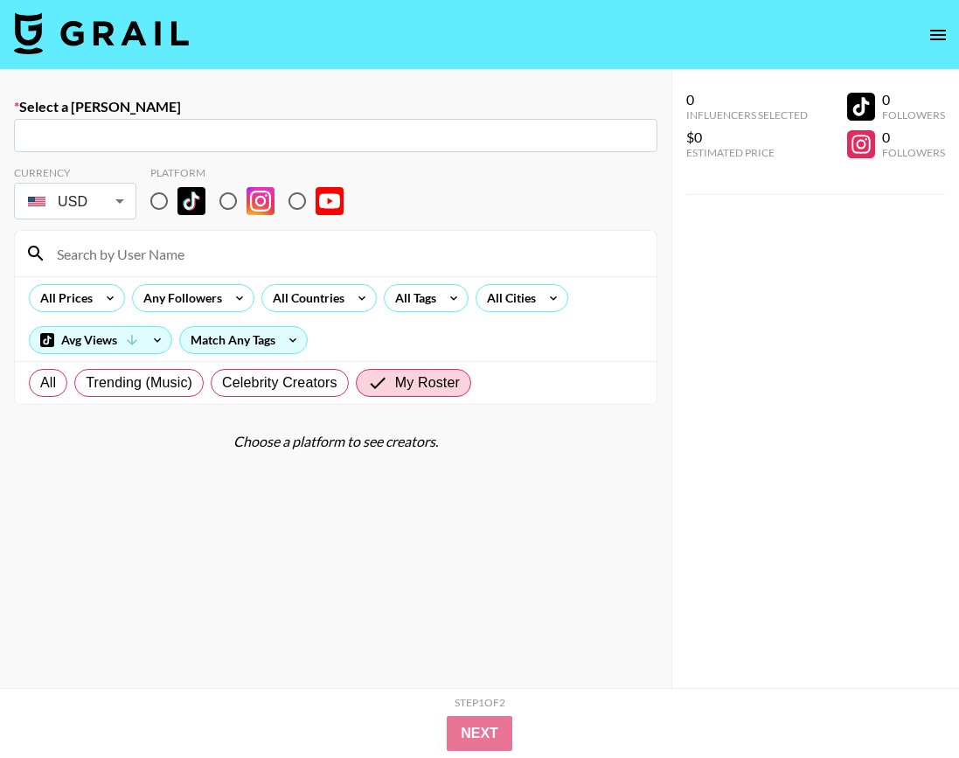
click at [136, 45] on img at bounding box center [101, 33] width 175 height 42
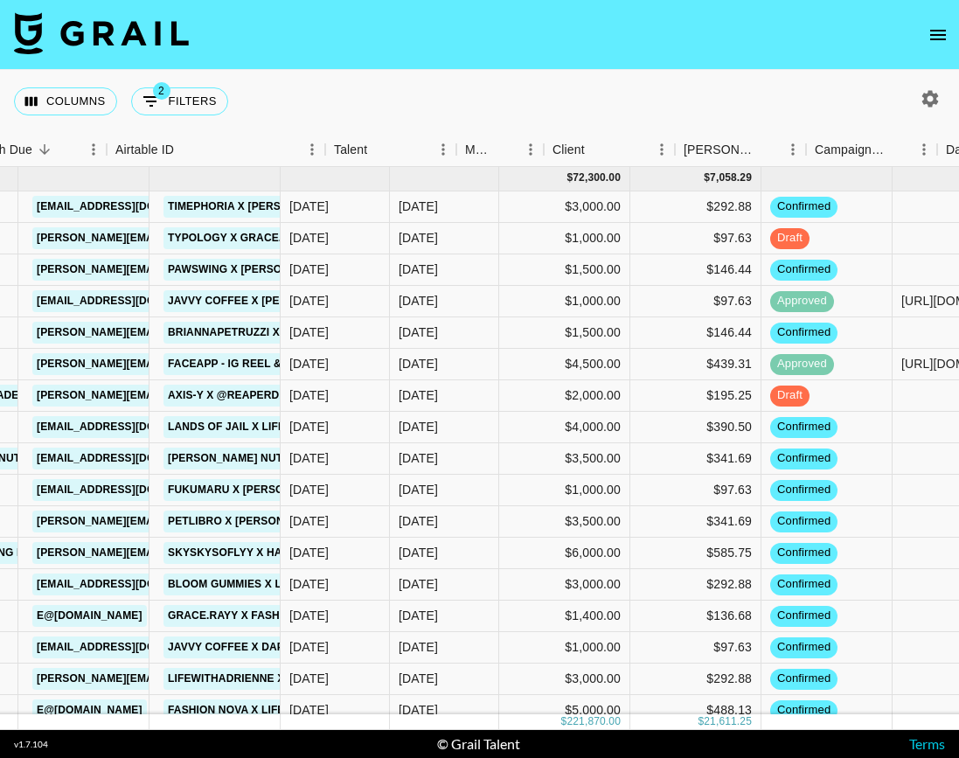
scroll to position [1, 0]
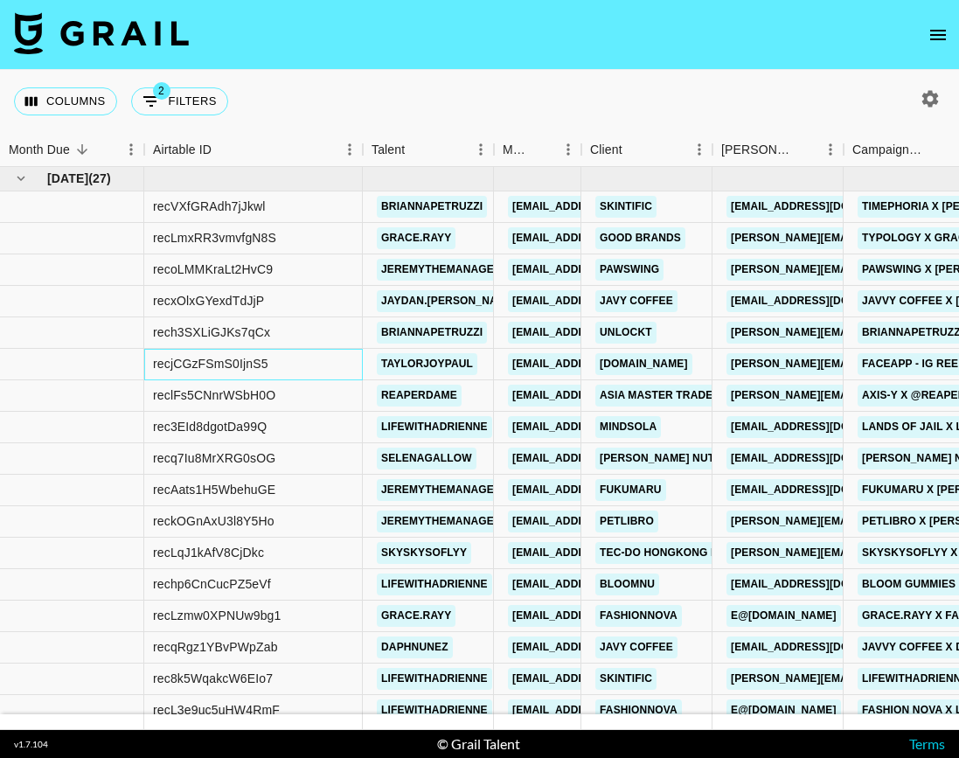
click at [226, 366] on div "recjCGzFSmS0IjnS5" at bounding box center [210, 363] width 115 height 17
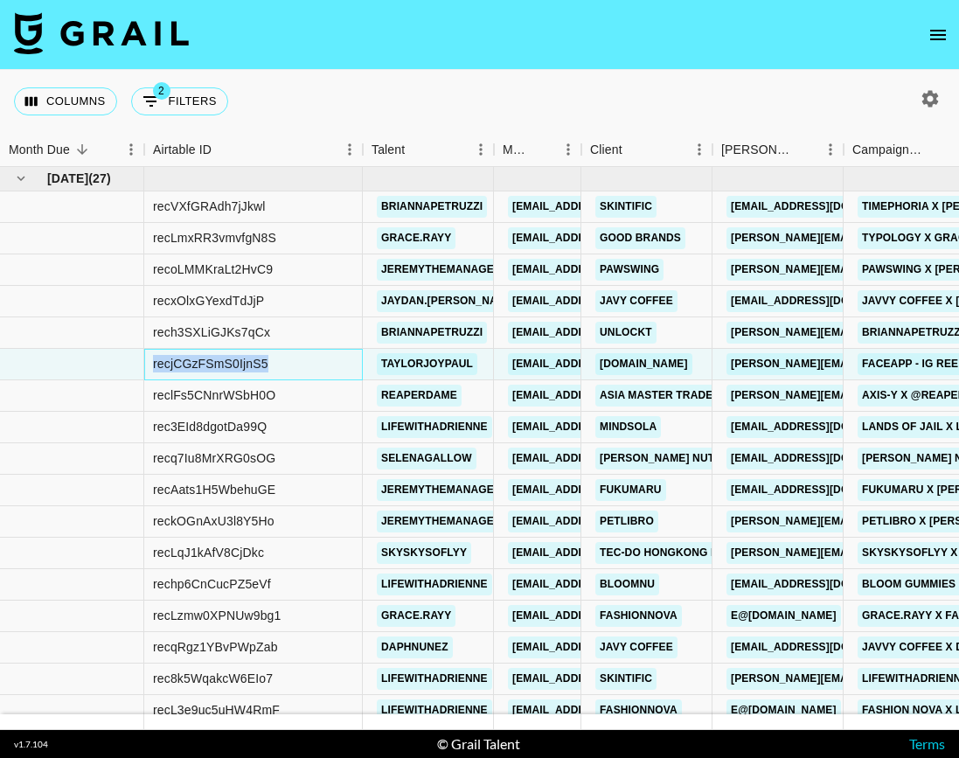
click at [226, 366] on div "recjCGzFSmS0IjnS5" at bounding box center [210, 363] width 115 height 17
copy div "recjCGzFSmS0IjnS5"
click at [579, 78] on div "Columns 2 Filters + Booking" at bounding box center [479, 101] width 959 height 63
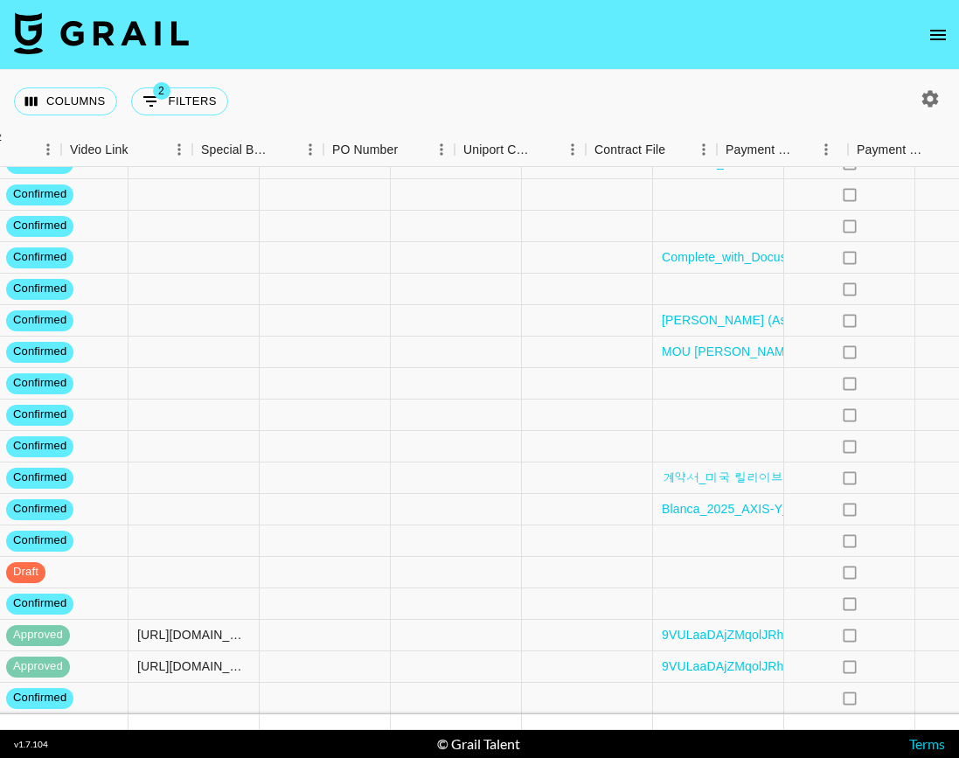
scroll to position [328, 1327]
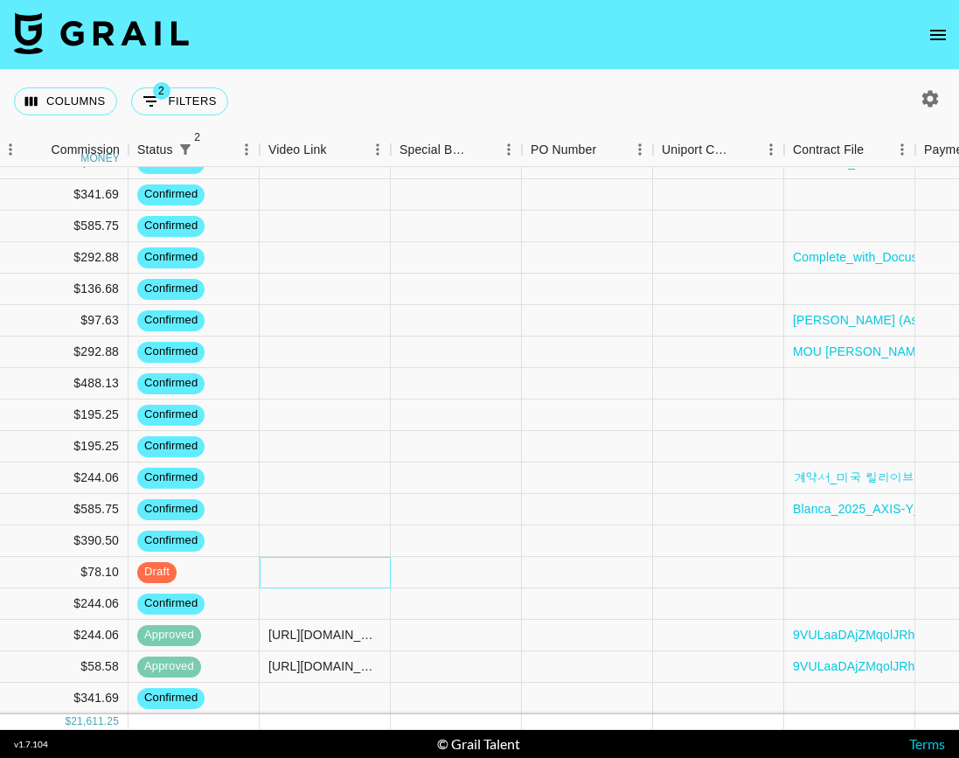
click at [290, 573] on div at bounding box center [325, 572] width 131 height 31
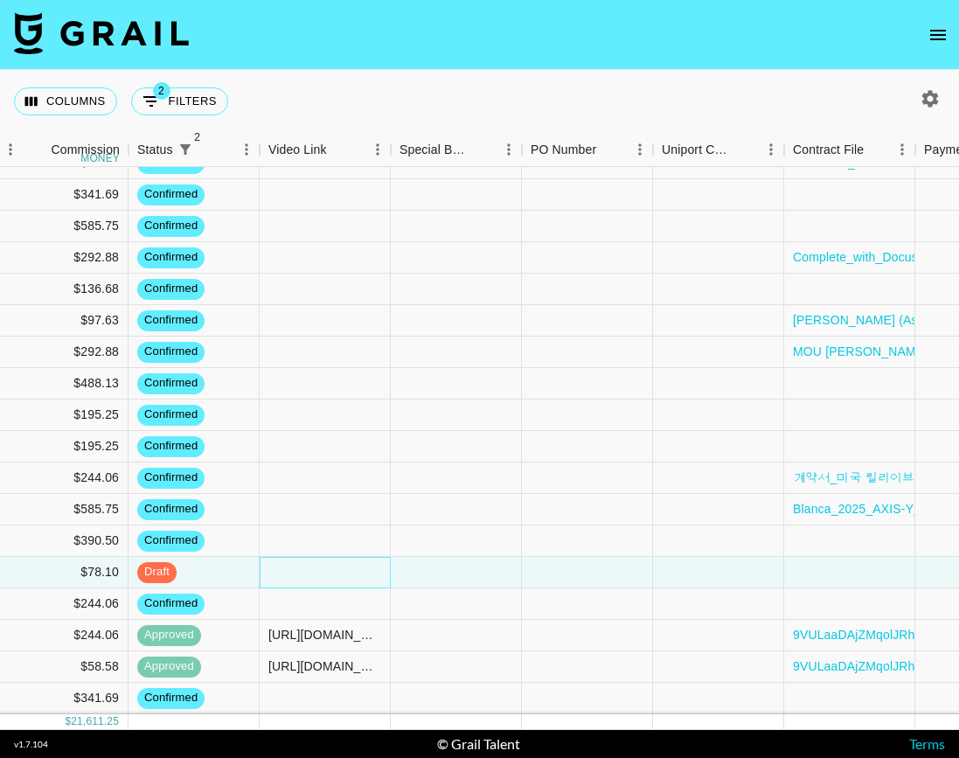
click at [290, 573] on div at bounding box center [325, 572] width 131 height 31
type input "[URL][DOMAIN_NAME]"
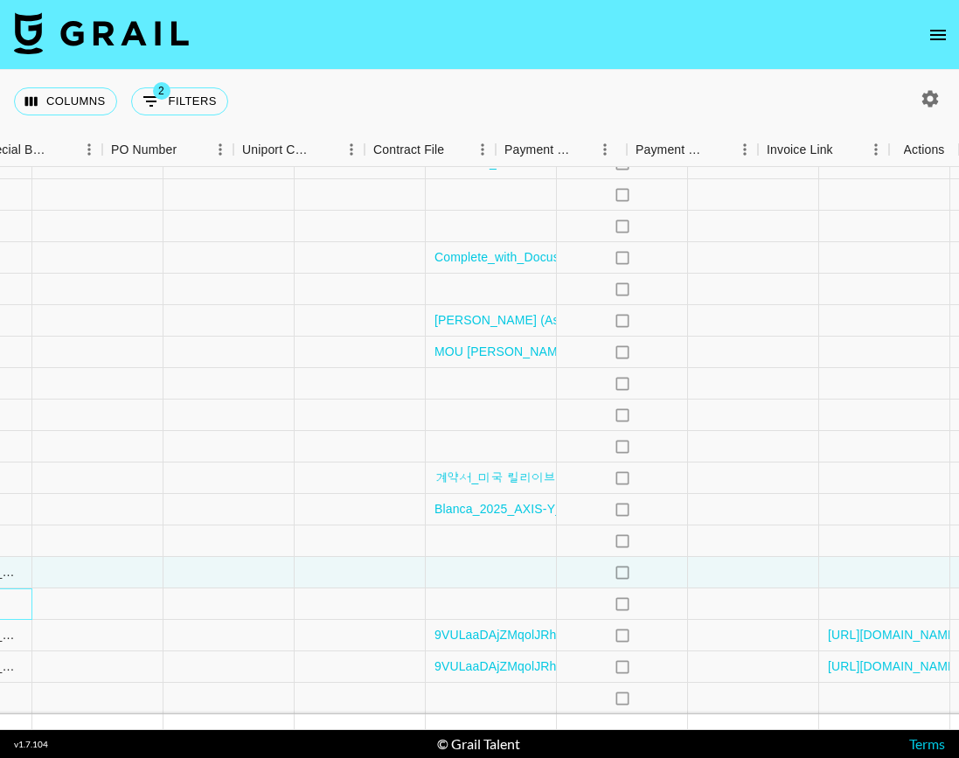
scroll to position [328, 1747]
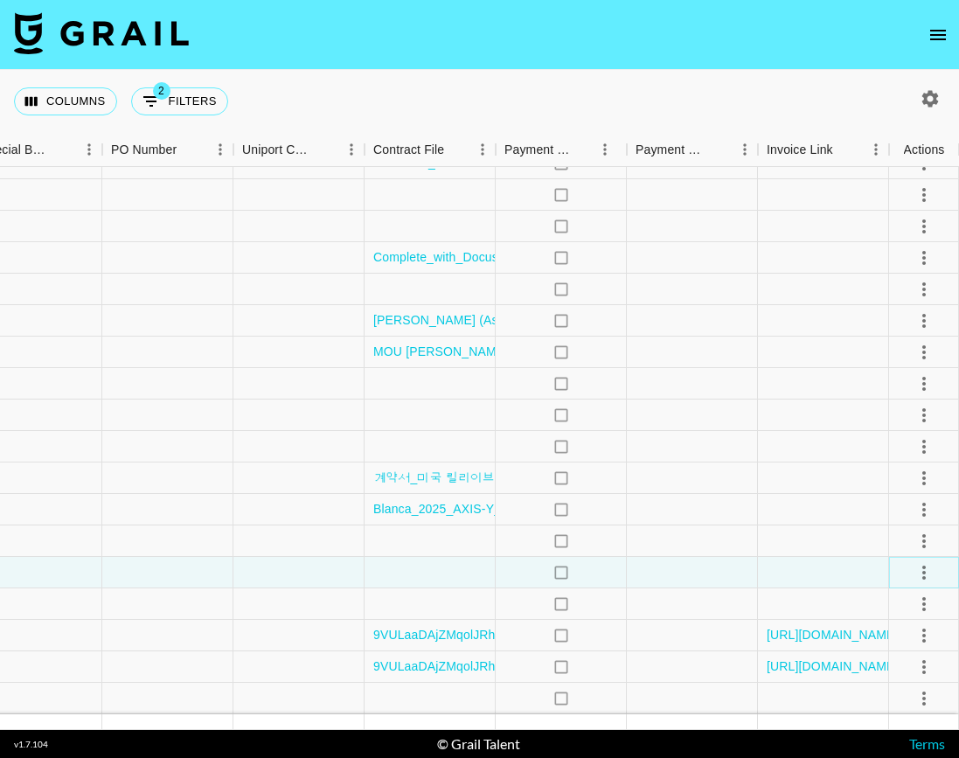
click at [933, 568] on icon "select merge strategy" at bounding box center [924, 572] width 21 height 21
click at [890, 539] on div "Approve" at bounding box center [885, 535] width 53 height 21
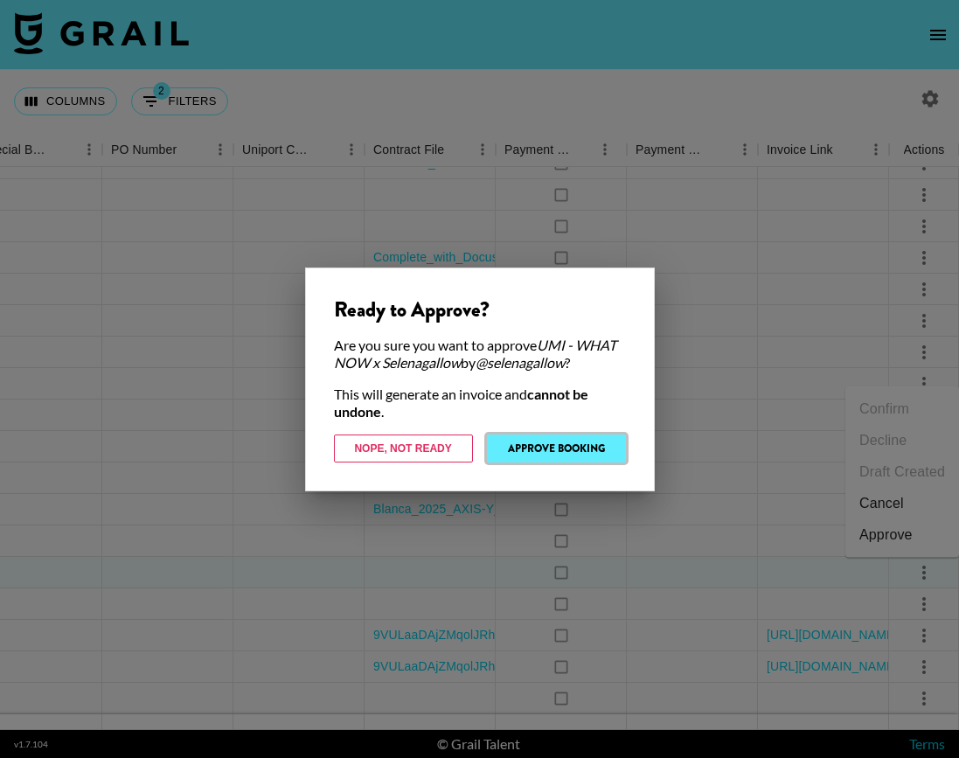
click at [525, 437] on button "Approve Booking" at bounding box center [556, 449] width 139 height 28
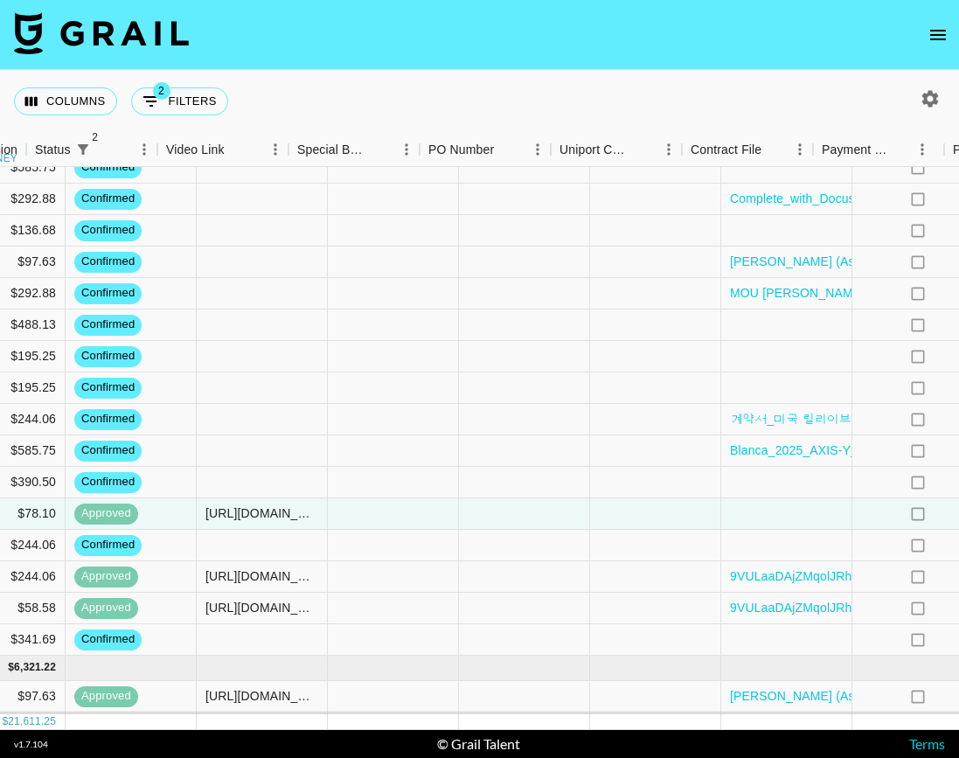
scroll to position [386, 1683]
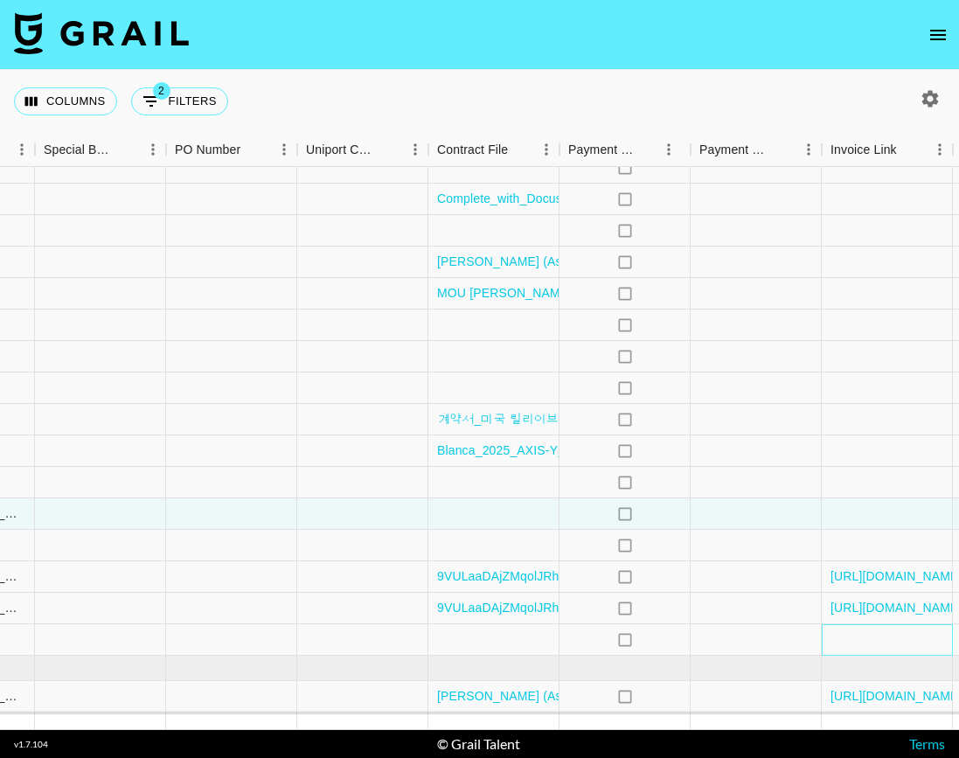
click at [872, 645] on div at bounding box center [887, 639] width 131 height 31
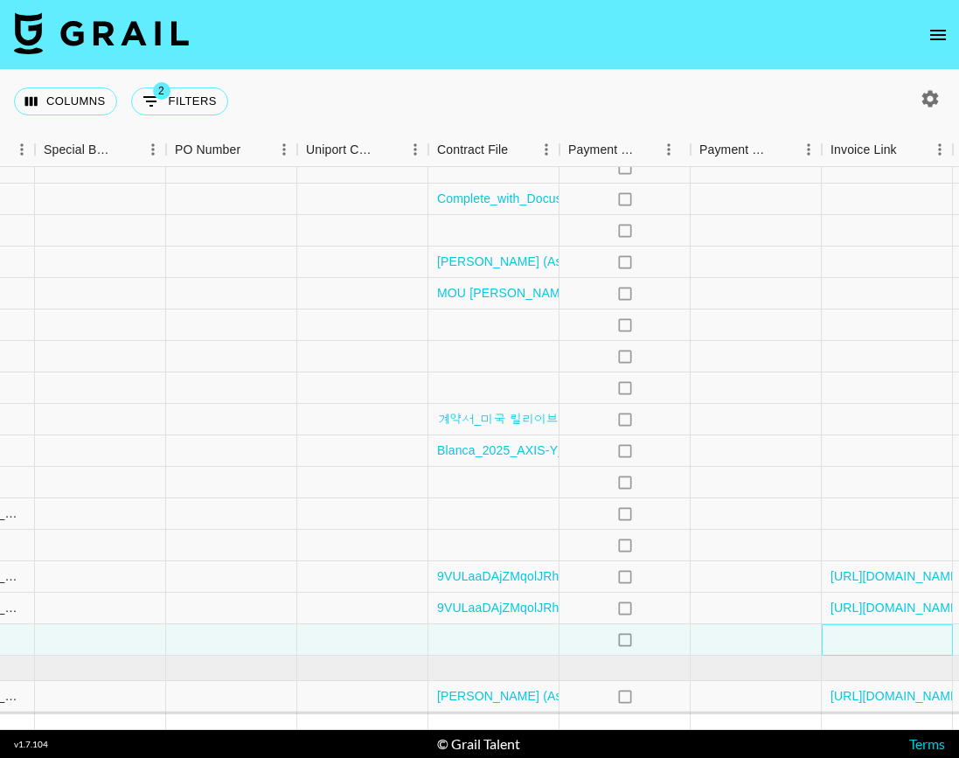
click at [872, 645] on div at bounding box center [887, 639] width 131 height 31
click at [866, 637] on div at bounding box center [887, 639] width 131 height 31
click at [480, 641] on div at bounding box center [493, 639] width 131 height 31
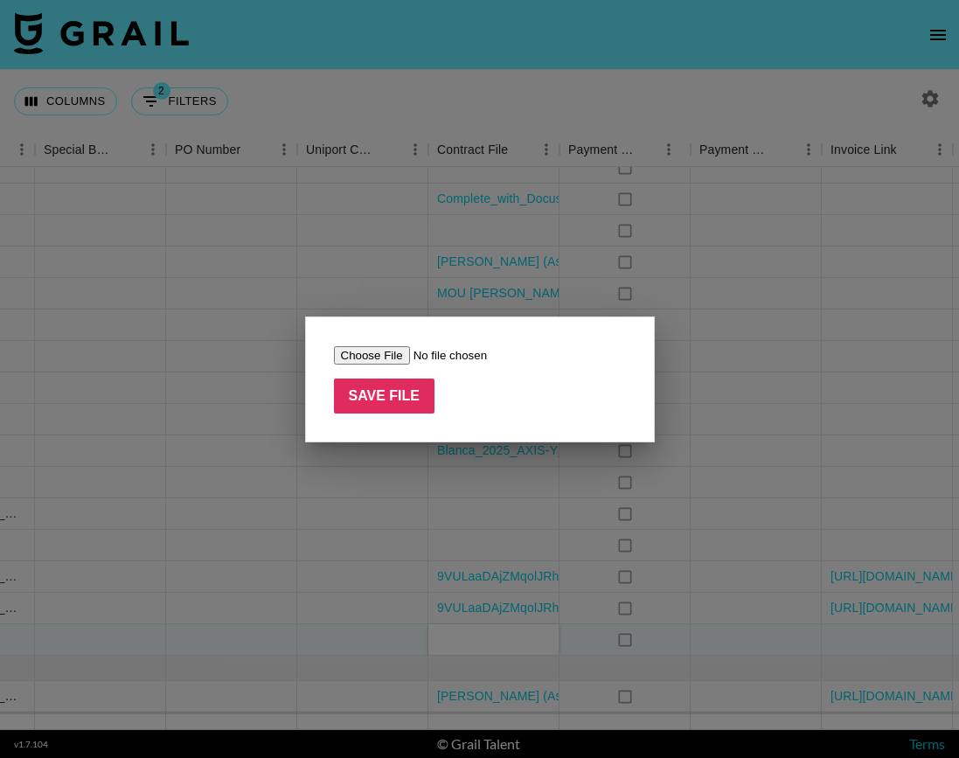
click at [386, 357] on input "file" at bounding box center [444, 355] width 221 height 18
type input "C:\fakepath\Hypic 05 - Influencer Agreement (@splashtwinz).pdf"
click at [383, 393] on input "Save File" at bounding box center [384, 396] width 101 height 35
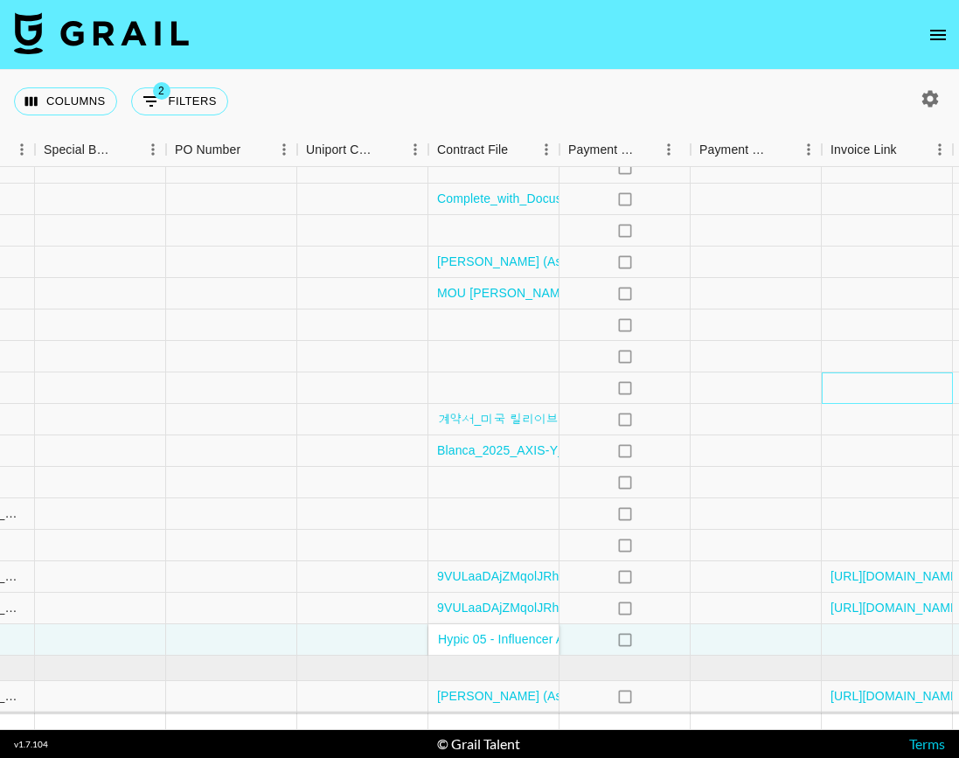
click at [873, 384] on div at bounding box center [887, 387] width 131 height 31
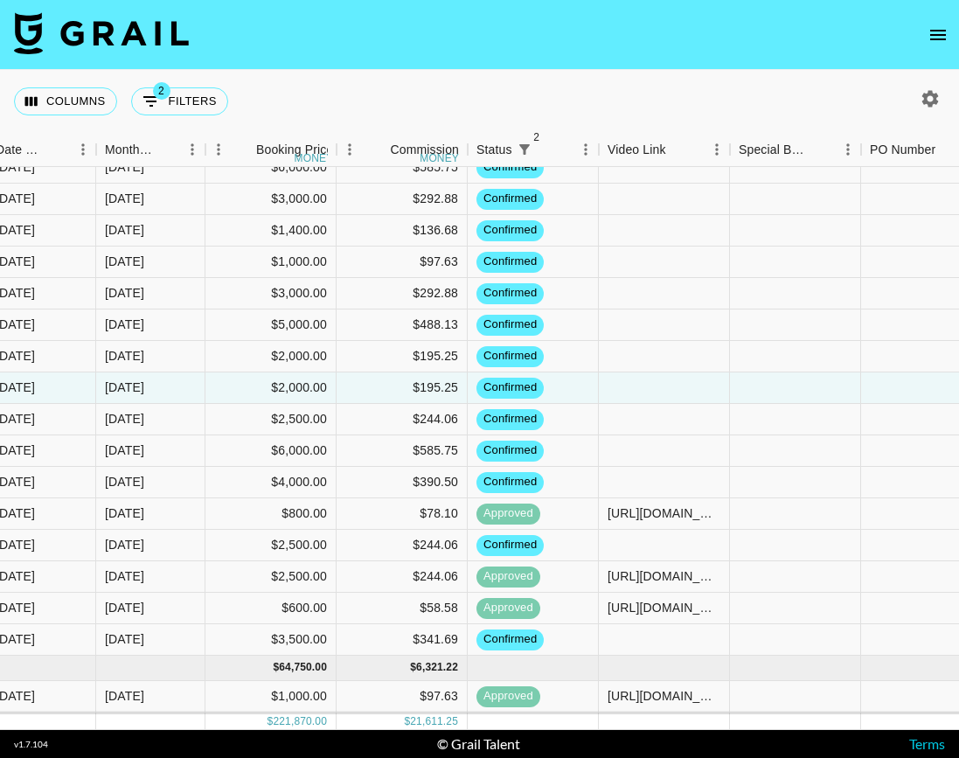
scroll to position [0, 988]
